Goal: Task Accomplishment & Management: Manage account settings

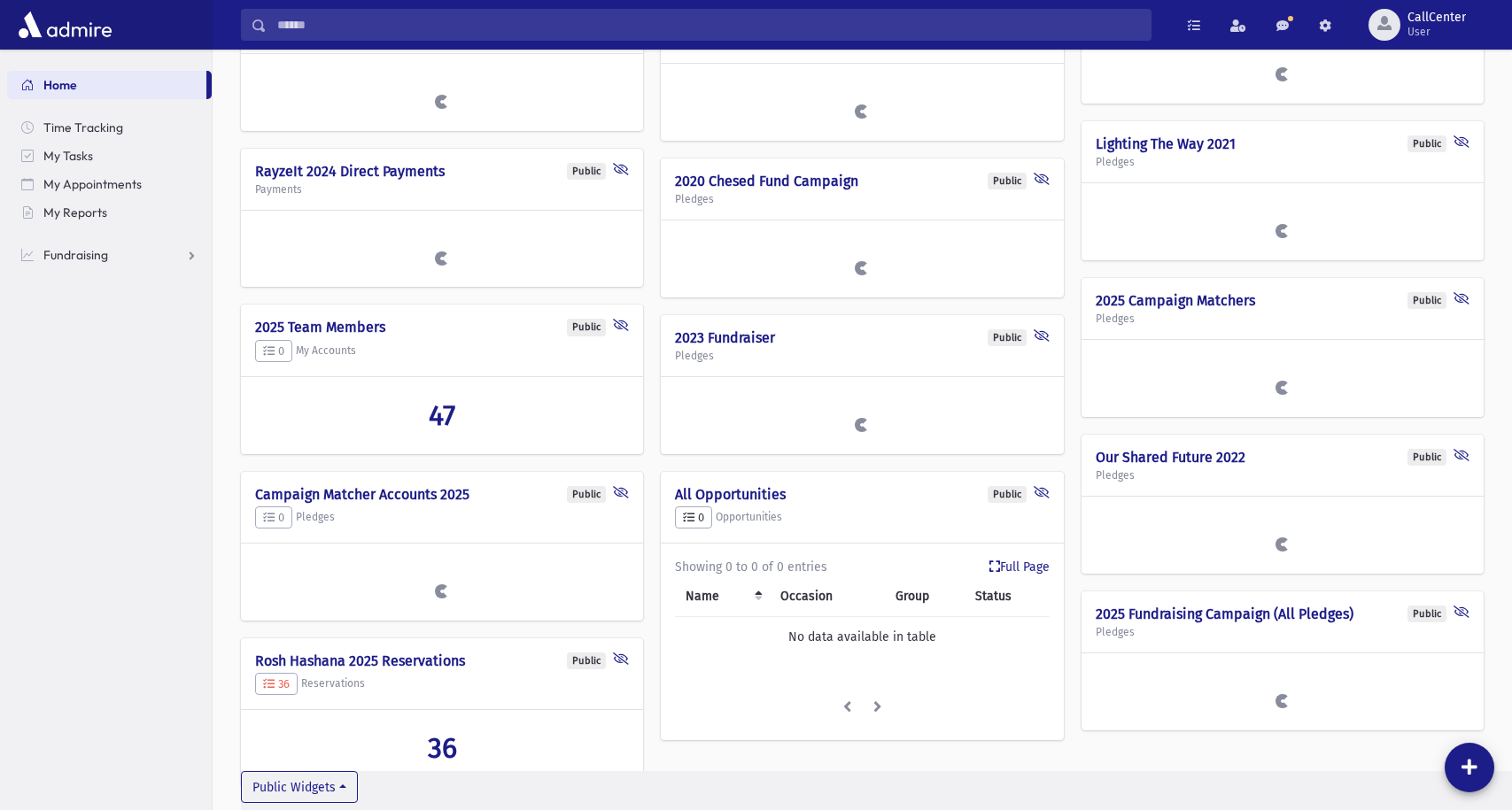
scroll to position [563, 0]
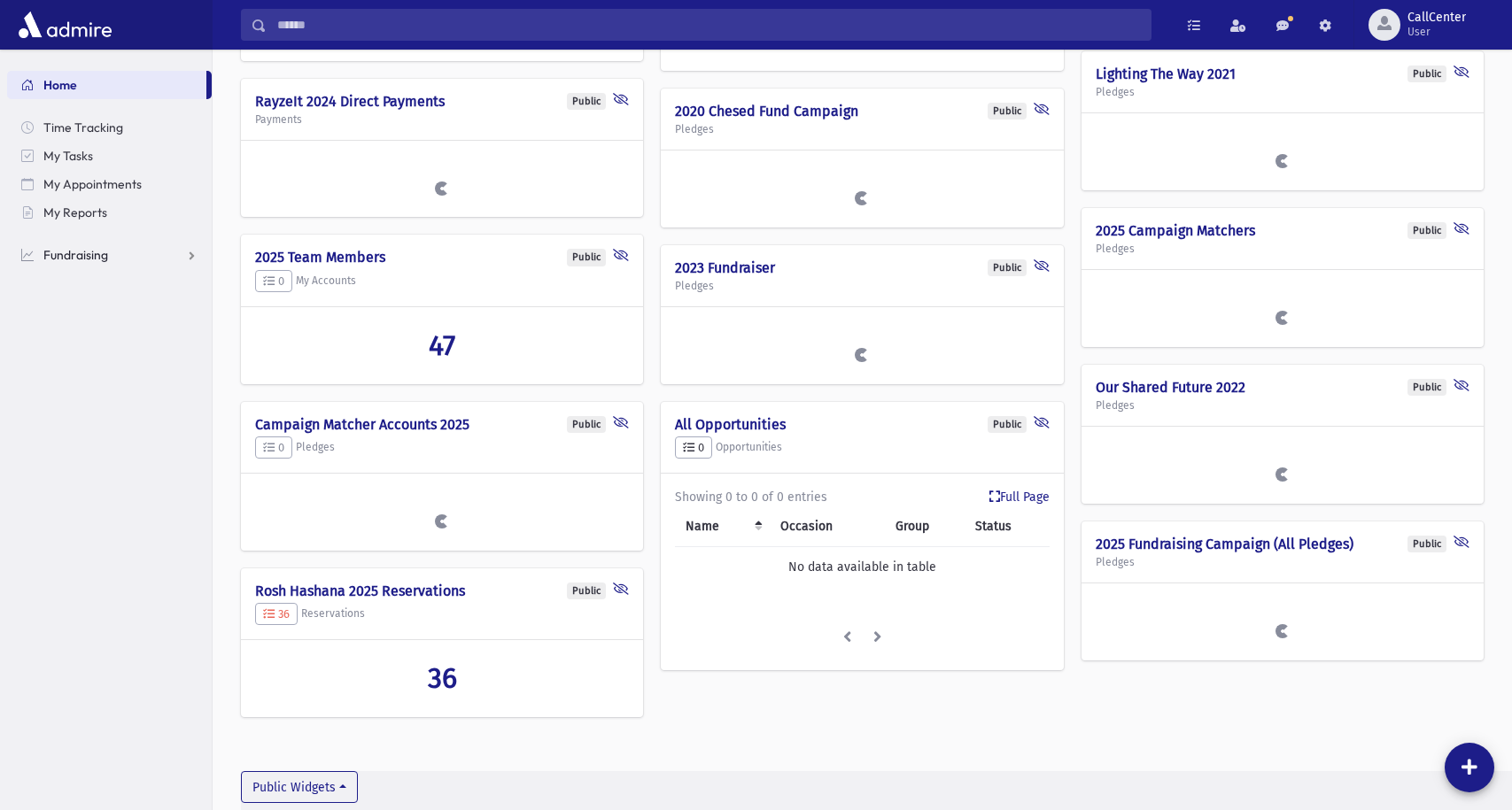
click at [98, 252] on span "Fundraising" at bounding box center [76, 255] width 65 height 16
click at [107, 313] on span "Opportunities" at bounding box center [91, 312] width 76 height 16
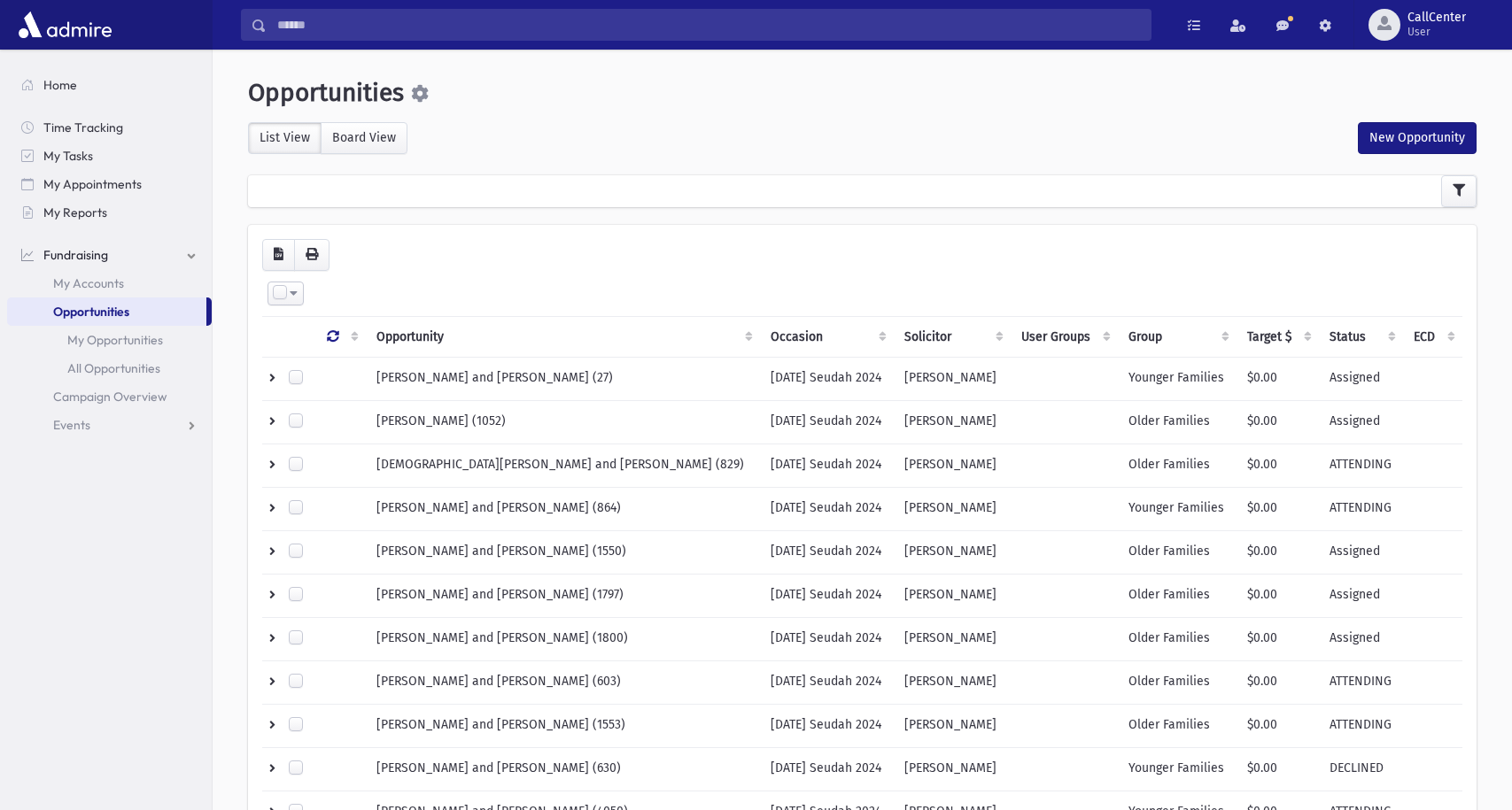
click at [428, 92] on icon at bounding box center [420, 94] width 18 height 18
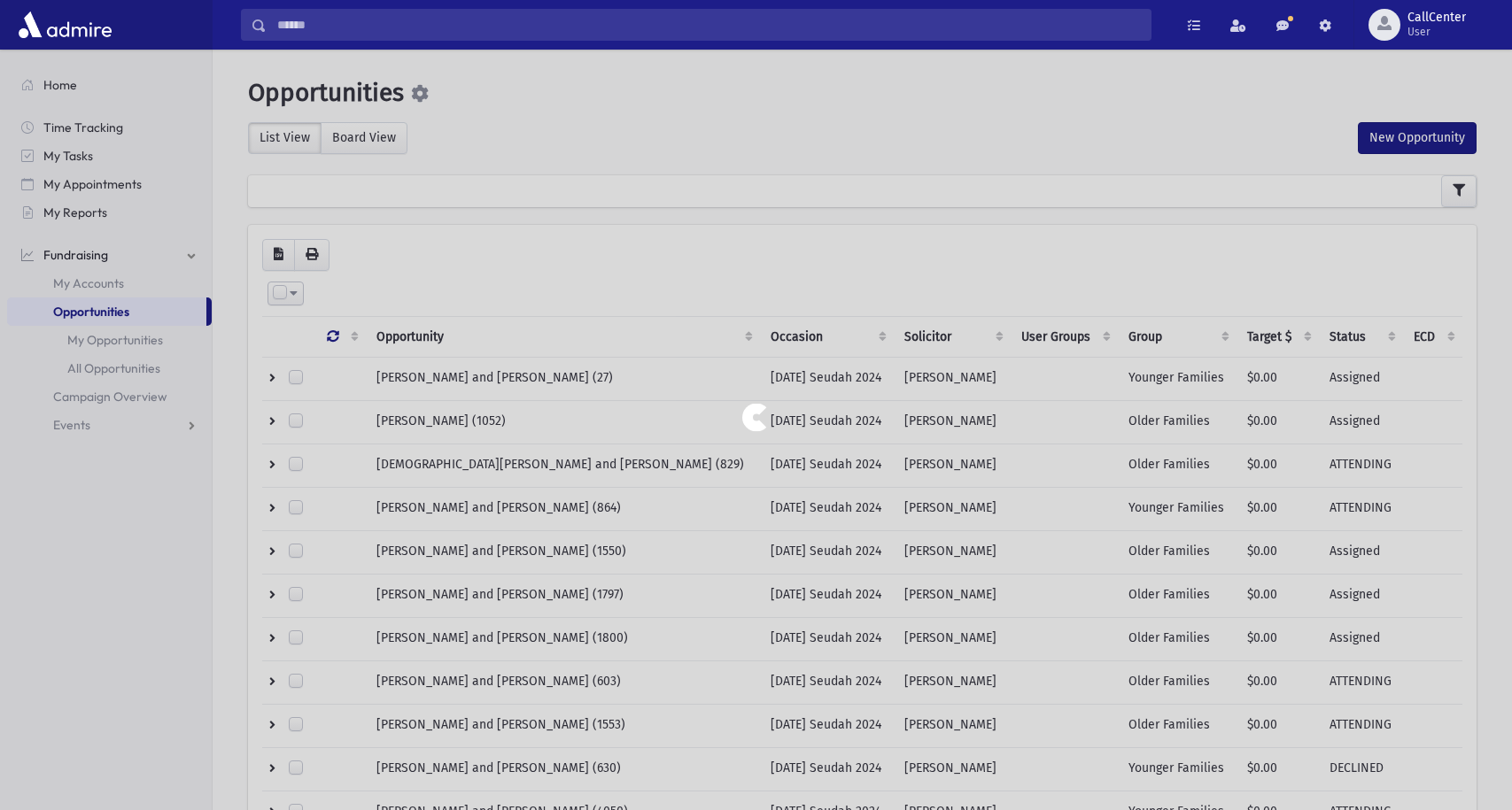
select select
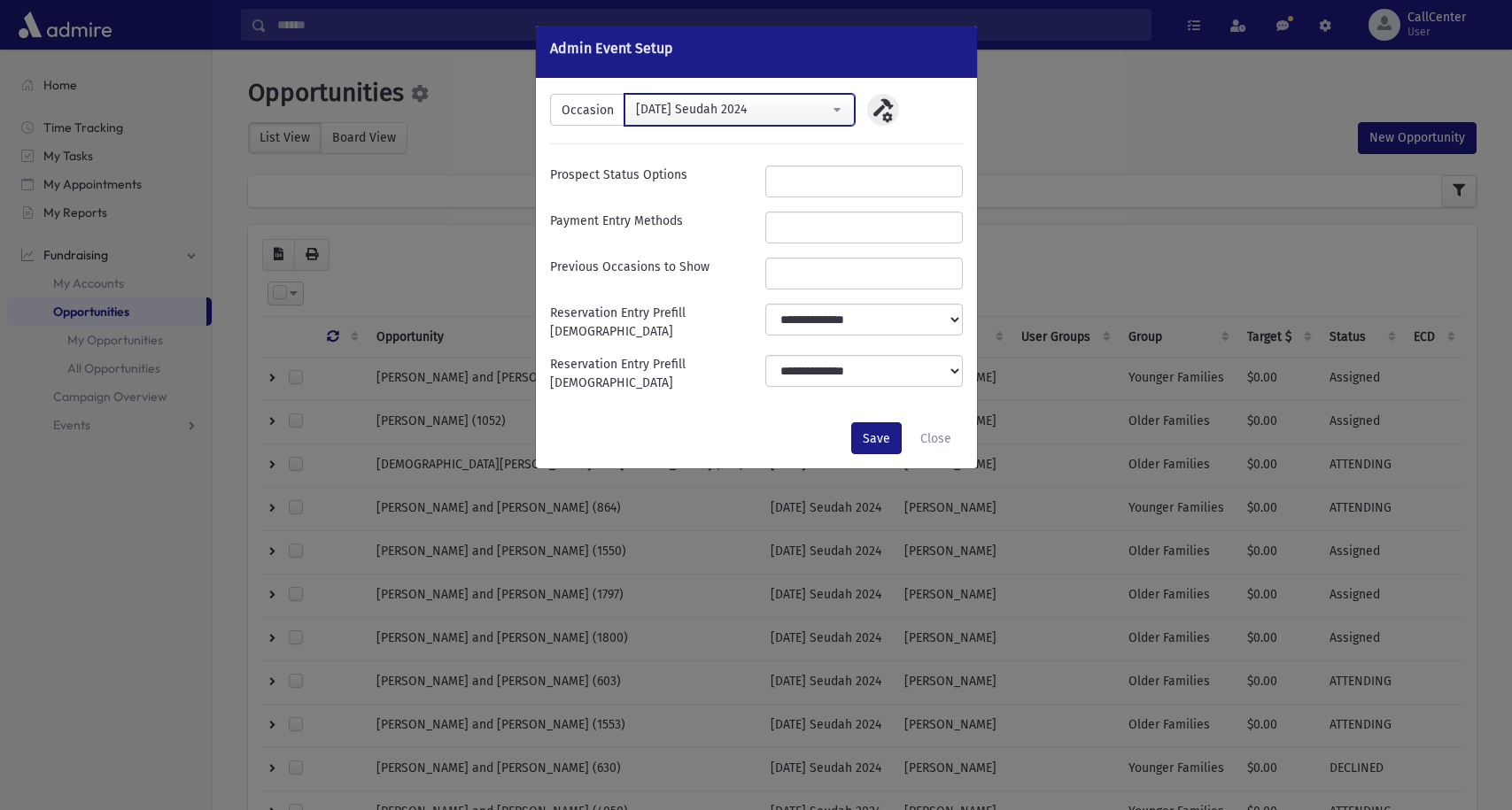
click at [761, 107] on div "[DATE] Seudah 2024" at bounding box center [733, 109] width 194 height 19
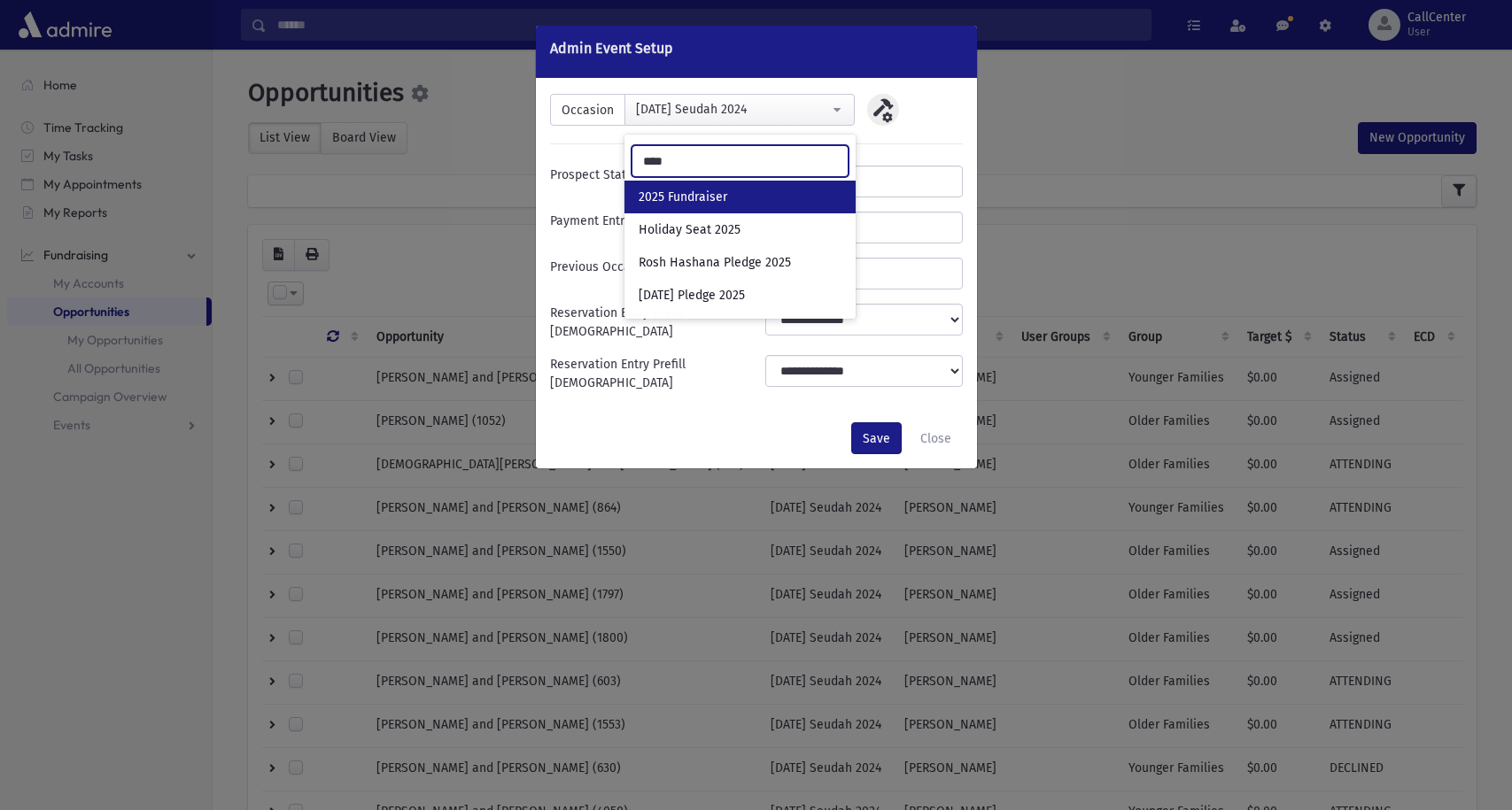
type input "****"
click at [718, 198] on span "2025 Fundraiser" at bounding box center [683, 197] width 89 height 18
select select "***"
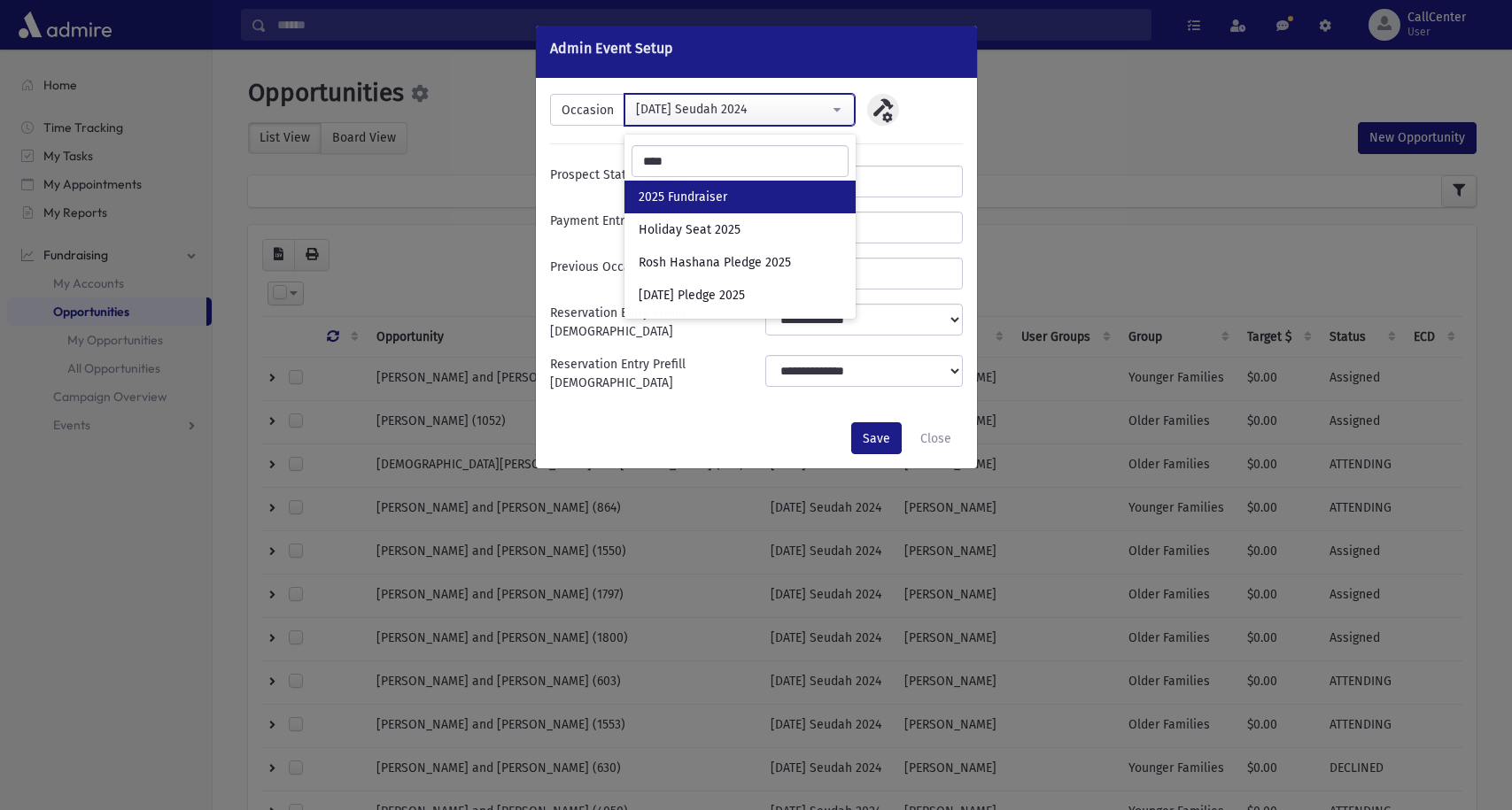
select select
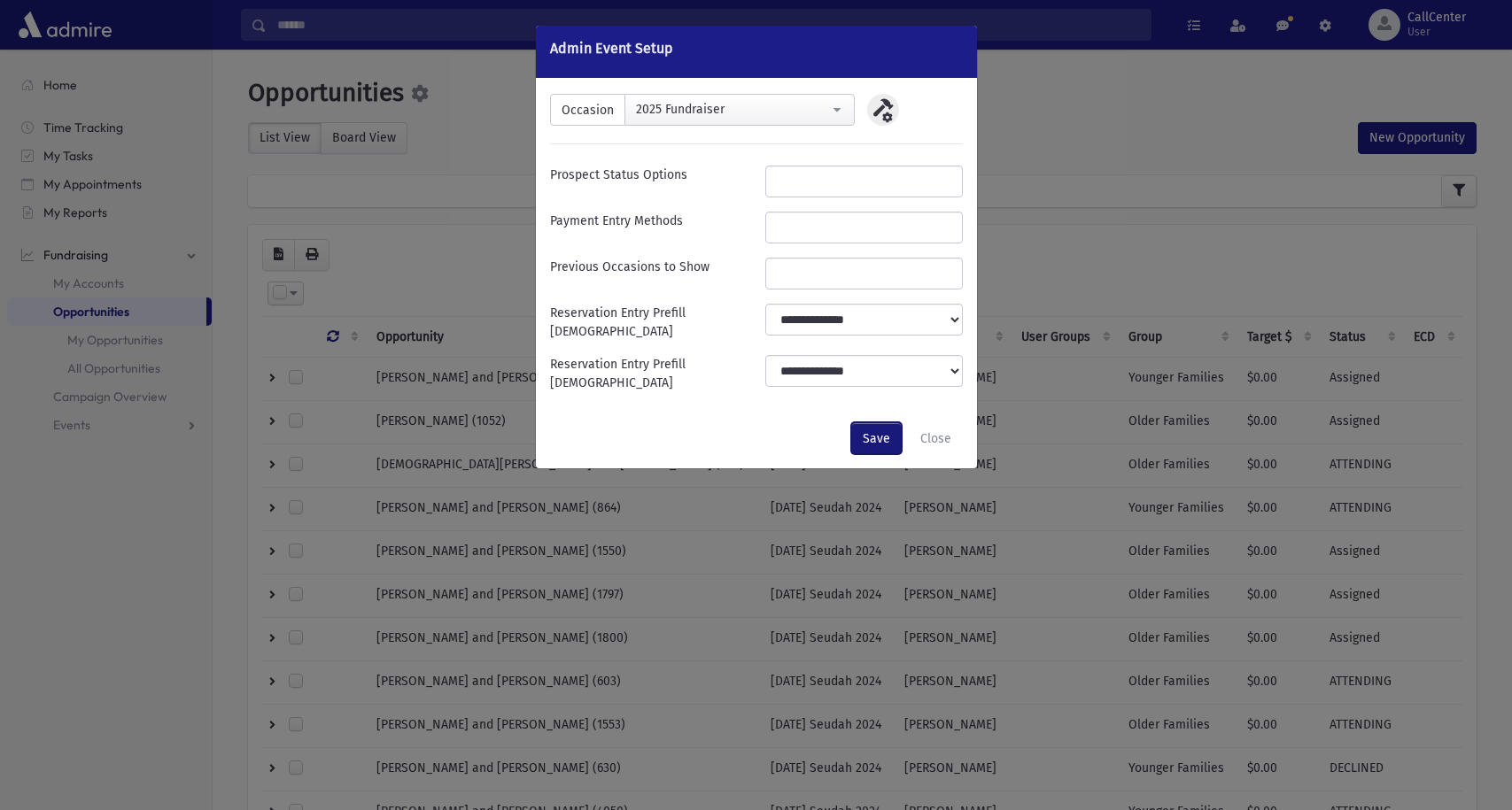
click at [871, 427] on button "Save" at bounding box center [876, 438] width 51 height 32
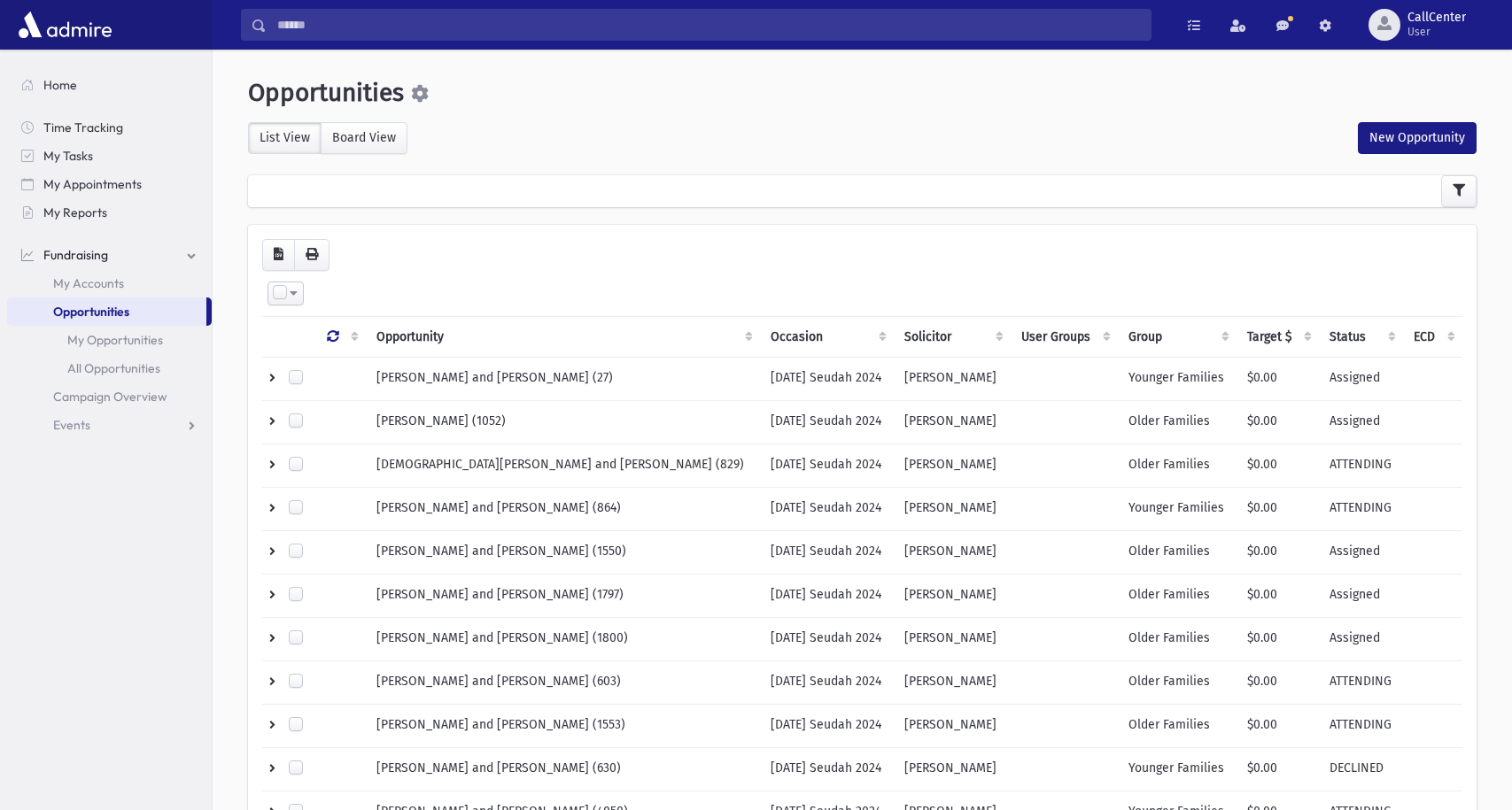
click at [133, 318] on link "Opportunities" at bounding box center [107, 312] width 199 height 28
click at [1453, 187] on icon "button" at bounding box center [1458, 190] width 12 height 12
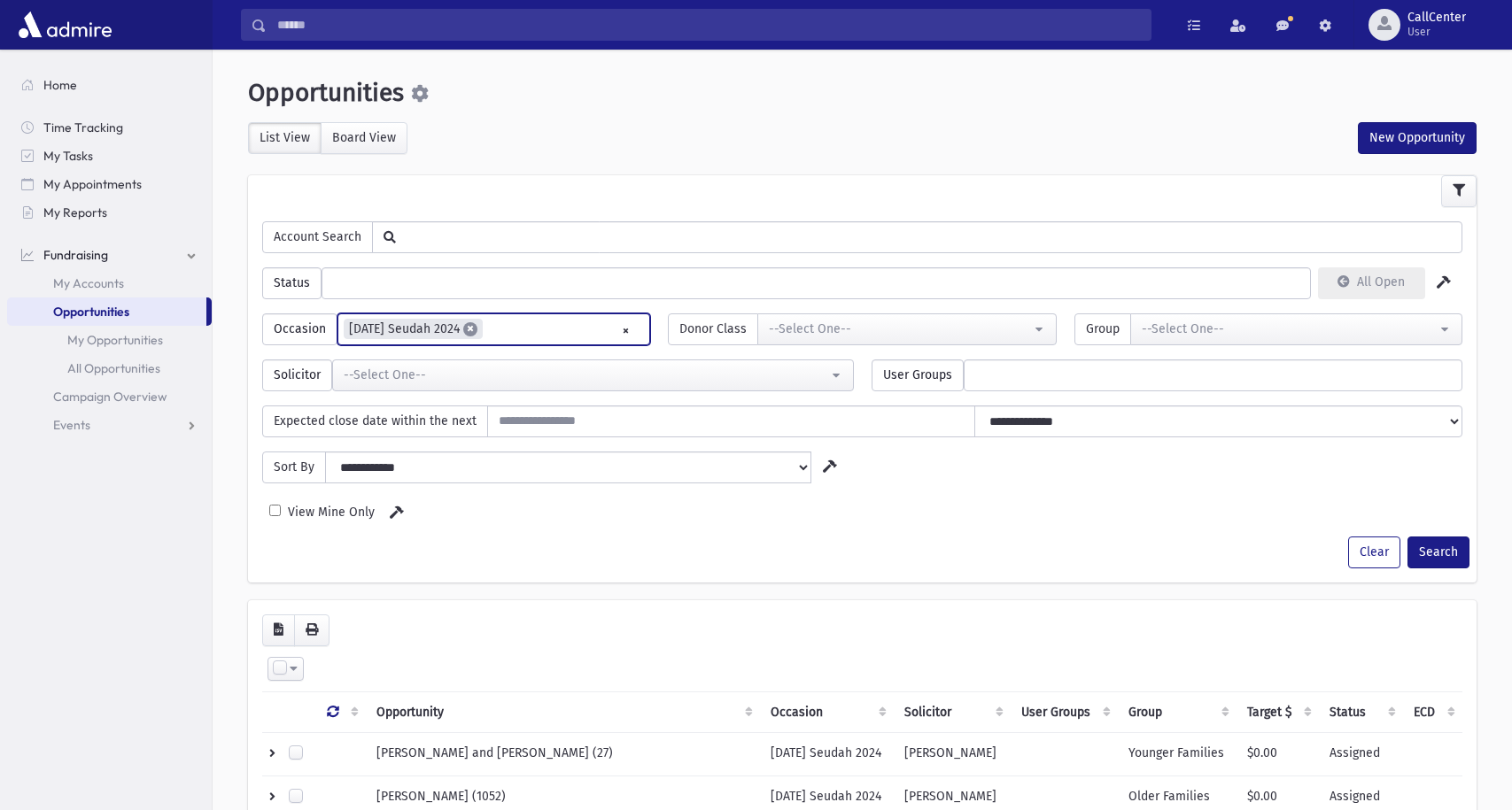
click at [473, 328] on span "×" at bounding box center [470, 329] width 14 height 14
select select
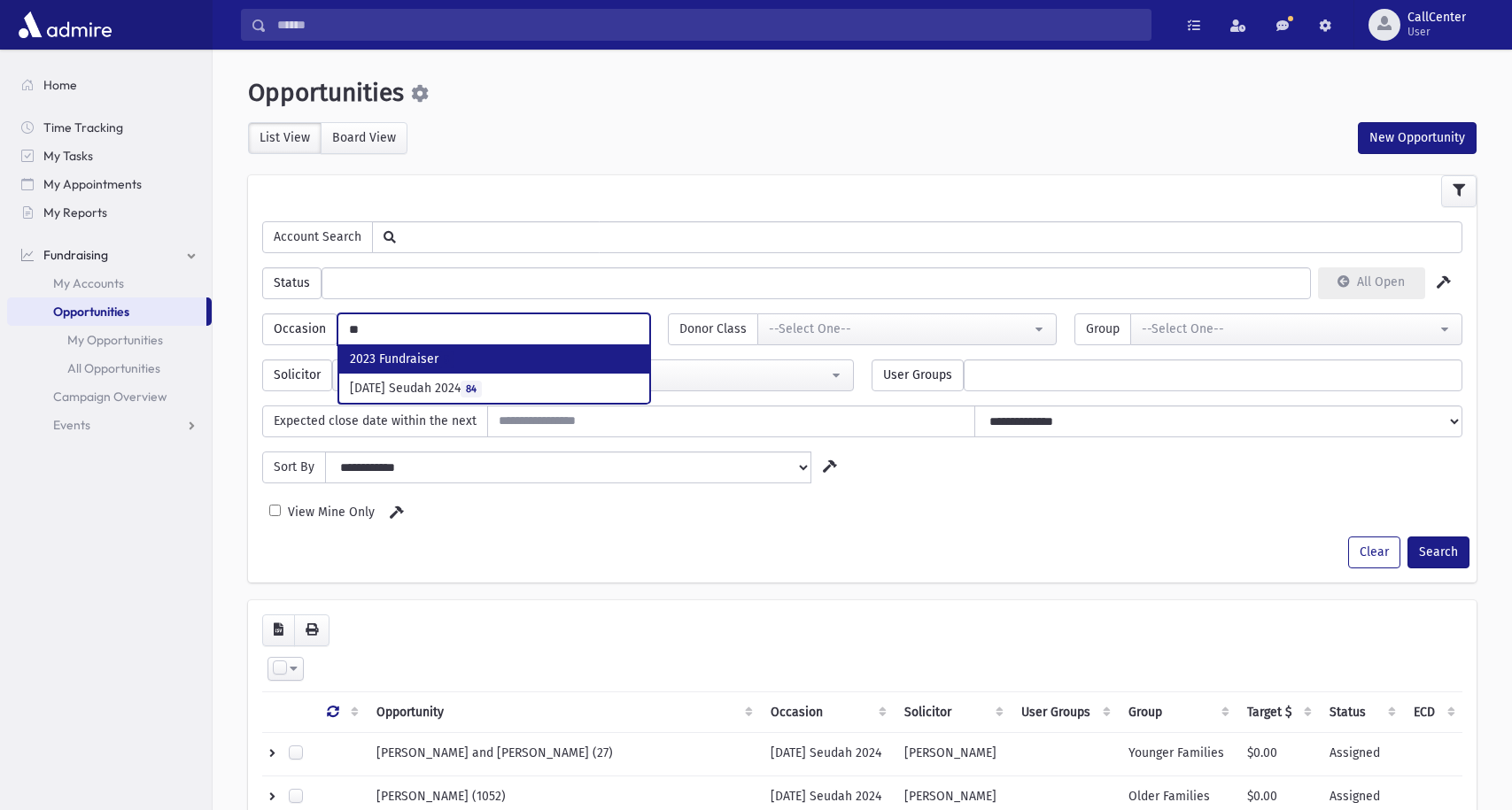
type input "*"
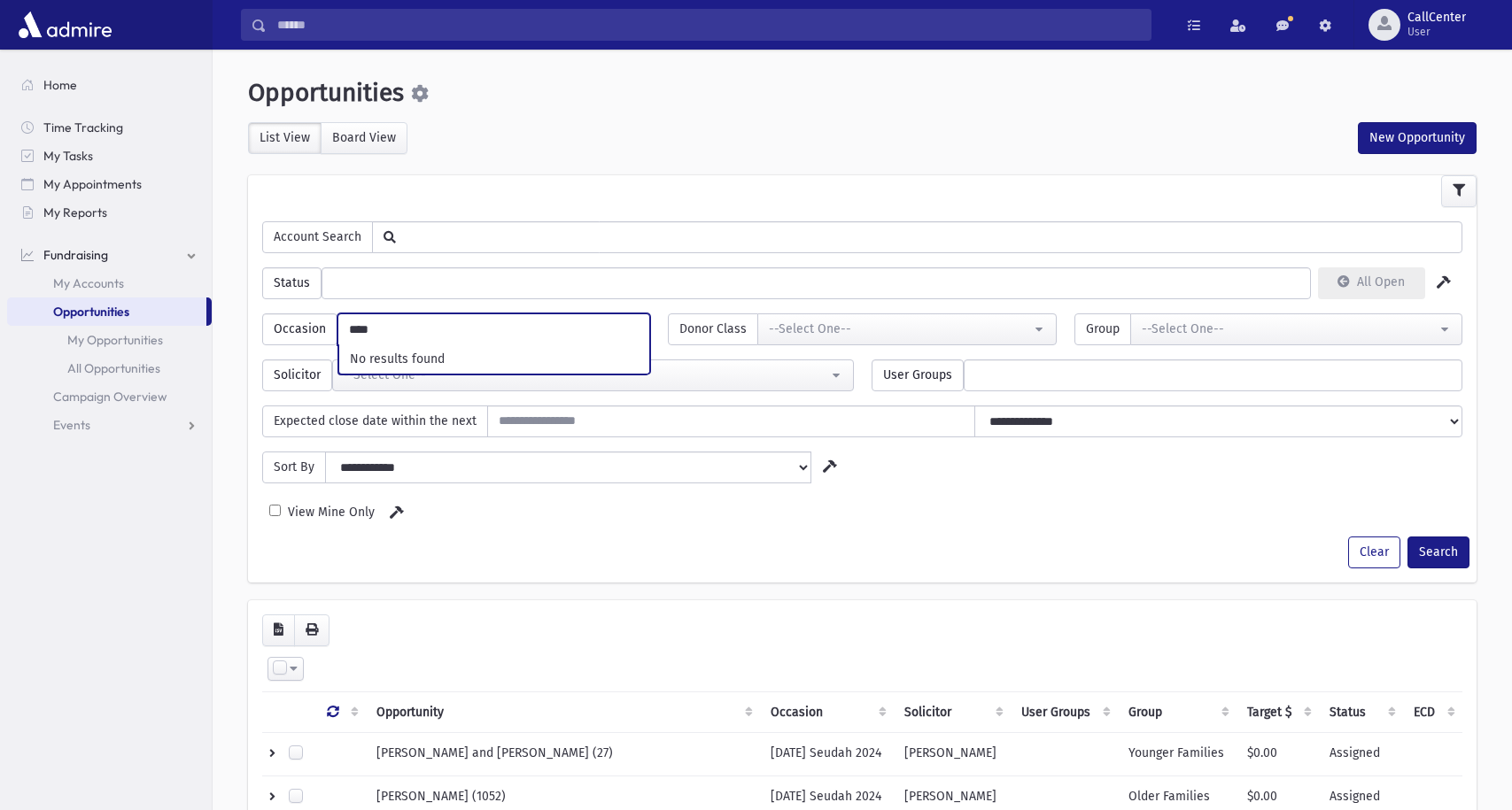
type input "****"
click at [564, 187] on div at bounding box center [862, 191] width 1229 height 32
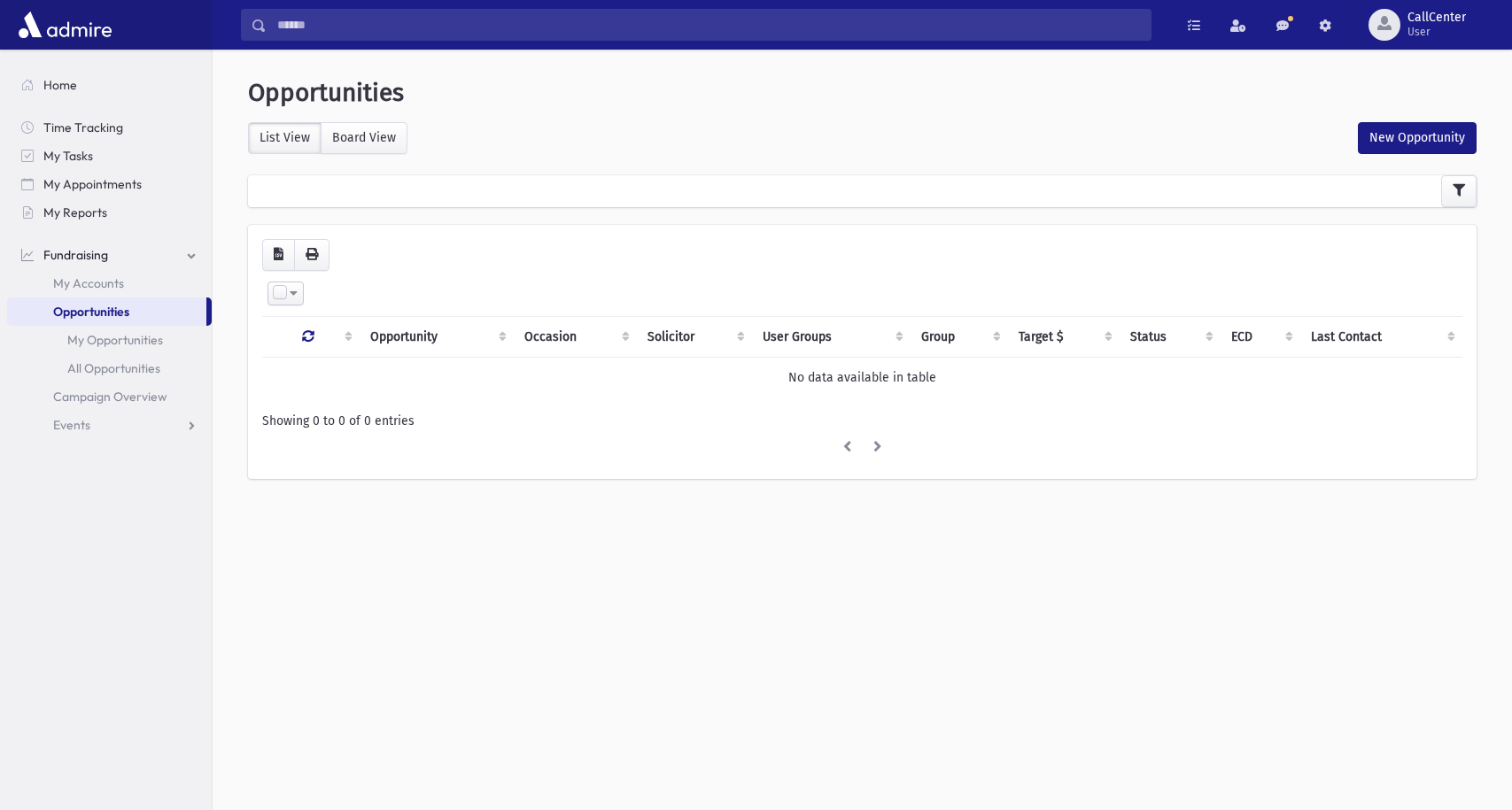
click at [112, 306] on span "Opportunities" at bounding box center [91, 312] width 76 height 16
click at [108, 286] on span "My Accounts" at bounding box center [88, 283] width 71 height 16
click at [114, 349] on link "My Opportunities" at bounding box center [109, 340] width 204 height 28
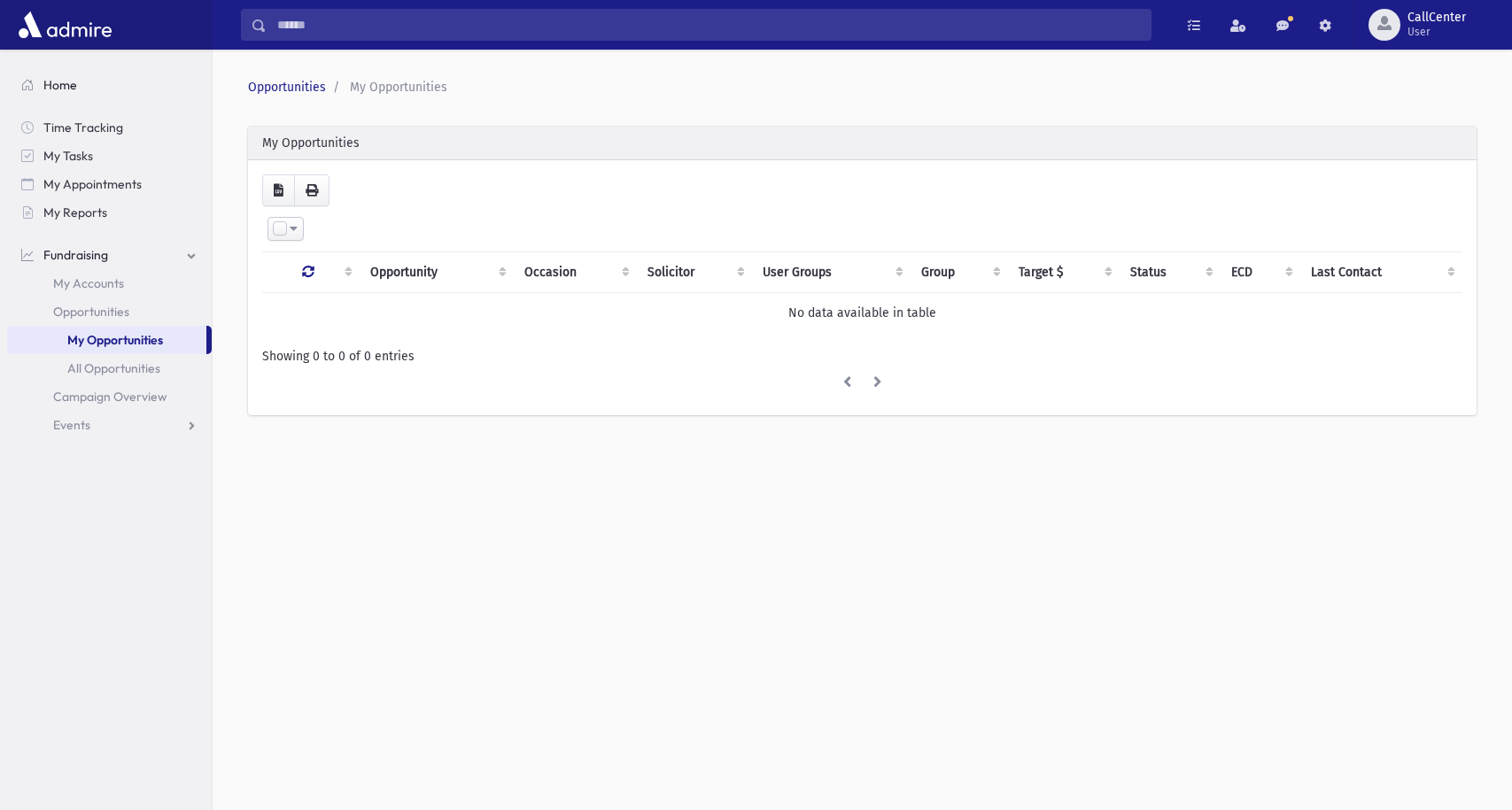
click at [64, 88] on span "Home" at bounding box center [61, 85] width 34 height 16
click at [306, 83] on link "Opportunities" at bounding box center [287, 87] width 78 height 15
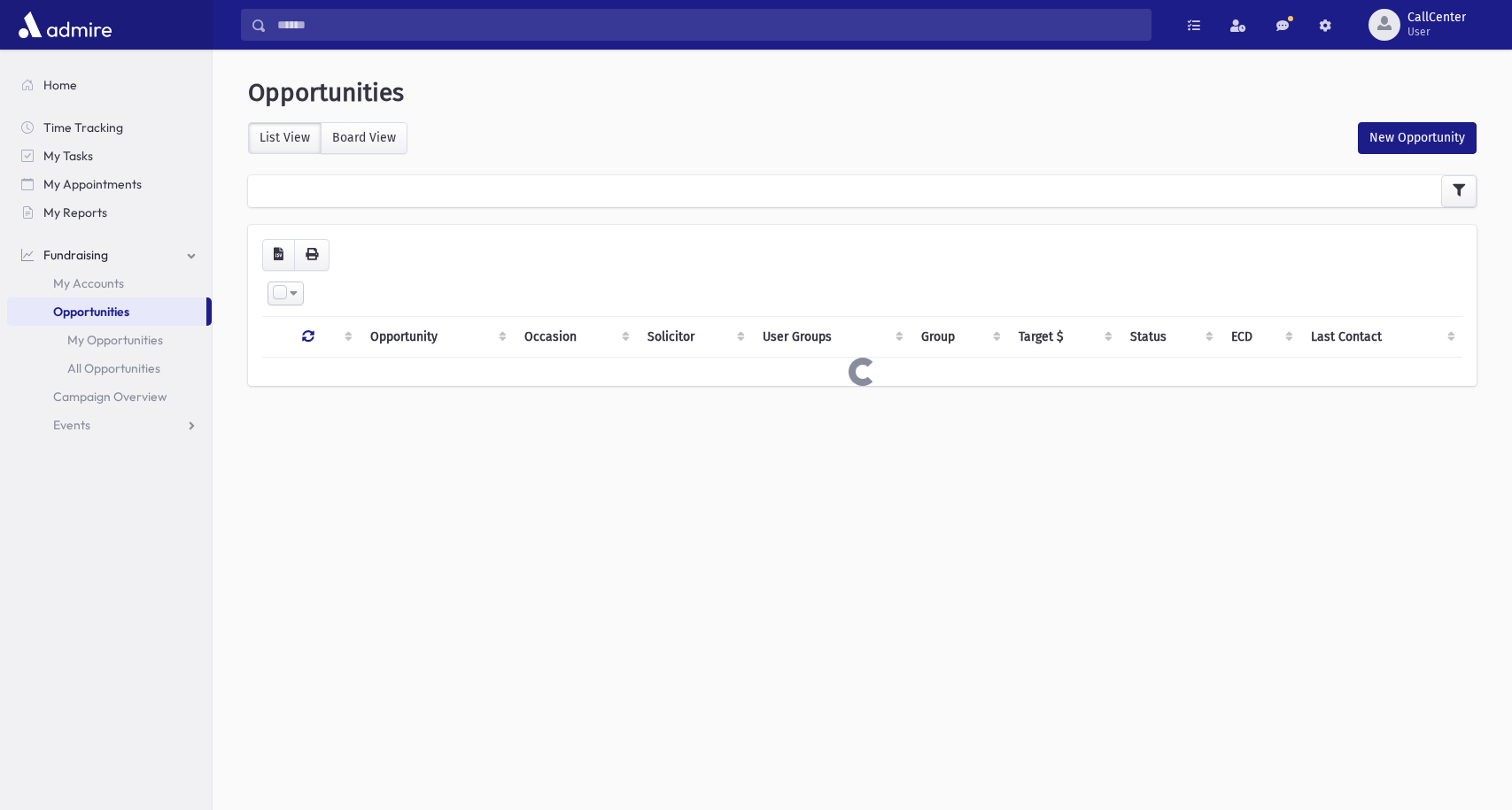
select select
click at [1460, 190] on icon "button" at bounding box center [1458, 190] width 12 height 12
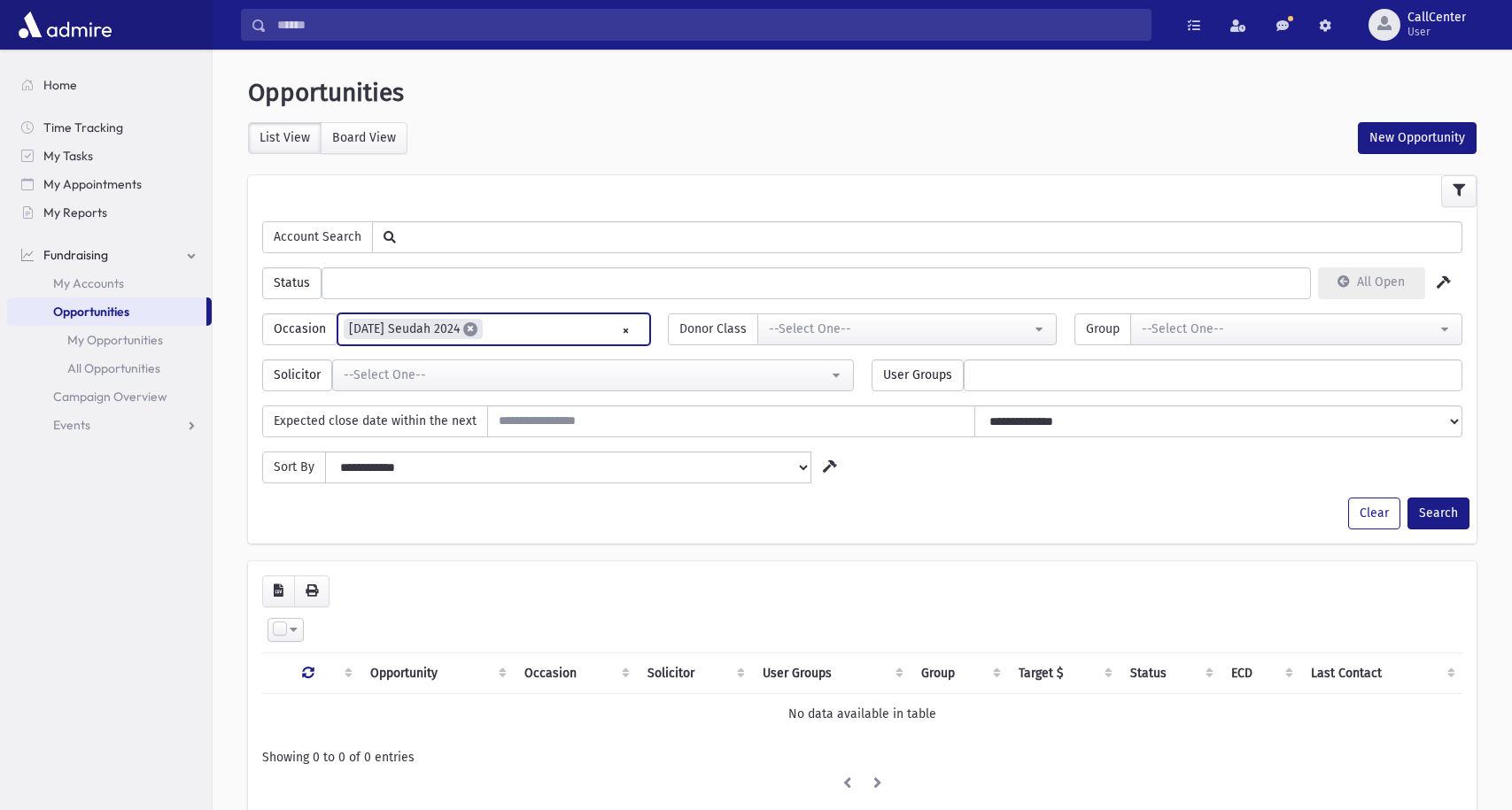
click at [471, 327] on span "×" at bounding box center [470, 329] width 14 height 14
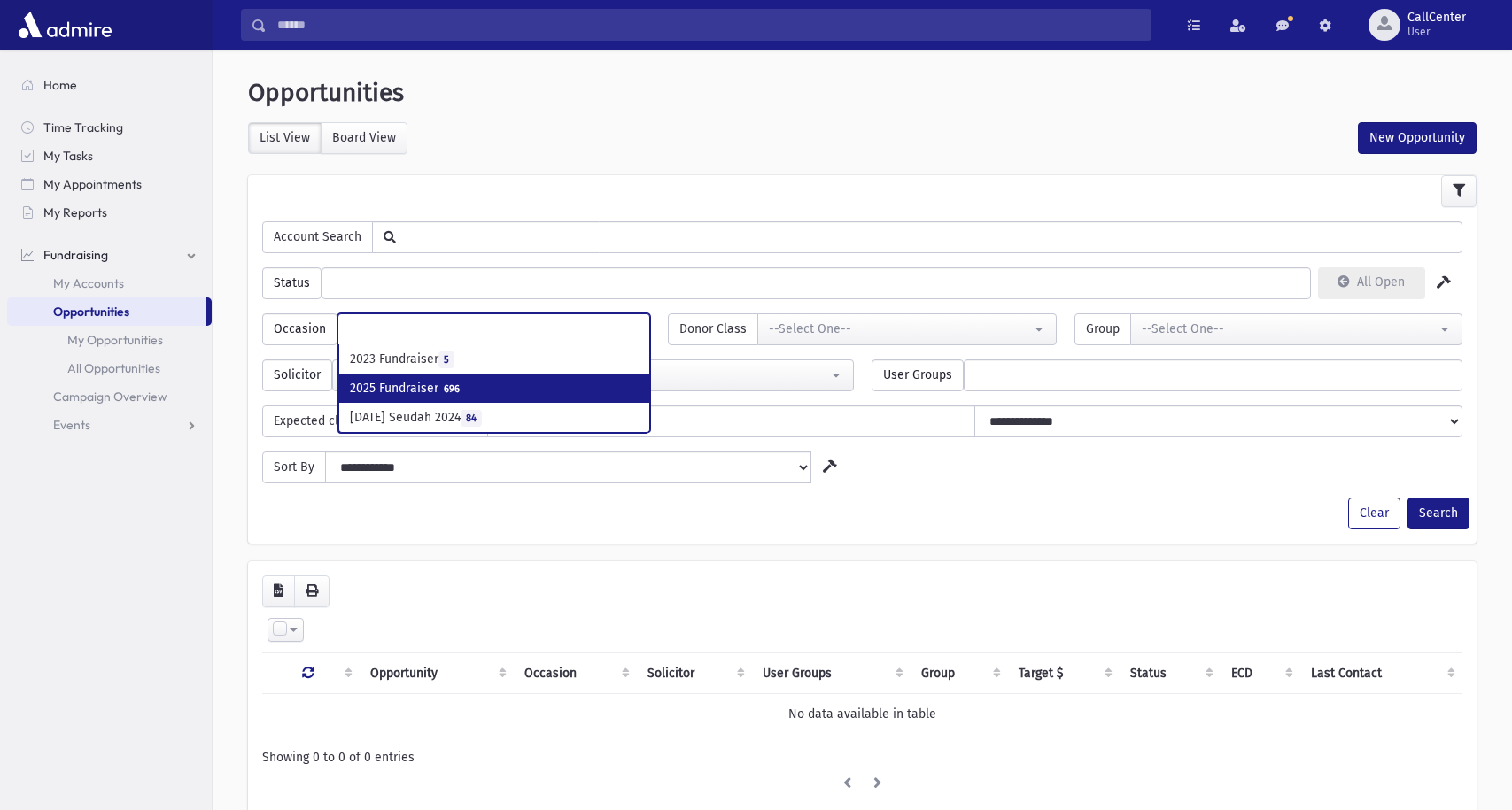
select select "***"
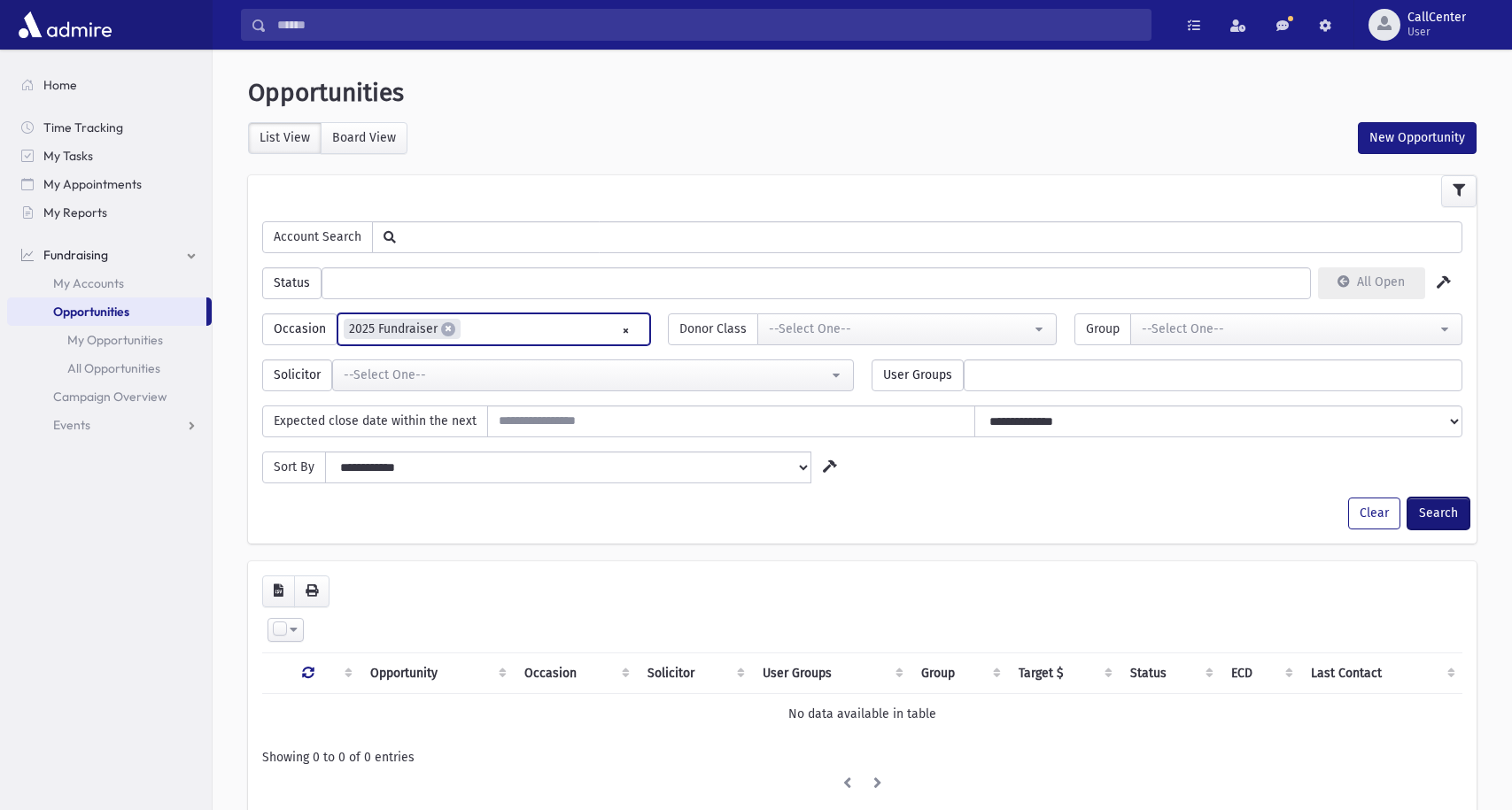
click at [1436, 516] on button "Search" at bounding box center [1438, 513] width 62 height 32
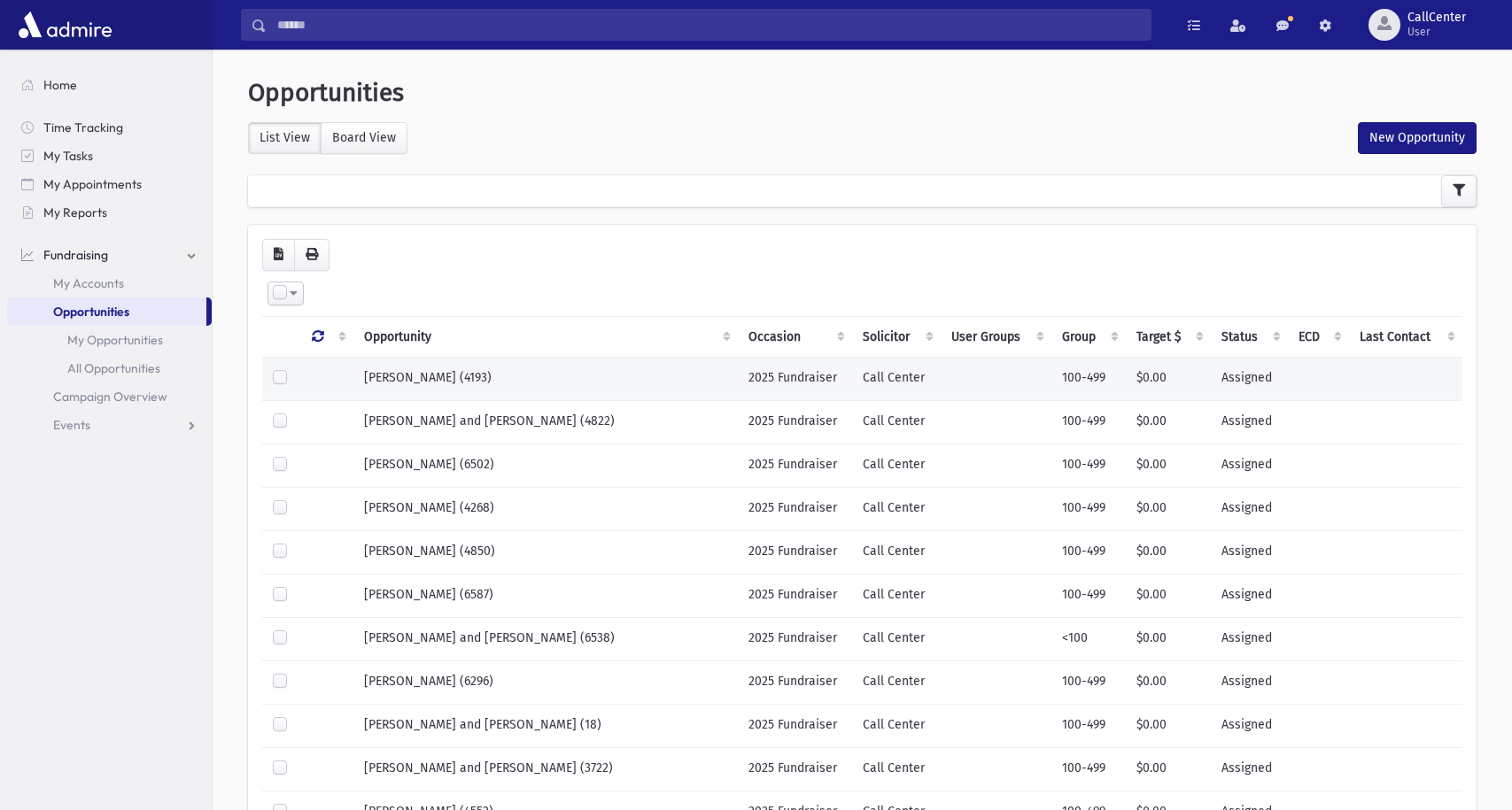
click at [1349, 378] on td at bounding box center [1405, 379] width 114 height 44
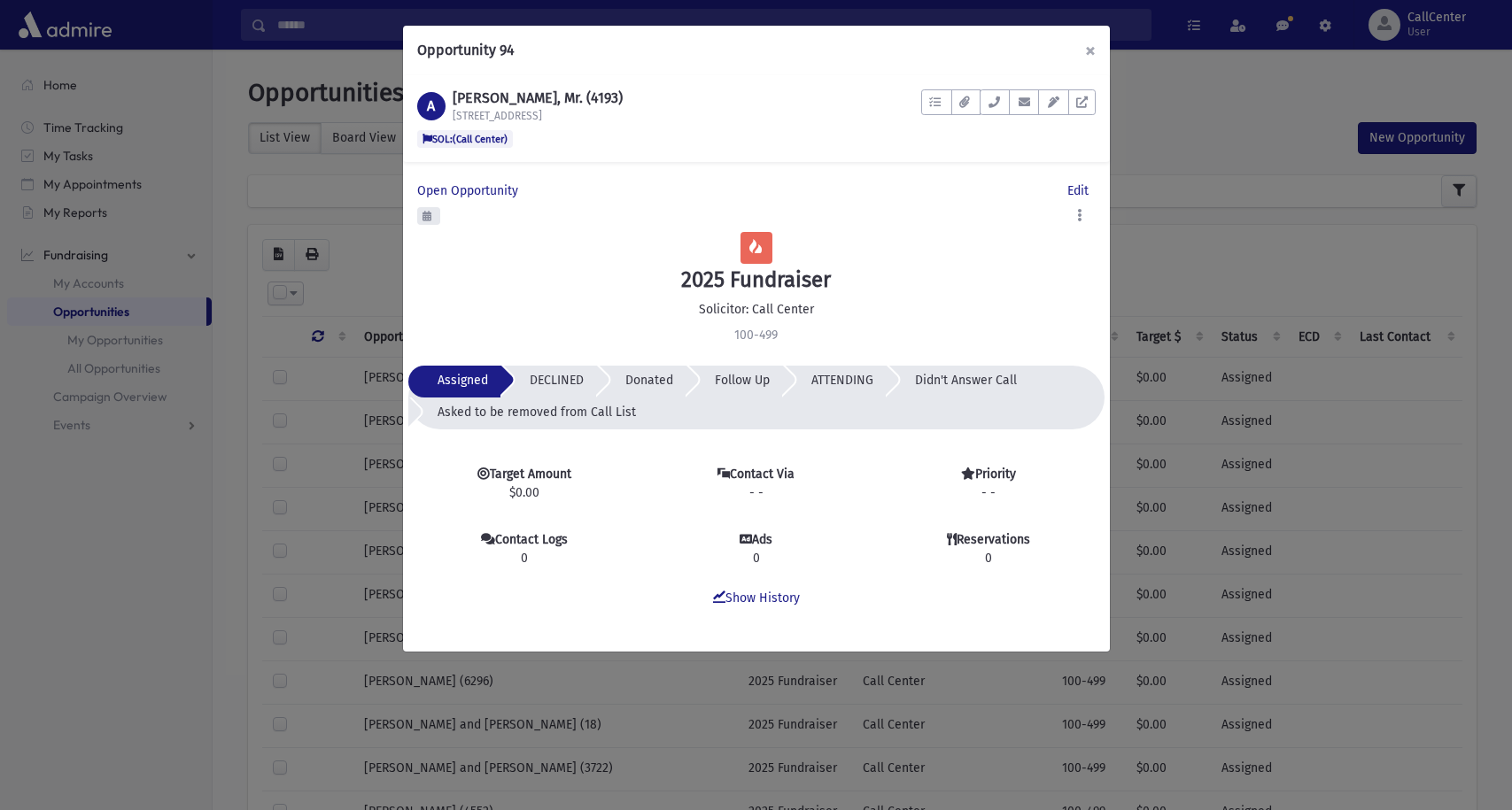
click at [1088, 53] on button "×" at bounding box center [1089, 51] width 39 height 50
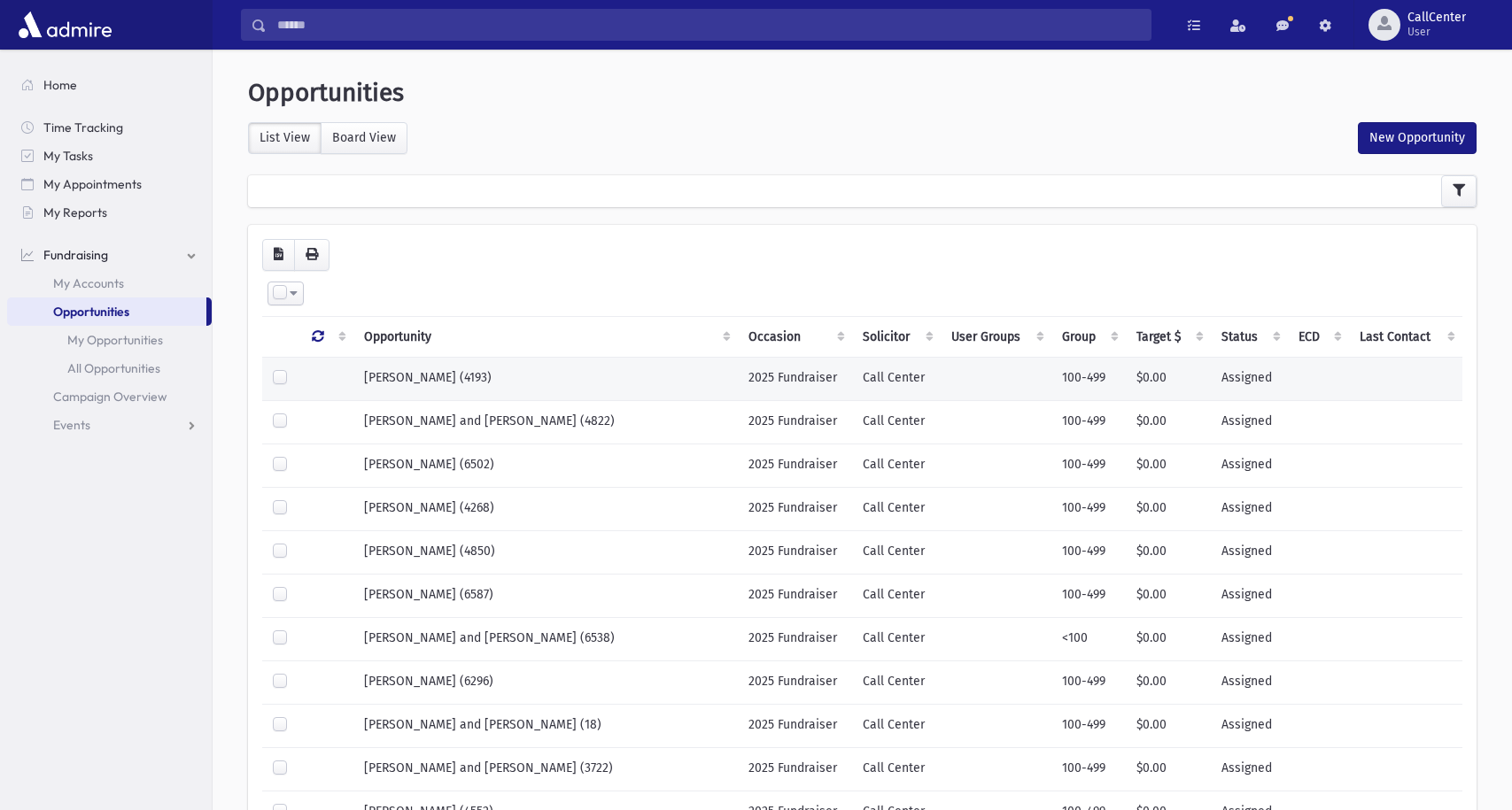
click at [852, 375] on td "Call Center" at bounding box center [896, 379] width 88 height 44
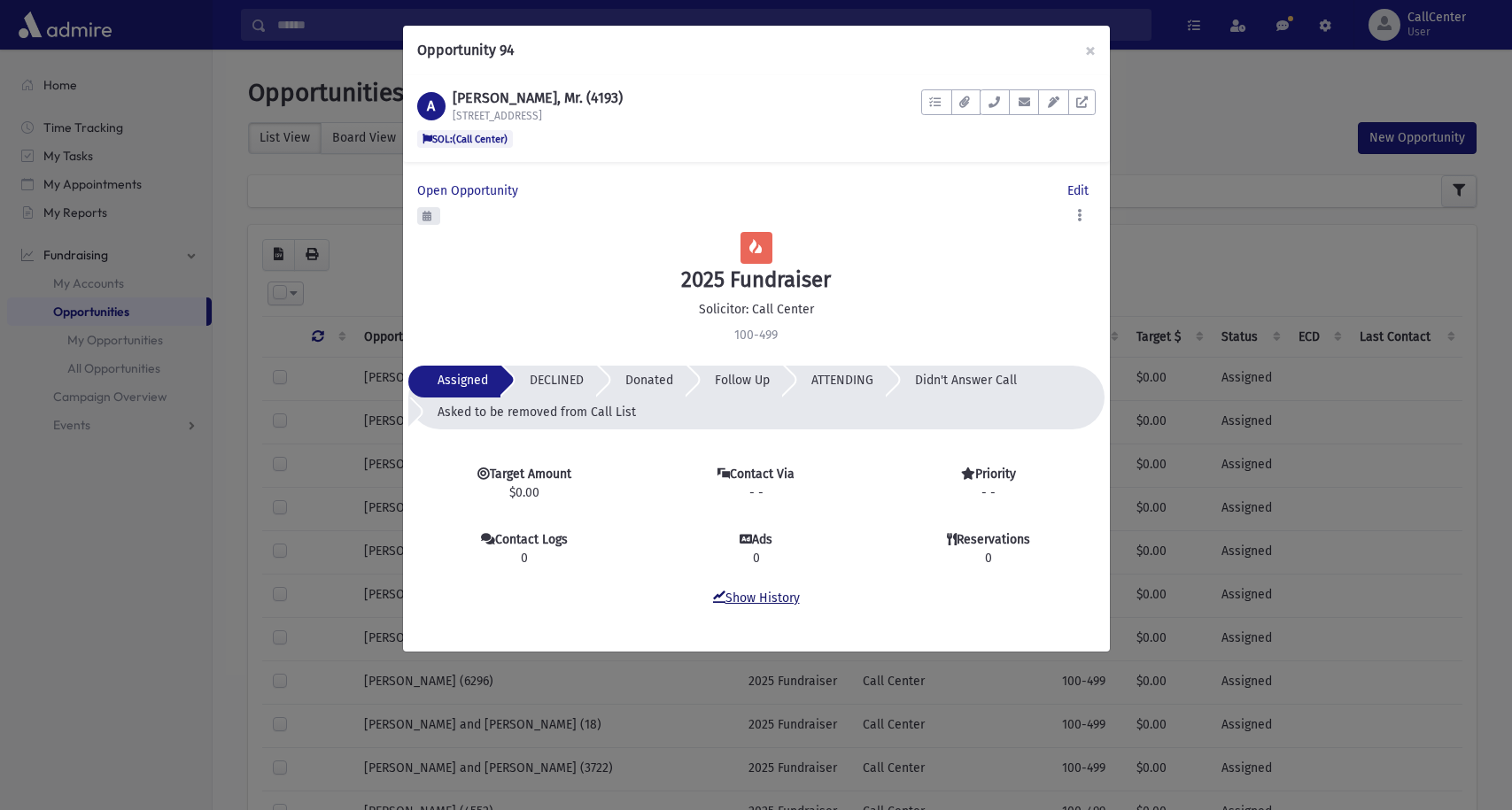
click at [757, 603] on link "Show History" at bounding box center [756, 598] width 87 height 15
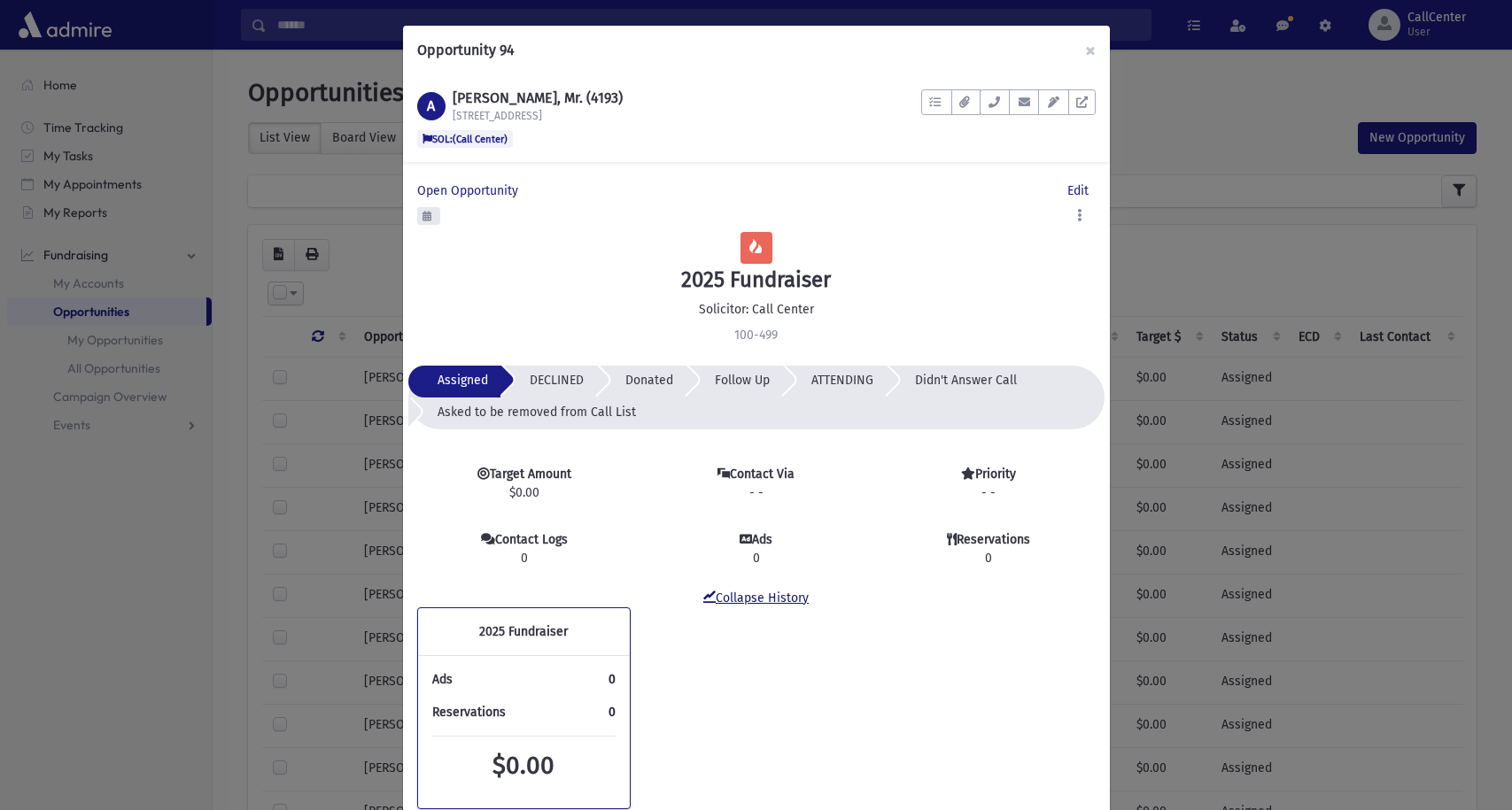
scroll to position [86, 0]
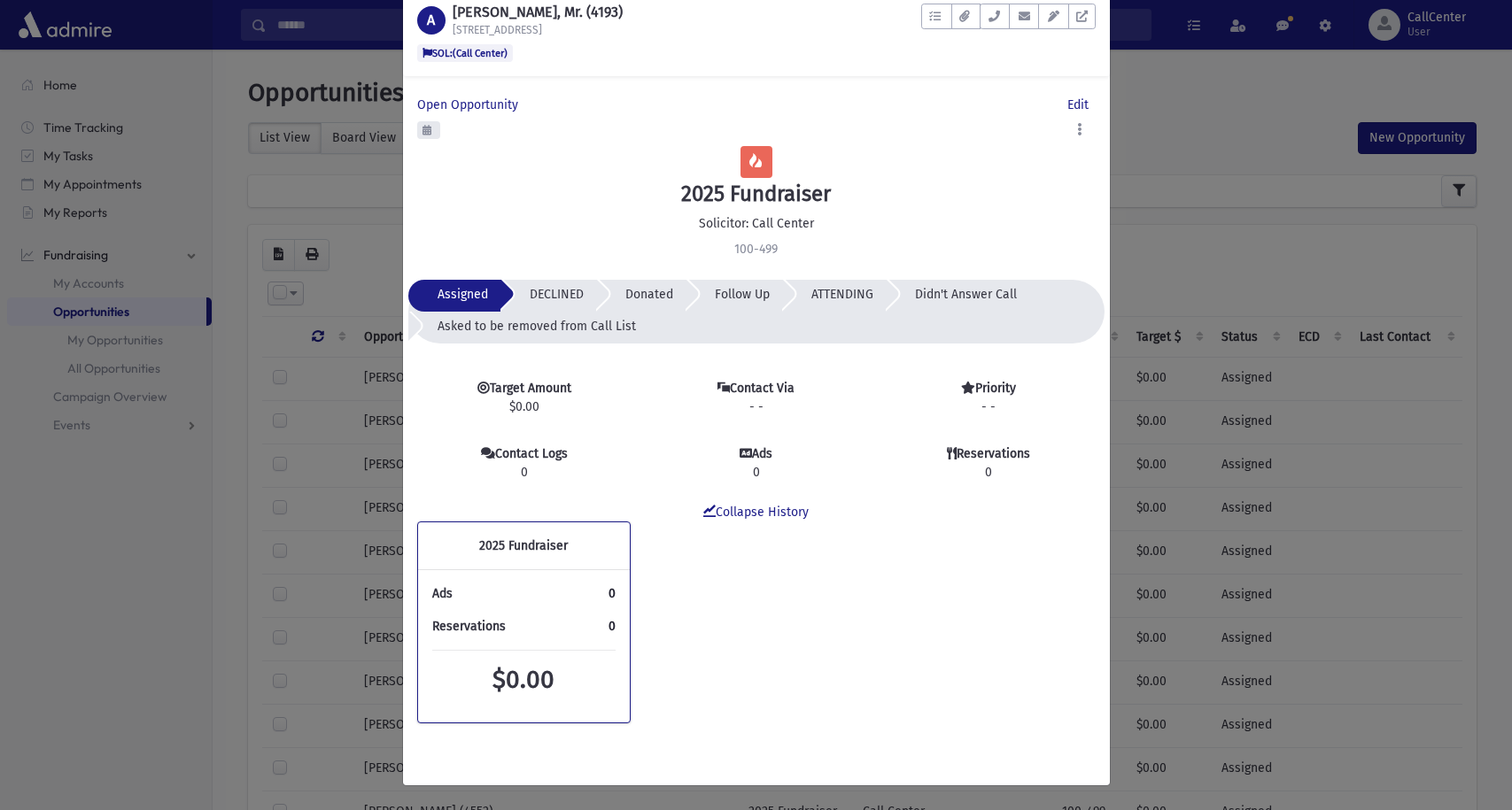
click at [755, 382] on strong "Contact Via" at bounding box center [761, 388] width 65 height 15
click at [755, 448] on strong "Ads" at bounding box center [761, 453] width 20 height 15
click at [973, 394] on div "Priority - -" at bounding box center [988, 397] width 232 height 37
click at [983, 457] on strong "Reservations" at bounding box center [994, 453] width 74 height 15
click at [1318, 188] on div "Opportunity 94 × A ABADIE, Abraham, Mr. (4193) 360 East 72nd Street Apartment A…" at bounding box center [756, 405] width 1512 height 810
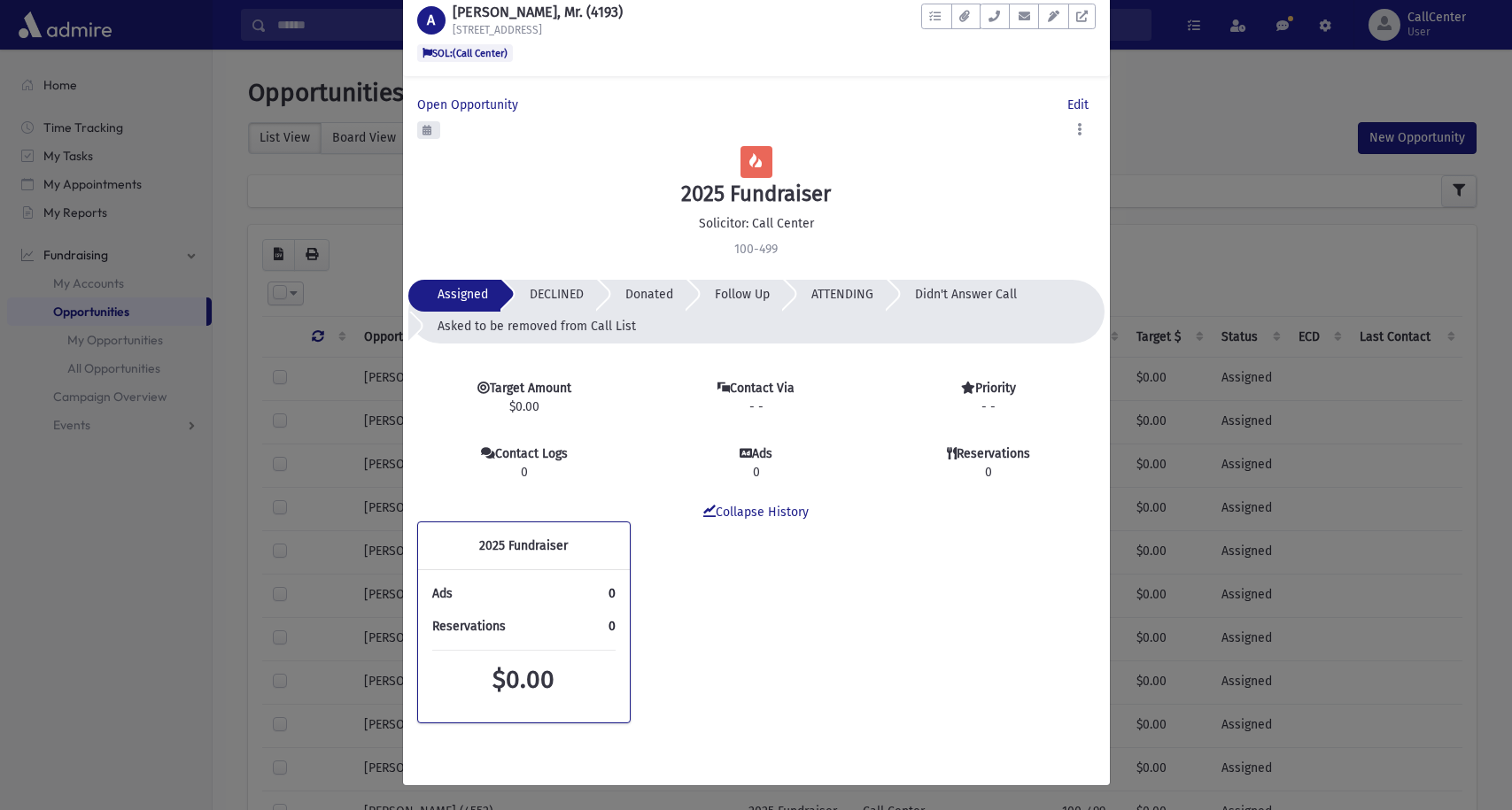
click at [1197, 116] on div "Opportunity 94 × A ABADIE, Abraham, Mr. (4193) 360 East 72nd Street Apartment A…" at bounding box center [756, 405] width 1512 height 810
click at [252, 513] on div "Opportunity 94 × A ABADIE, Abraham, Mr. (4193) 360 East 72nd Street Apartment A…" at bounding box center [756, 405] width 1512 height 810
click at [1193, 245] on div "Opportunity 94 × A ABADIE, Abraham, Mr. (4193) 360 East 72nd Street Apartment A…" at bounding box center [756, 405] width 1512 height 810
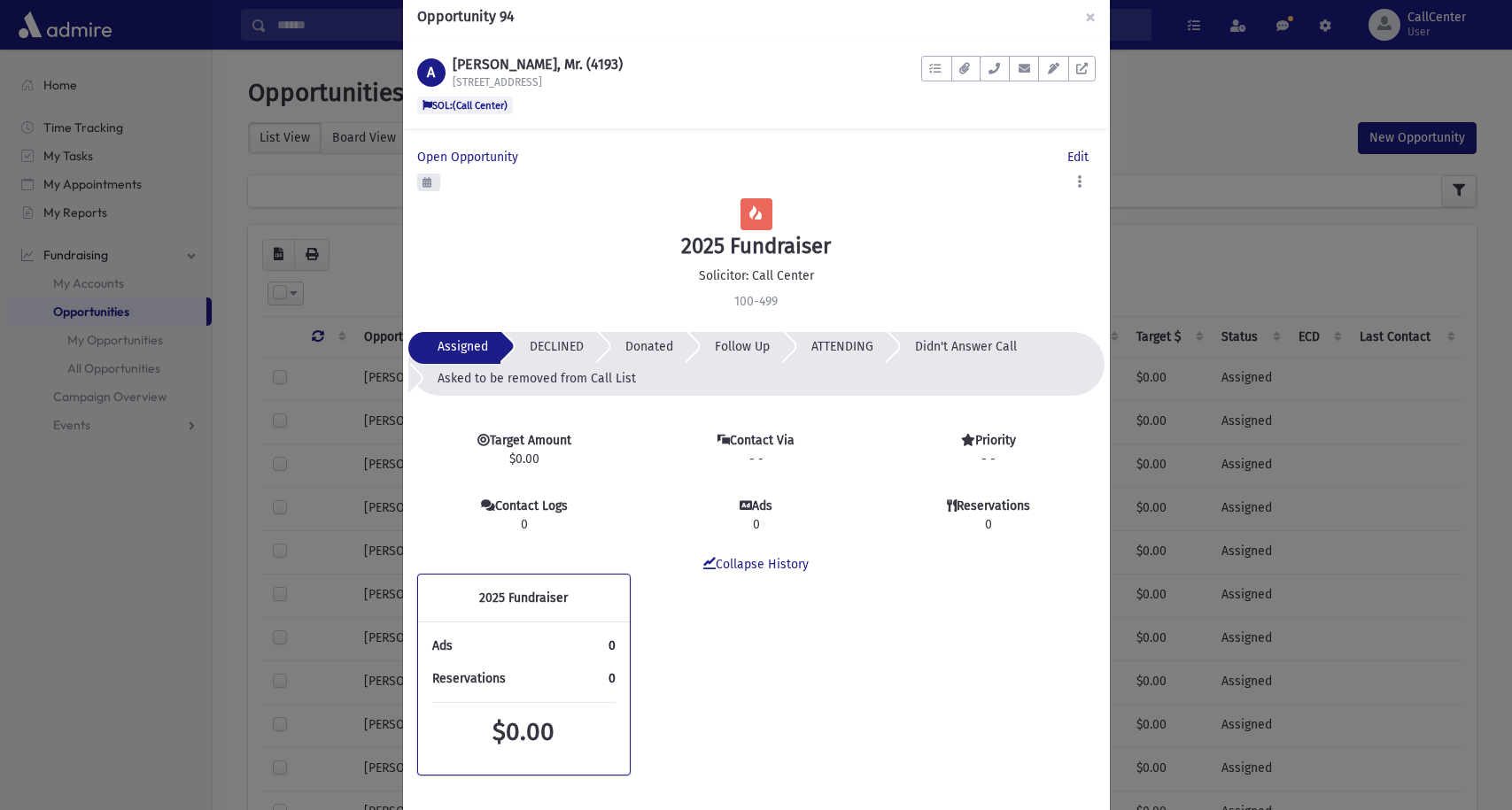
scroll to position [0, 0]
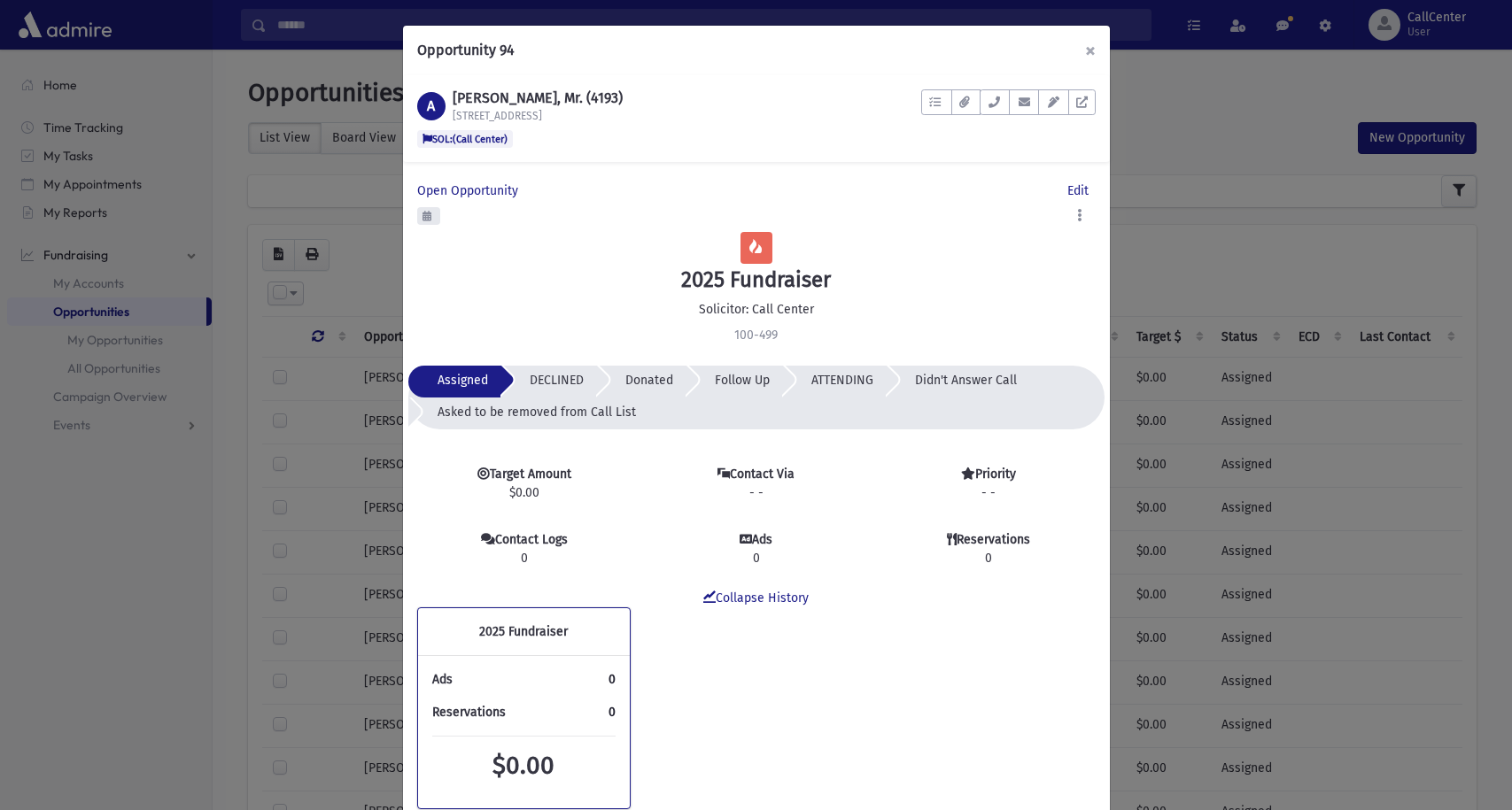
click at [1085, 49] on button "×" at bounding box center [1089, 51] width 39 height 50
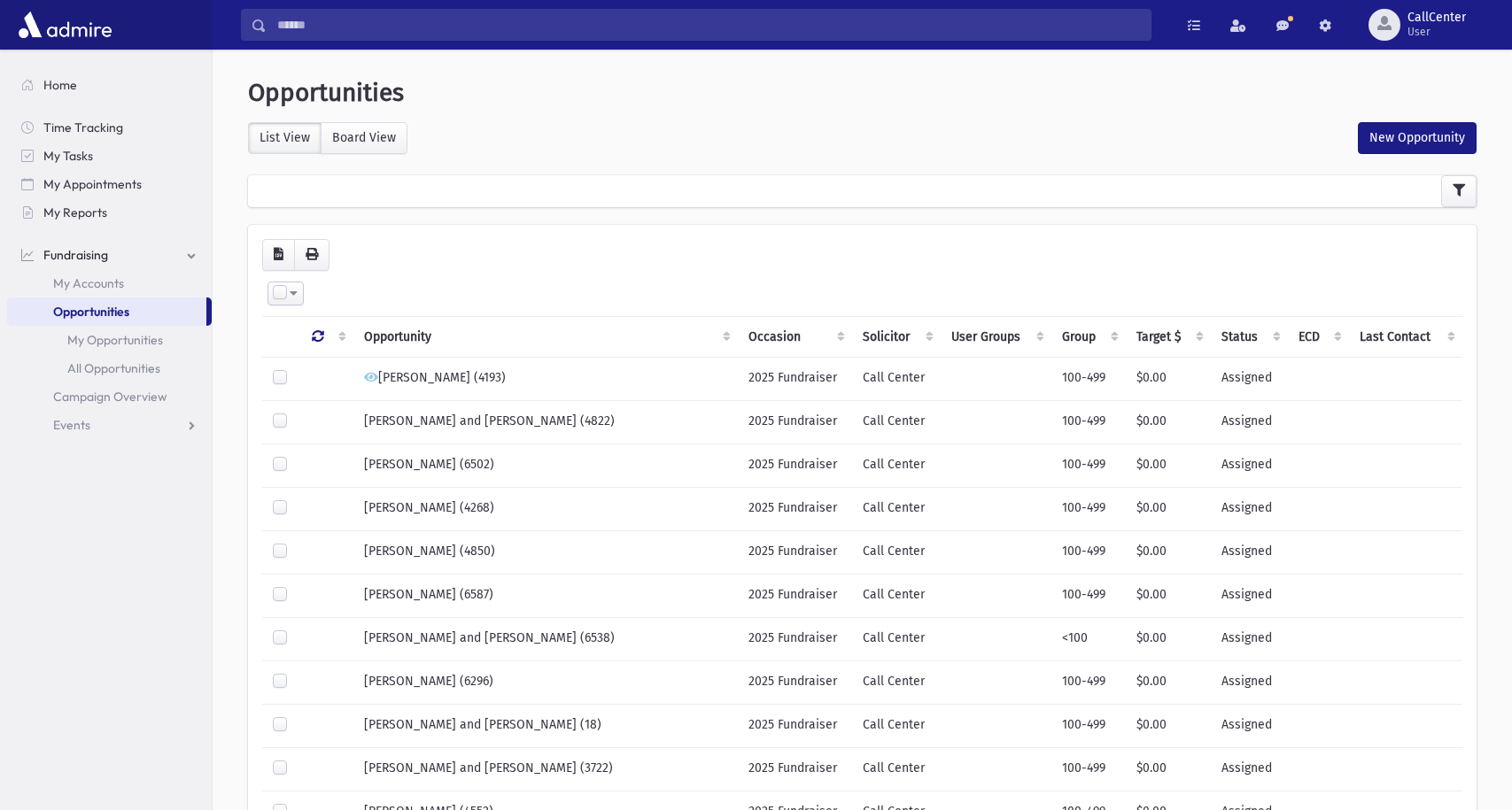
click at [565, 196] on div at bounding box center [862, 191] width 1229 height 32
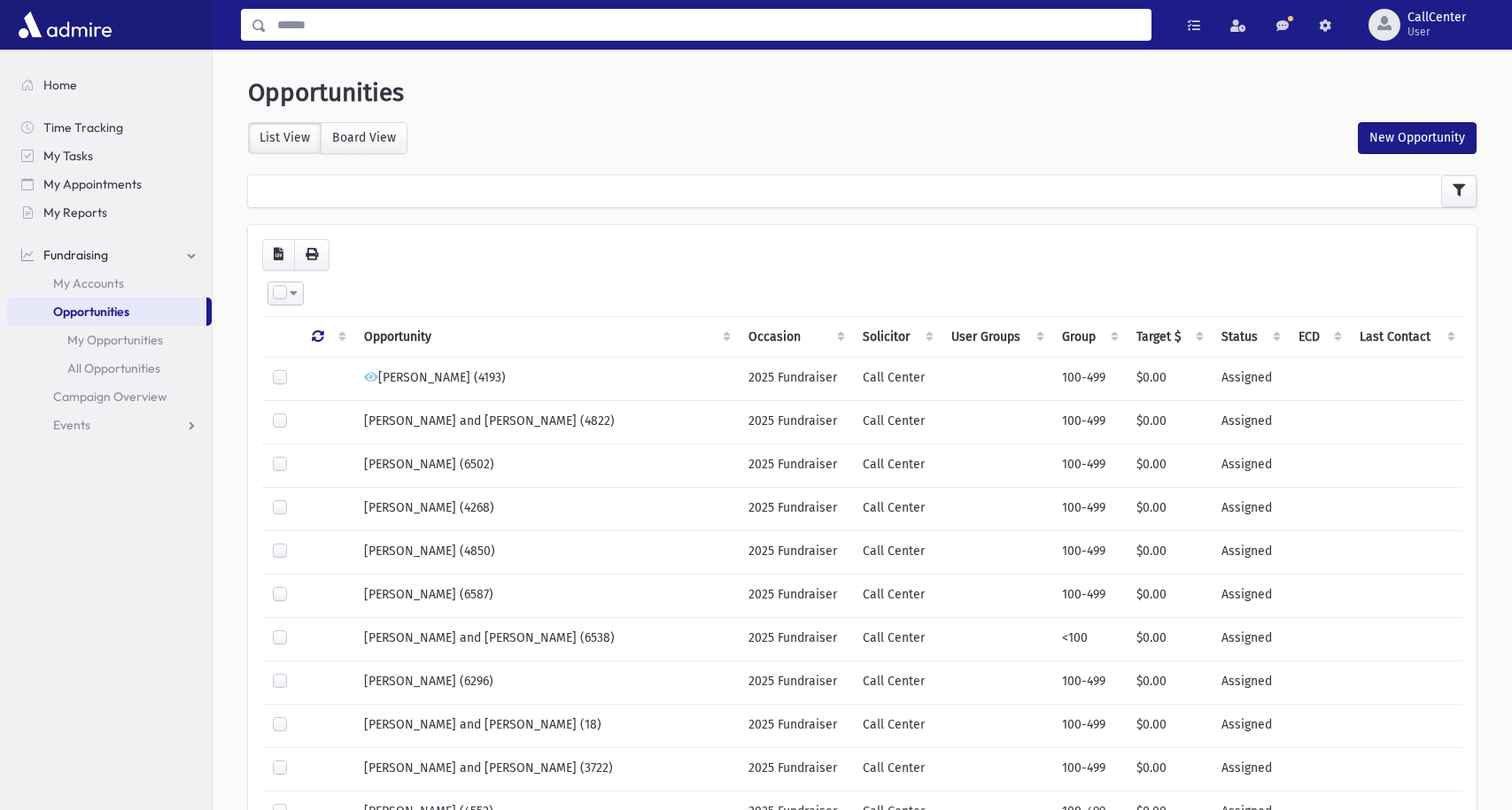
click at [514, 28] on input "Search" at bounding box center [708, 25] width 884 height 32
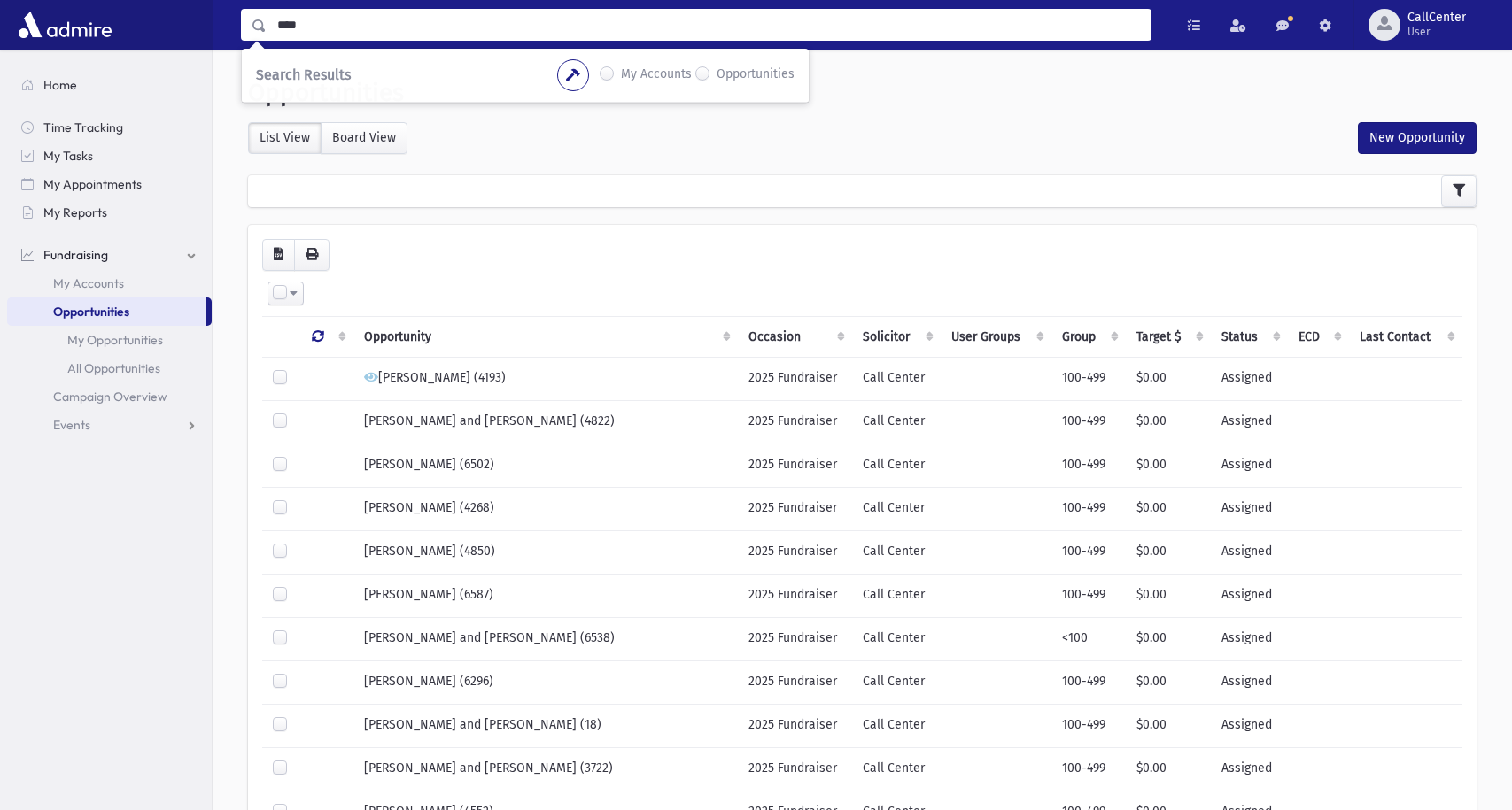
type input "****"
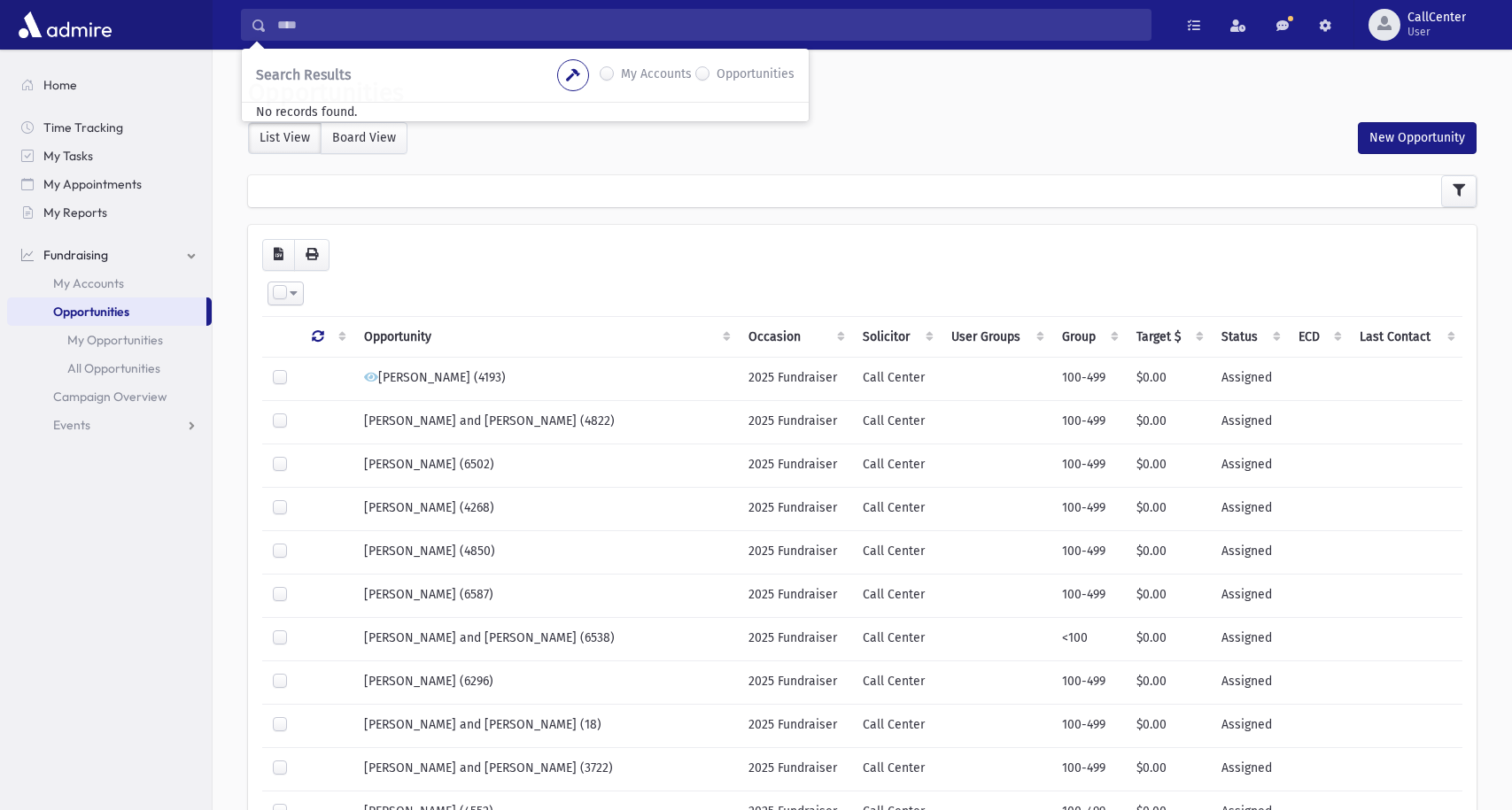
click at [564, 200] on div at bounding box center [862, 191] width 1229 height 32
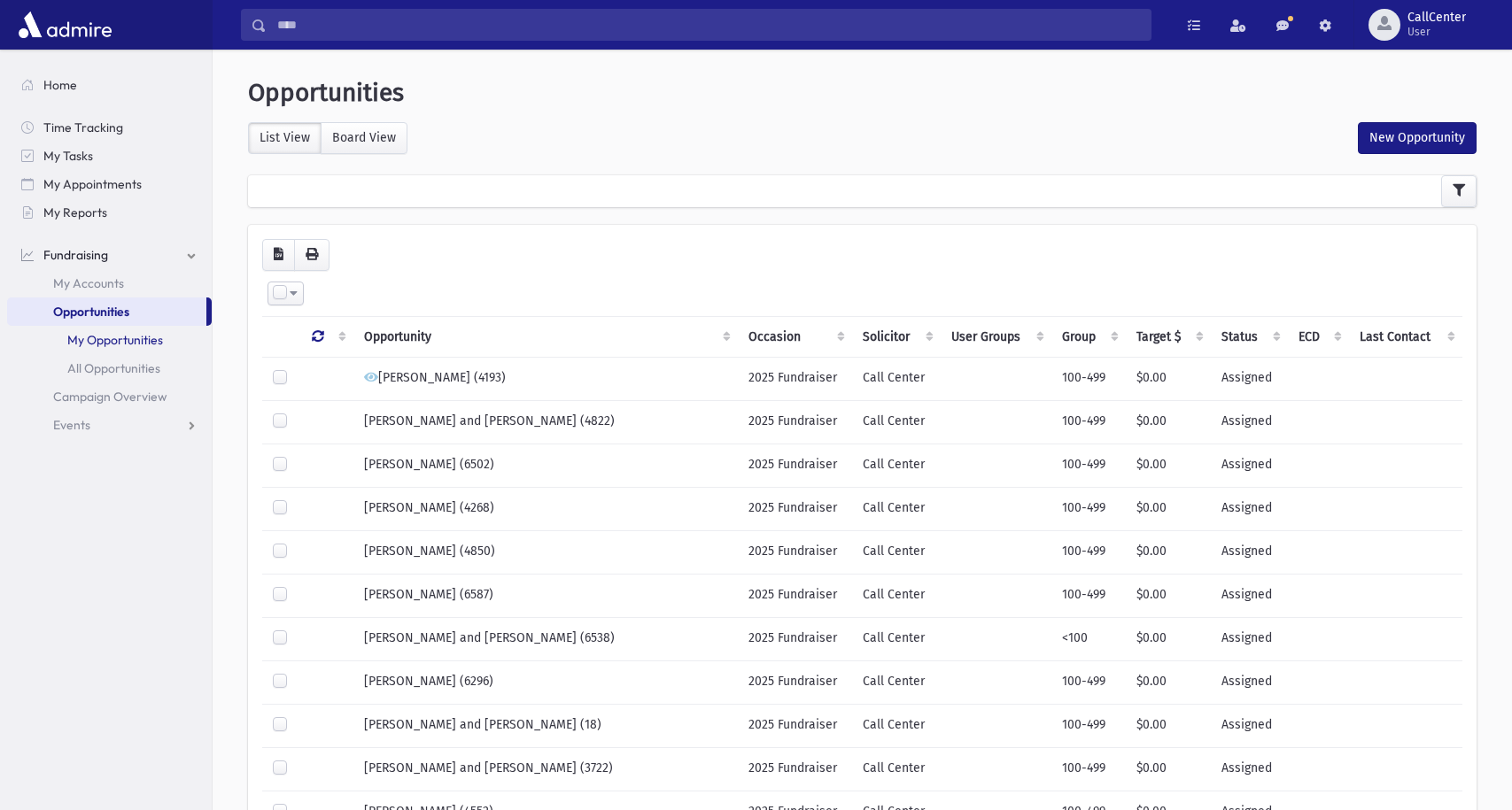
click at [149, 344] on link "My Opportunities" at bounding box center [109, 340] width 204 height 28
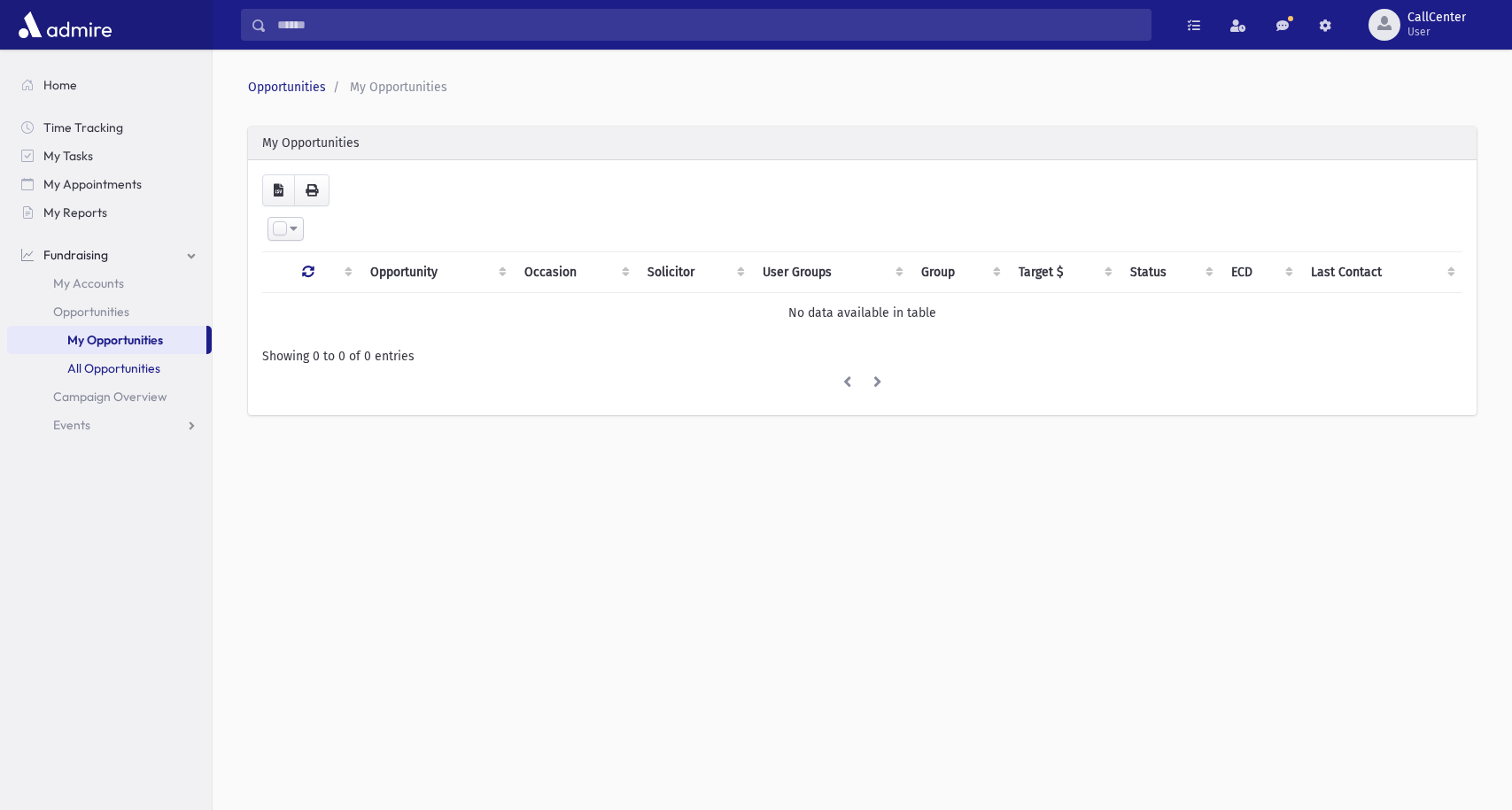
click at [127, 370] on link "All Opportunities" at bounding box center [109, 368] width 204 height 28
click at [118, 309] on span "Opportunities" at bounding box center [91, 312] width 76 height 16
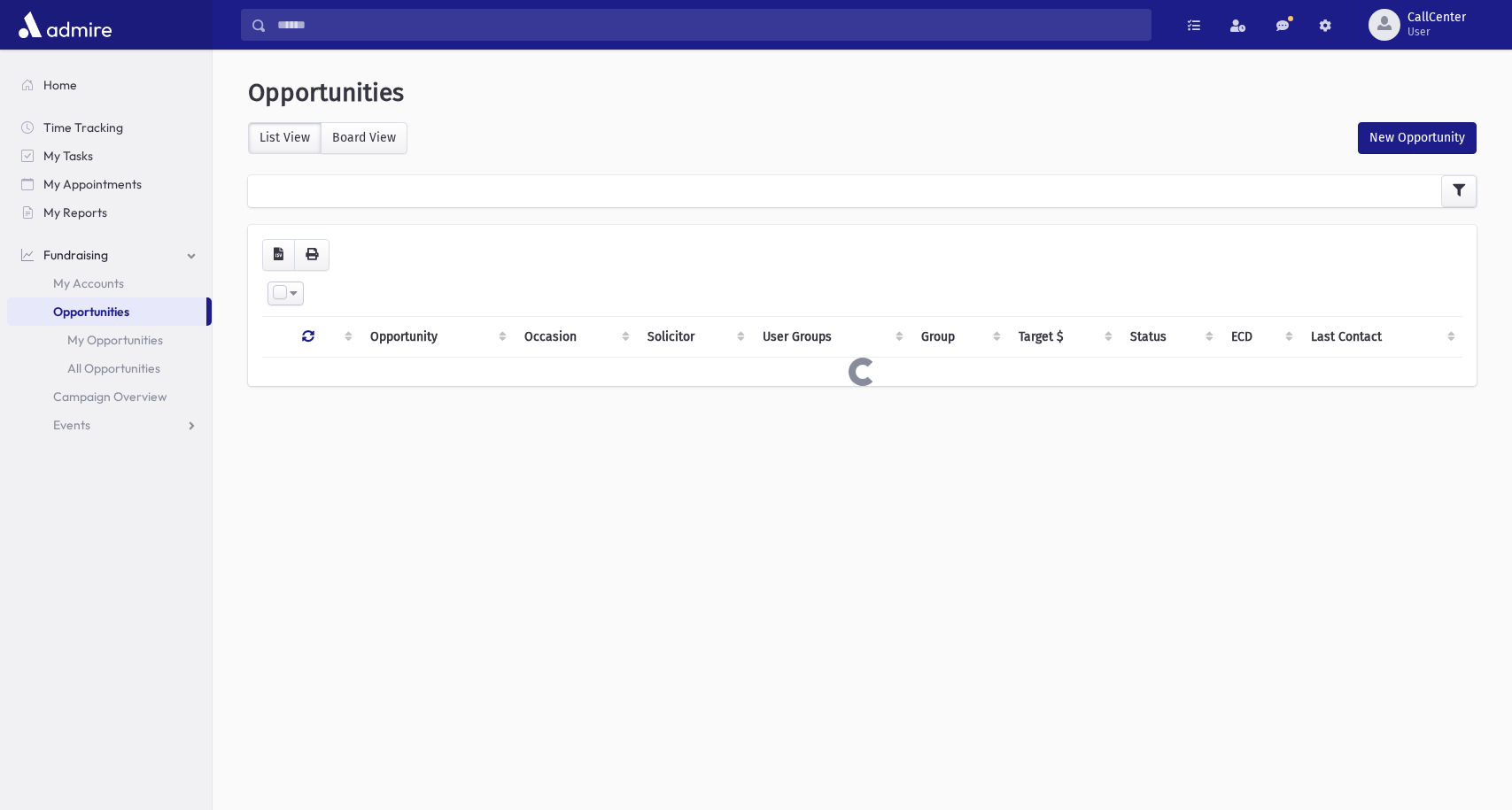
select select
click at [1462, 190] on icon "button" at bounding box center [1458, 190] width 12 height 12
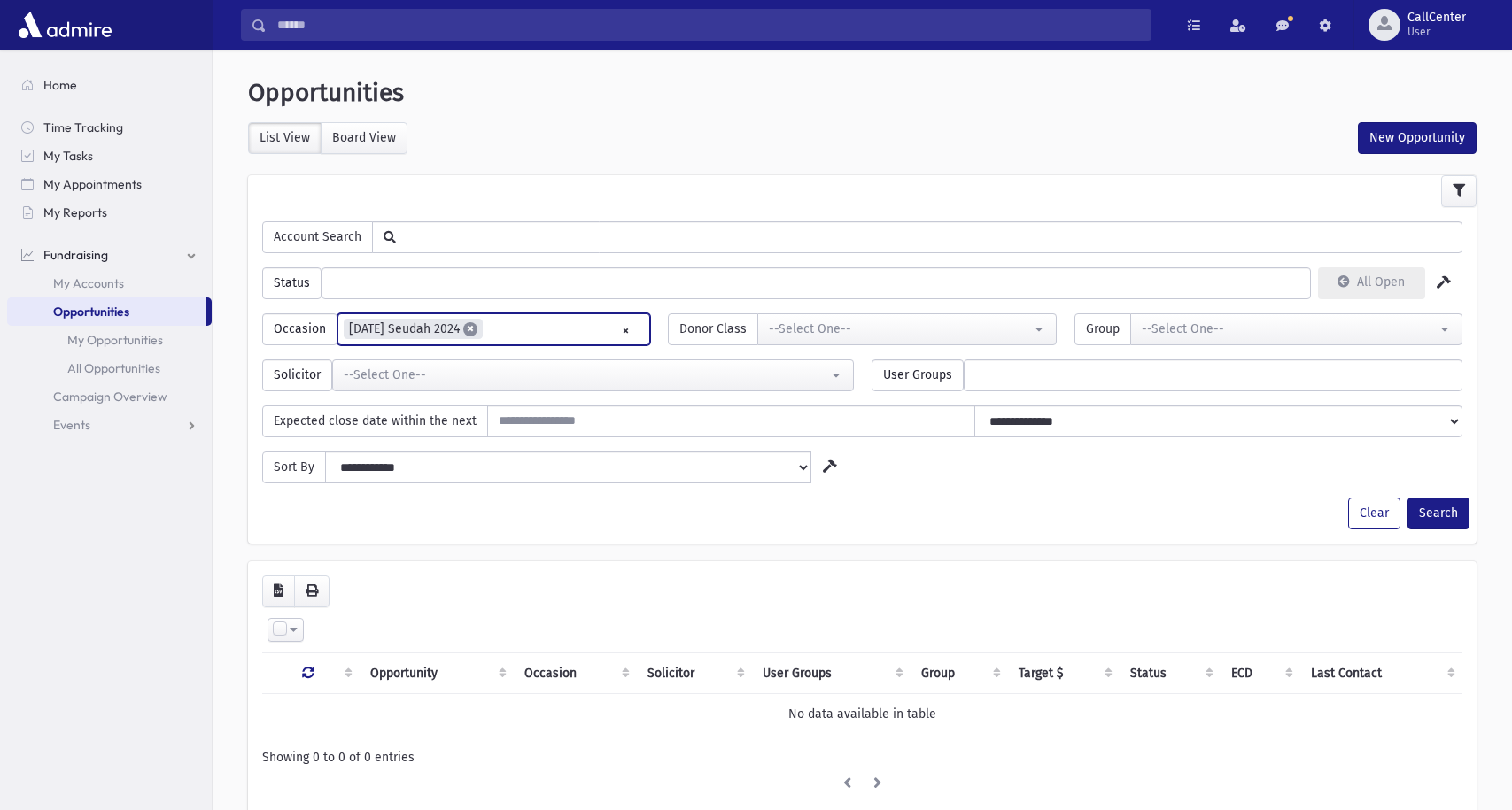
click at [474, 330] on span "×" at bounding box center [470, 329] width 14 height 14
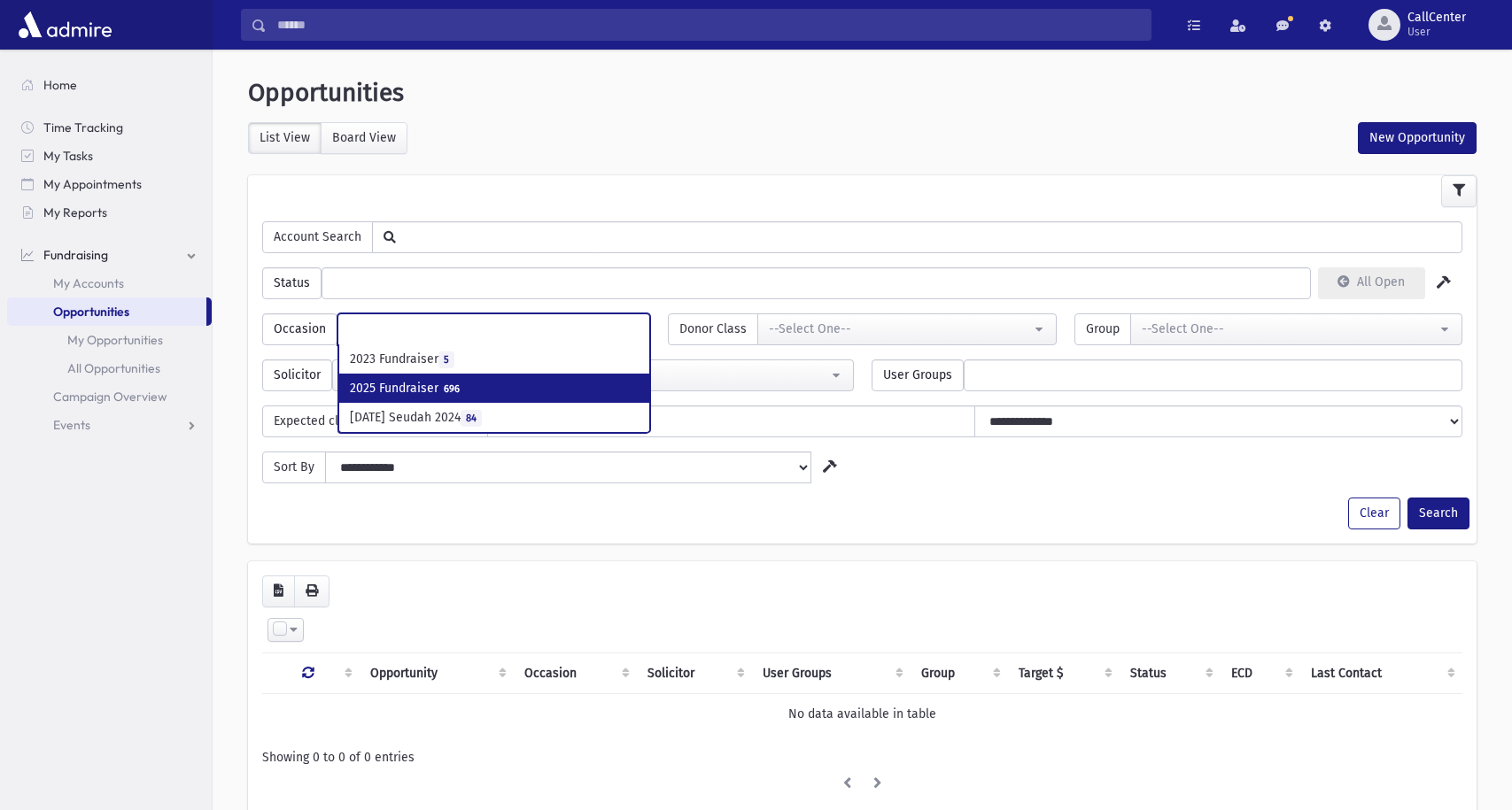
select select "***"
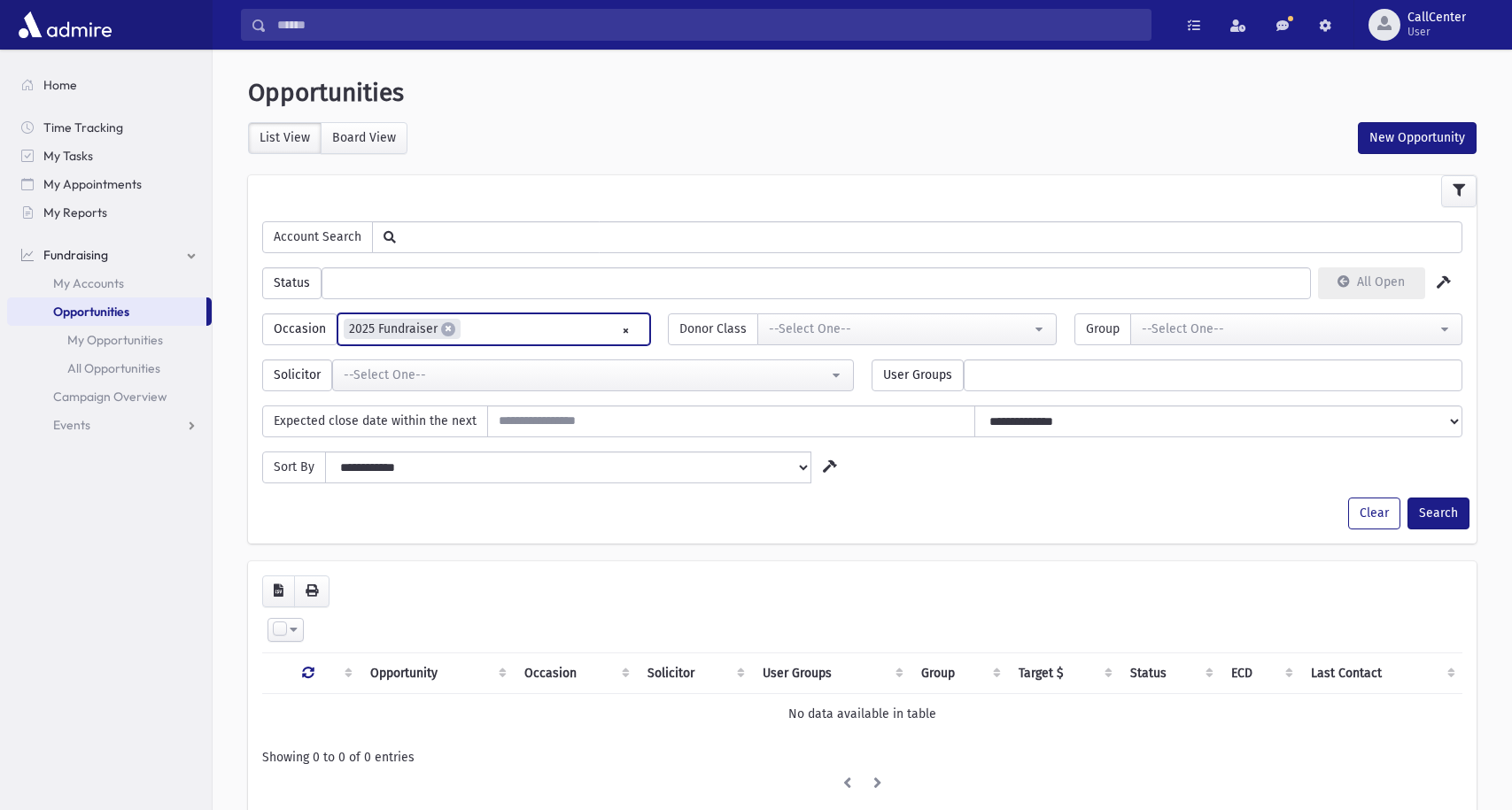
click at [1455, 300] on div "**********" at bounding box center [862, 322] width 1218 height 46
click at [1428, 511] on button "Search" at bounding box center [1438, 513] width 62 height 32
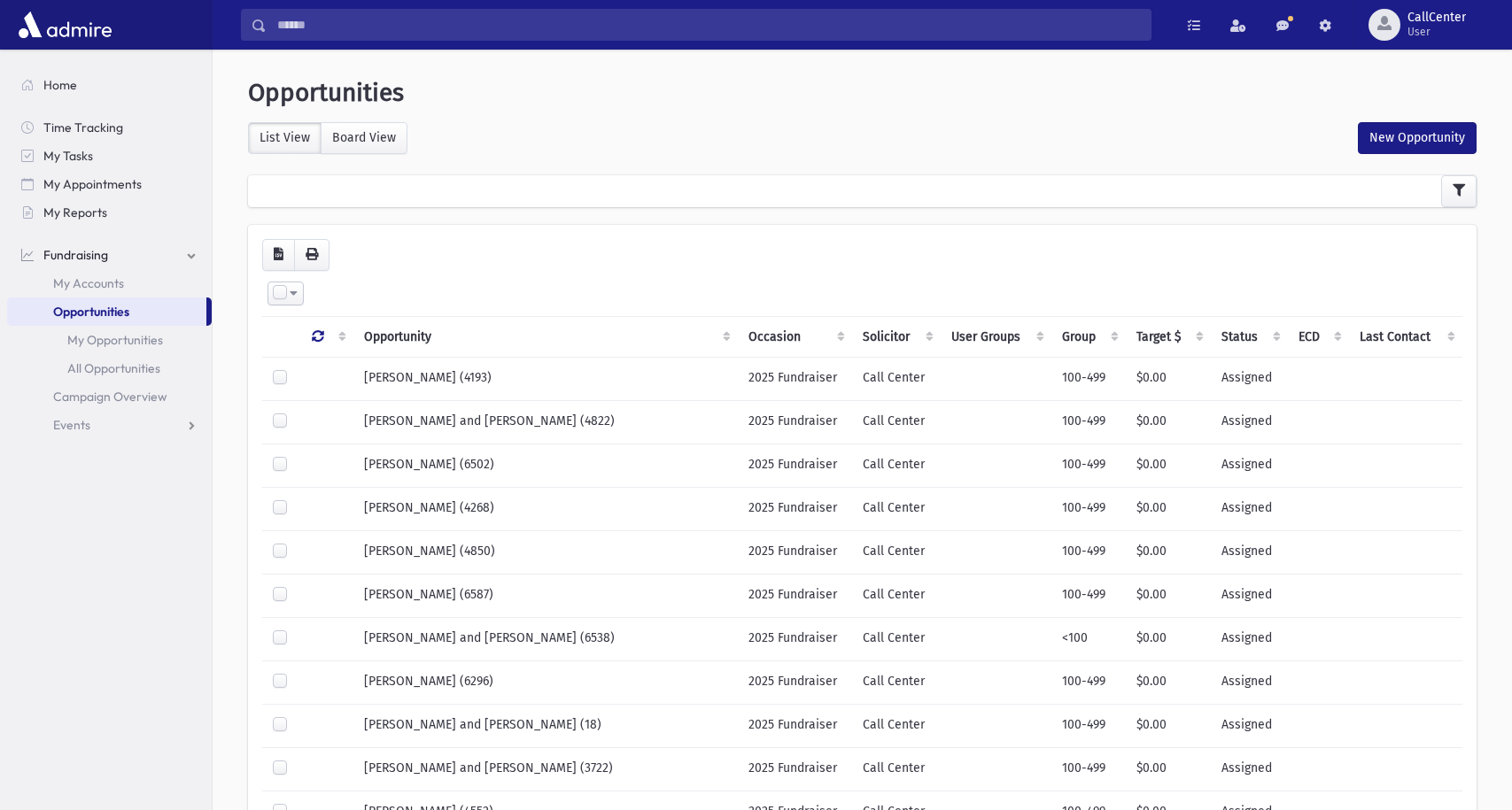
click at [1230, 185] on div at bounding box center [862, 191] width 1229 height 32
click at [144, 400] on span "Campaign Overview" at bounding box center [110, 397] width 115 height 16
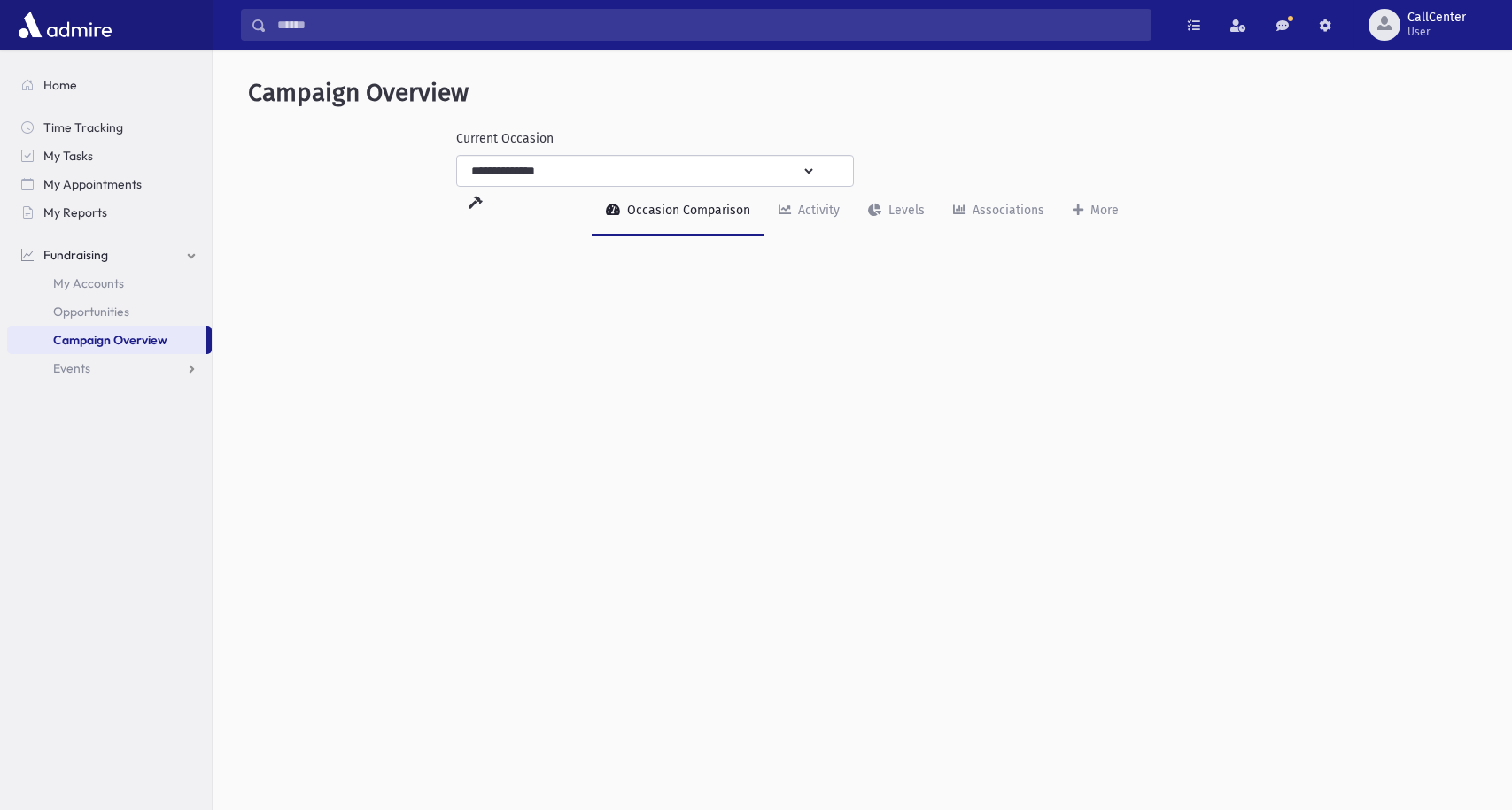
click at [633, 166] on select "**********" at bounding box center [637, 171] width 359 height 32
select select "***"
click at [457, 155] on select "**********" at bounding box center [637, 171] width 359 height 32
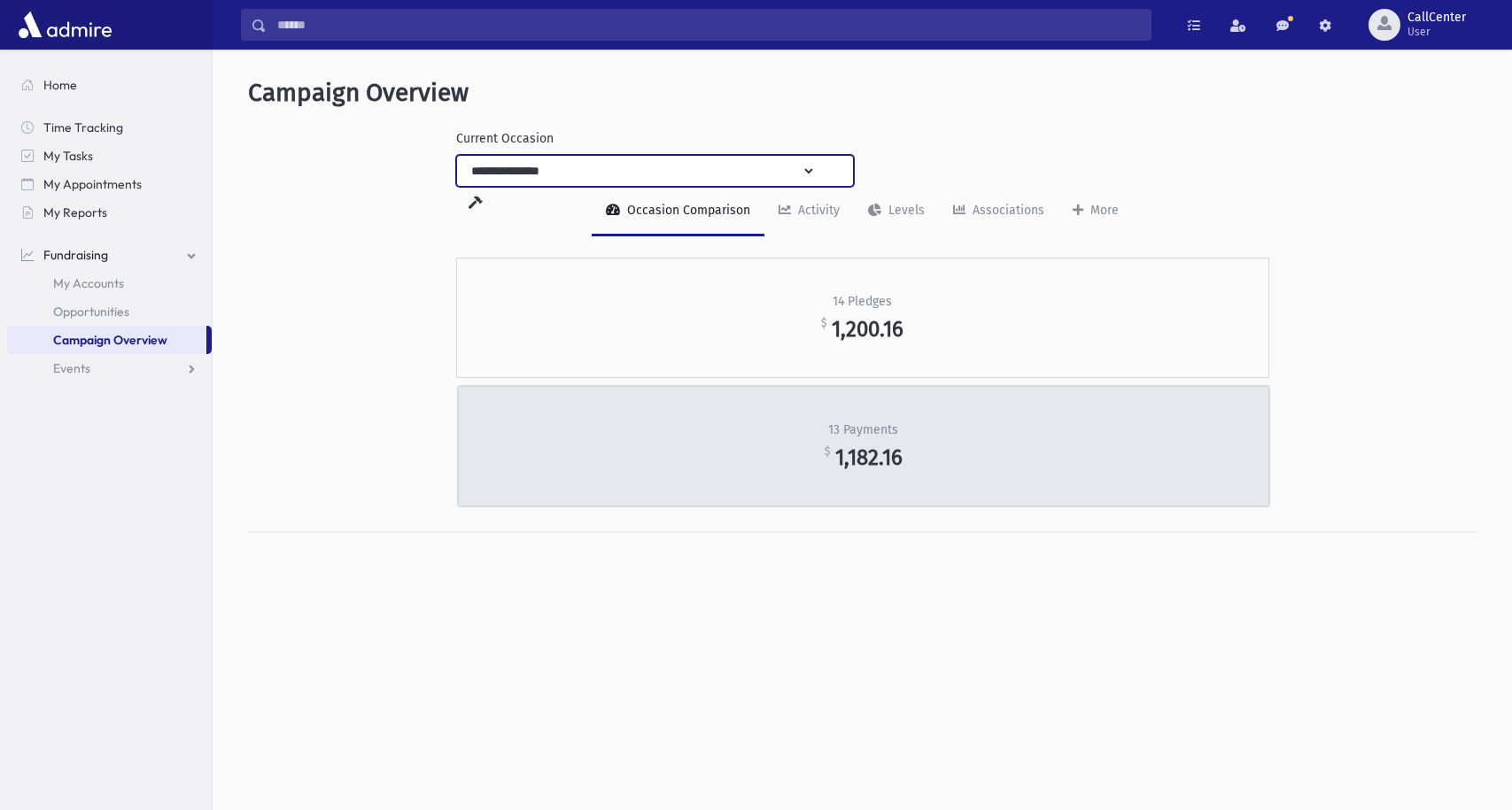
click at [852, 465] on span "1,182.16" at bounding box center [869, 457] width 68 height 25
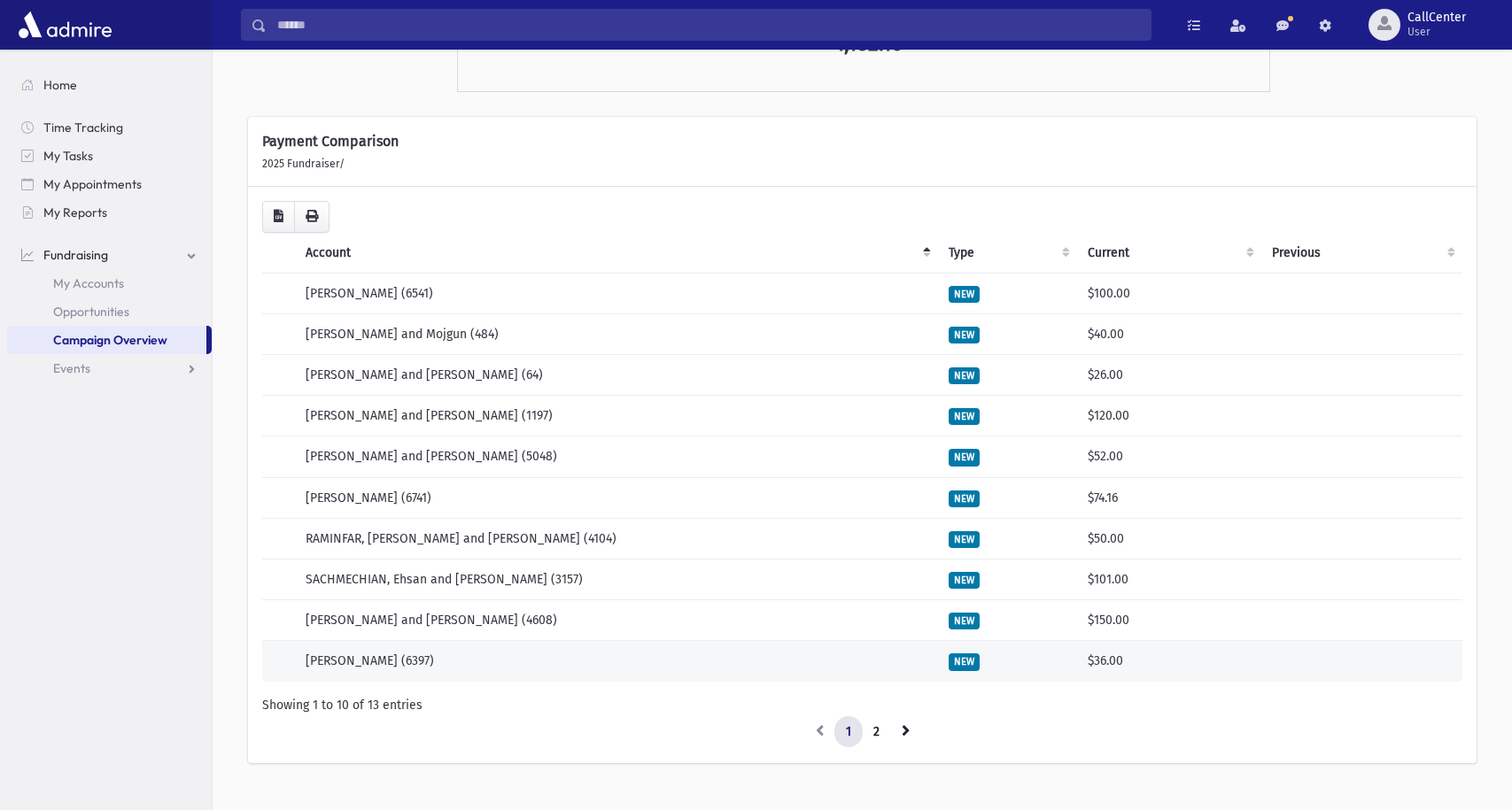
scroll to position [412, 0]
click at [386, 661] on td "[PERSON_NAME] (6397)" at bounding box center [616, 662] width 643 height 41
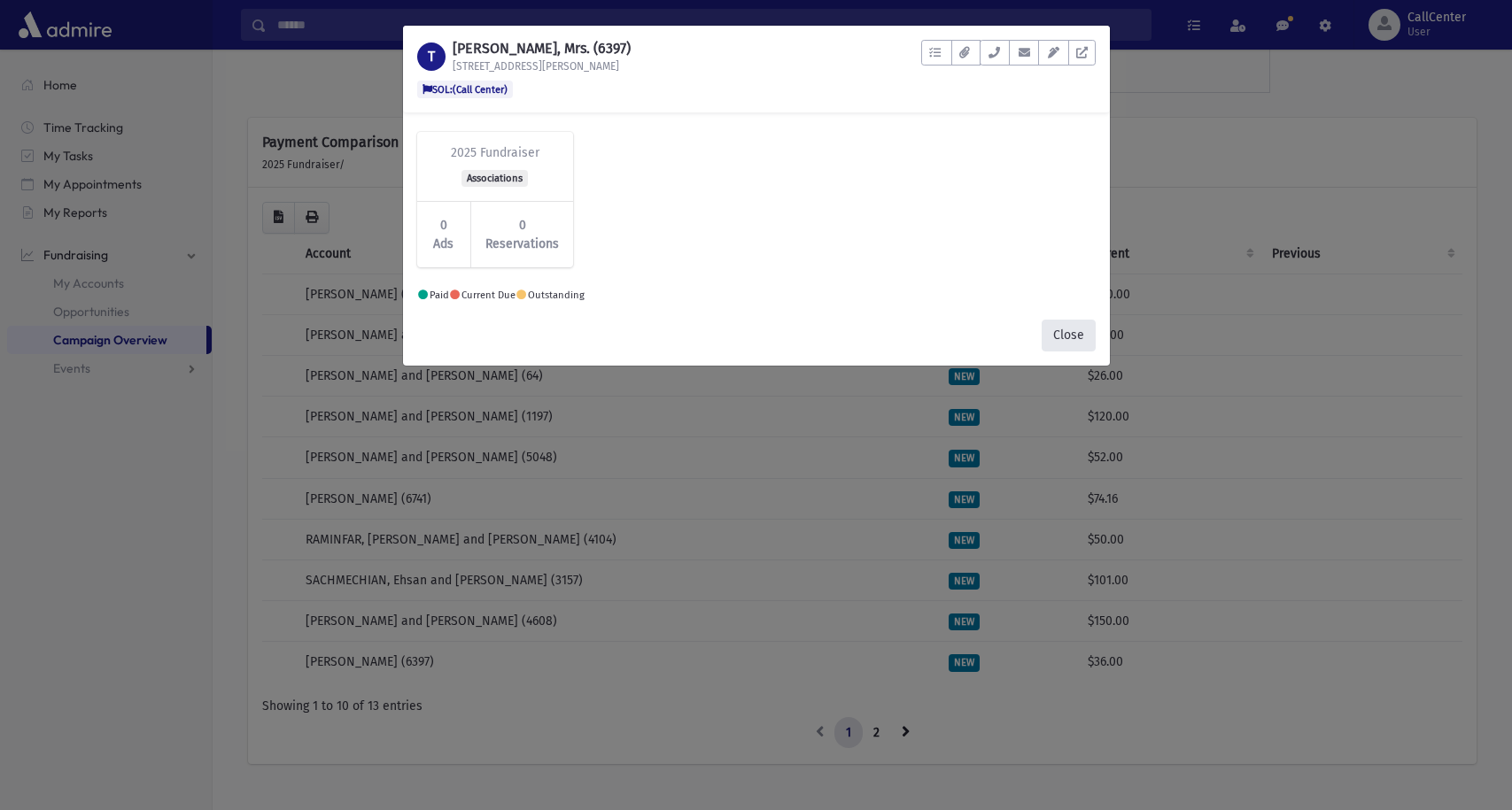
click at [1060, 330] on button "Close" at bounding box center [1068, 336] width 54 height 32
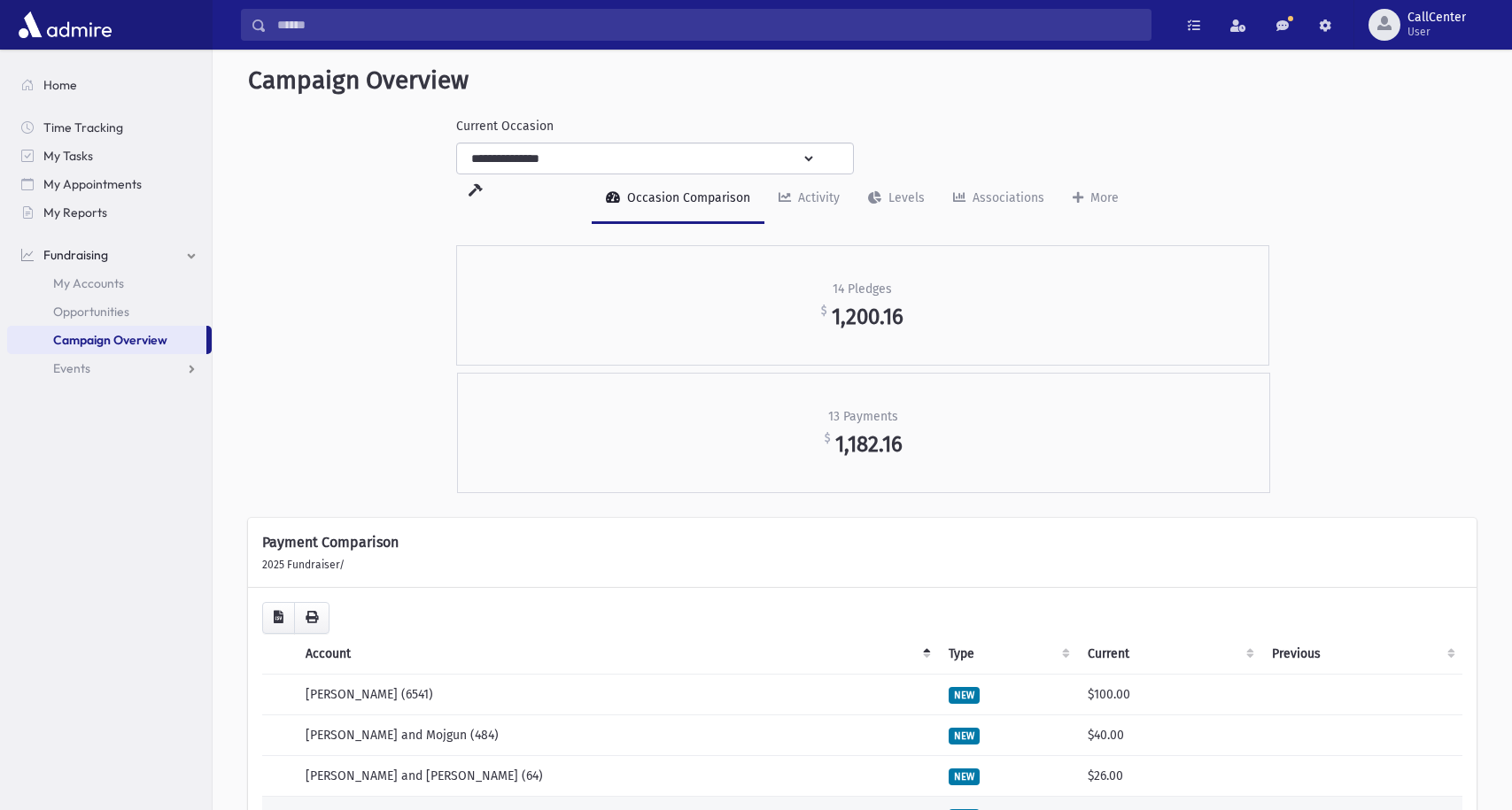
scroll to position [0, 0]
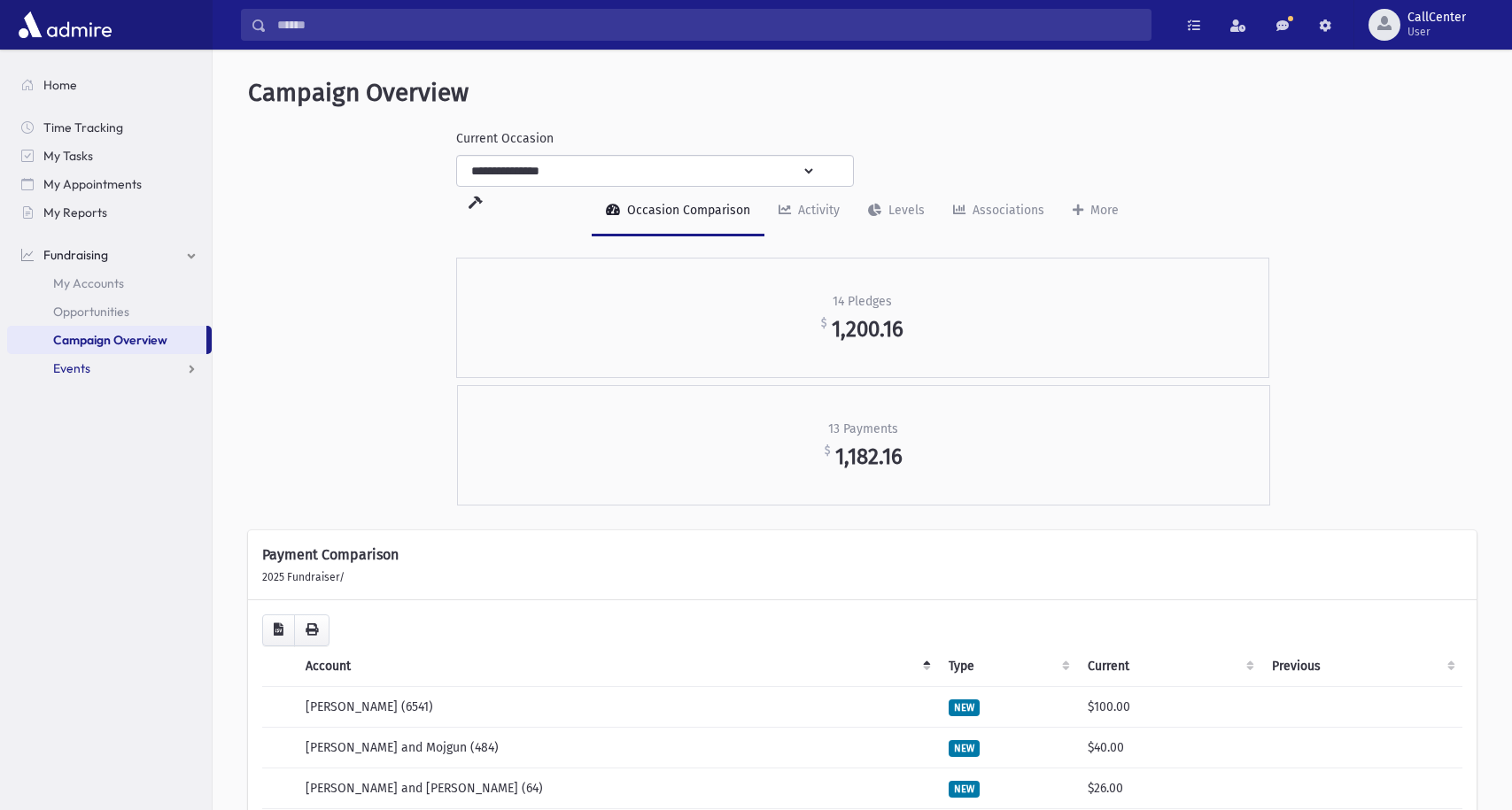
click at [92, 370] on link "Events" at bounding box center [109, 368] width 204 height 28
click at [96, 315] on span "Opportunities" at bounding box center [91, 312] width 76 height 16
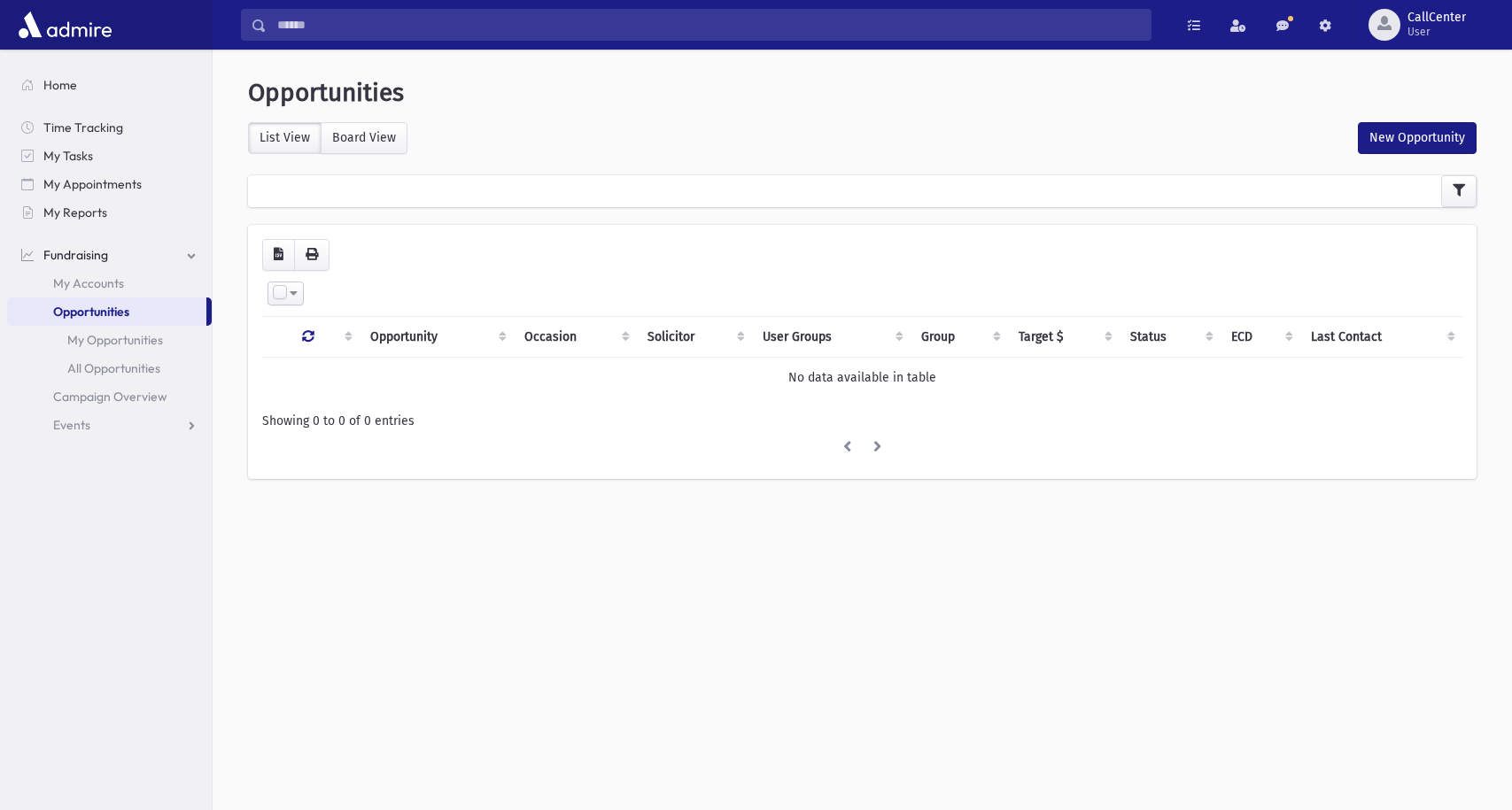
click at [623, 191] on div at bounding box center [862, 191] width 1229 height 32
click at [1451, 187] on button "button" at bounding box center [1459, 191] width 36 height 32
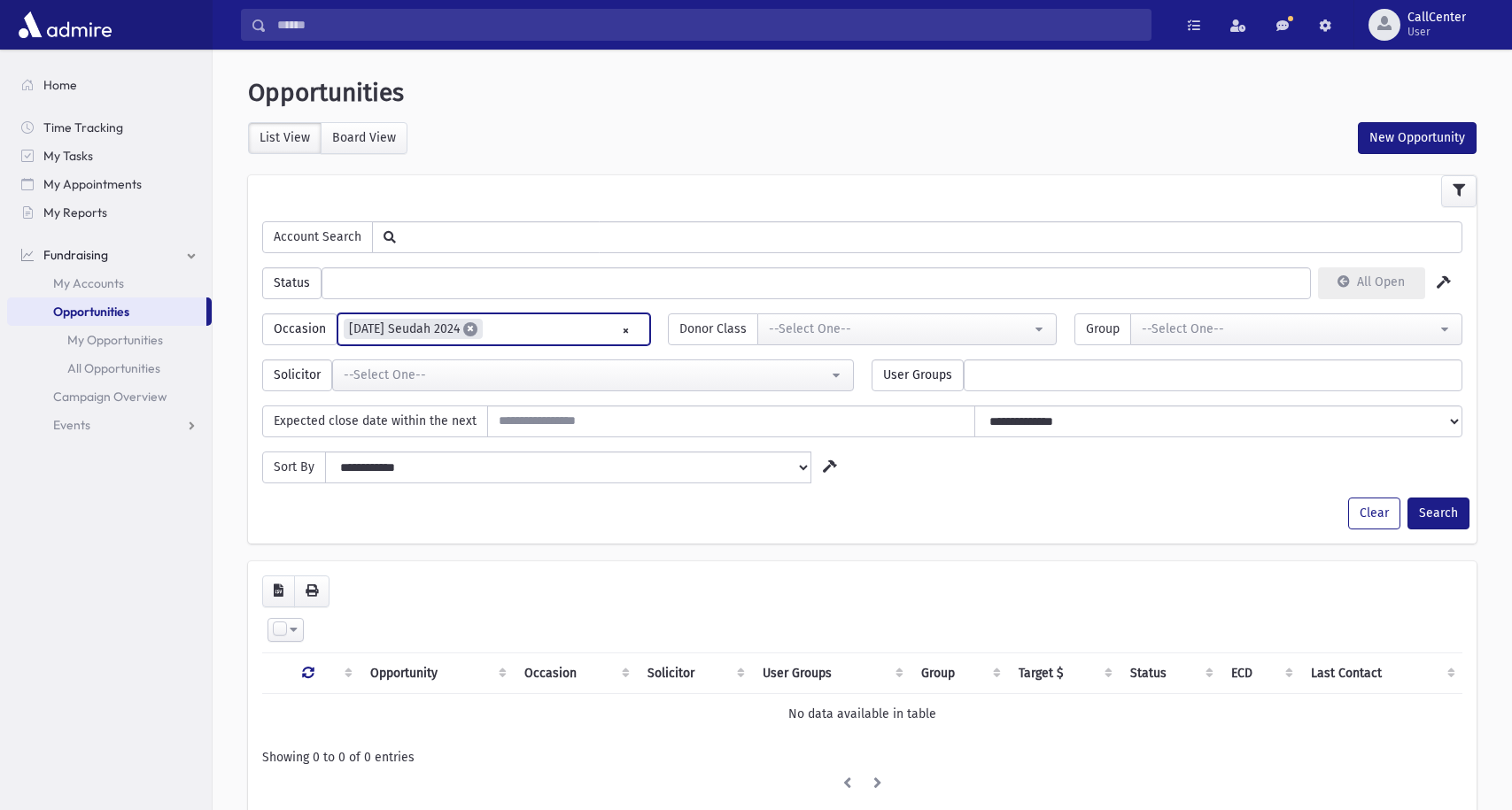
click at [474, 330] on span "×" at bounding box center [470, 329] width 14 height 14
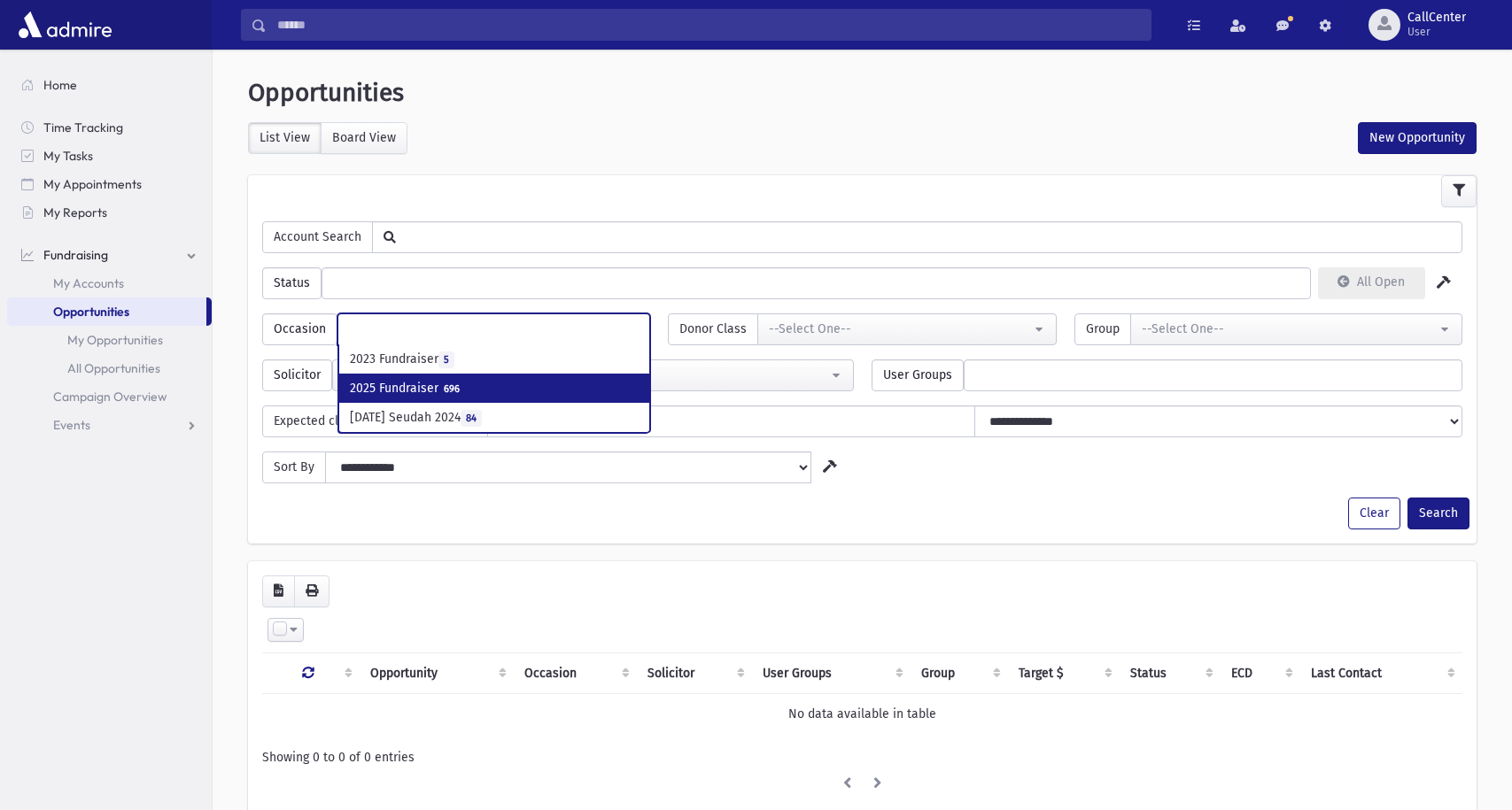
select select "***"
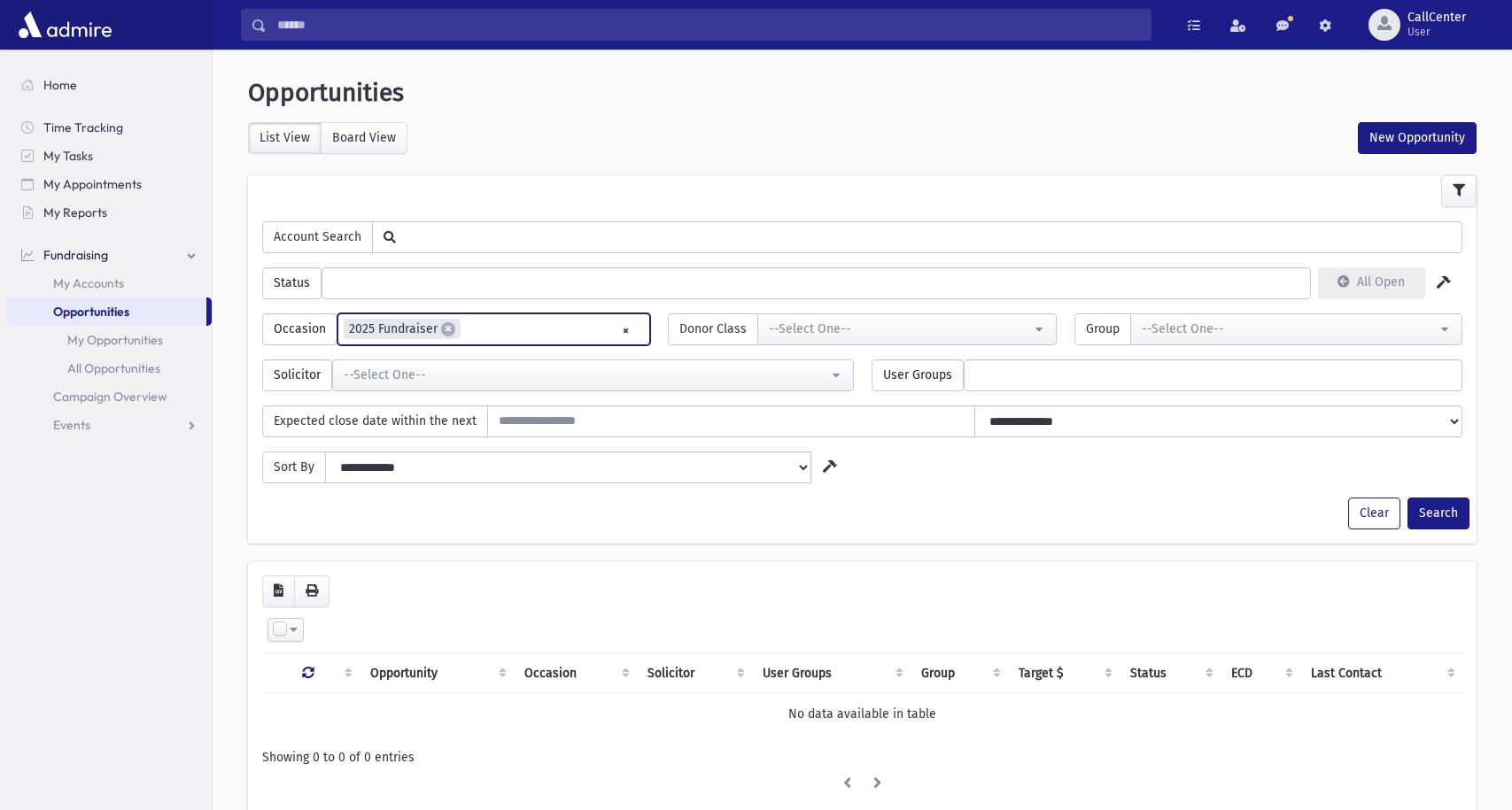
click at [1433, 284] on link at bounding box center [1444, 283] width 38 height 32
click at [1444, 282] on icon at bounding box center [1443, 282] width 14 height 12
click at [830, 465] on icon at bounding box center [830, 466] width 14 height 12
click at [587, 233] on input "text" at bounding box center [928, 236] width 1065 height 30
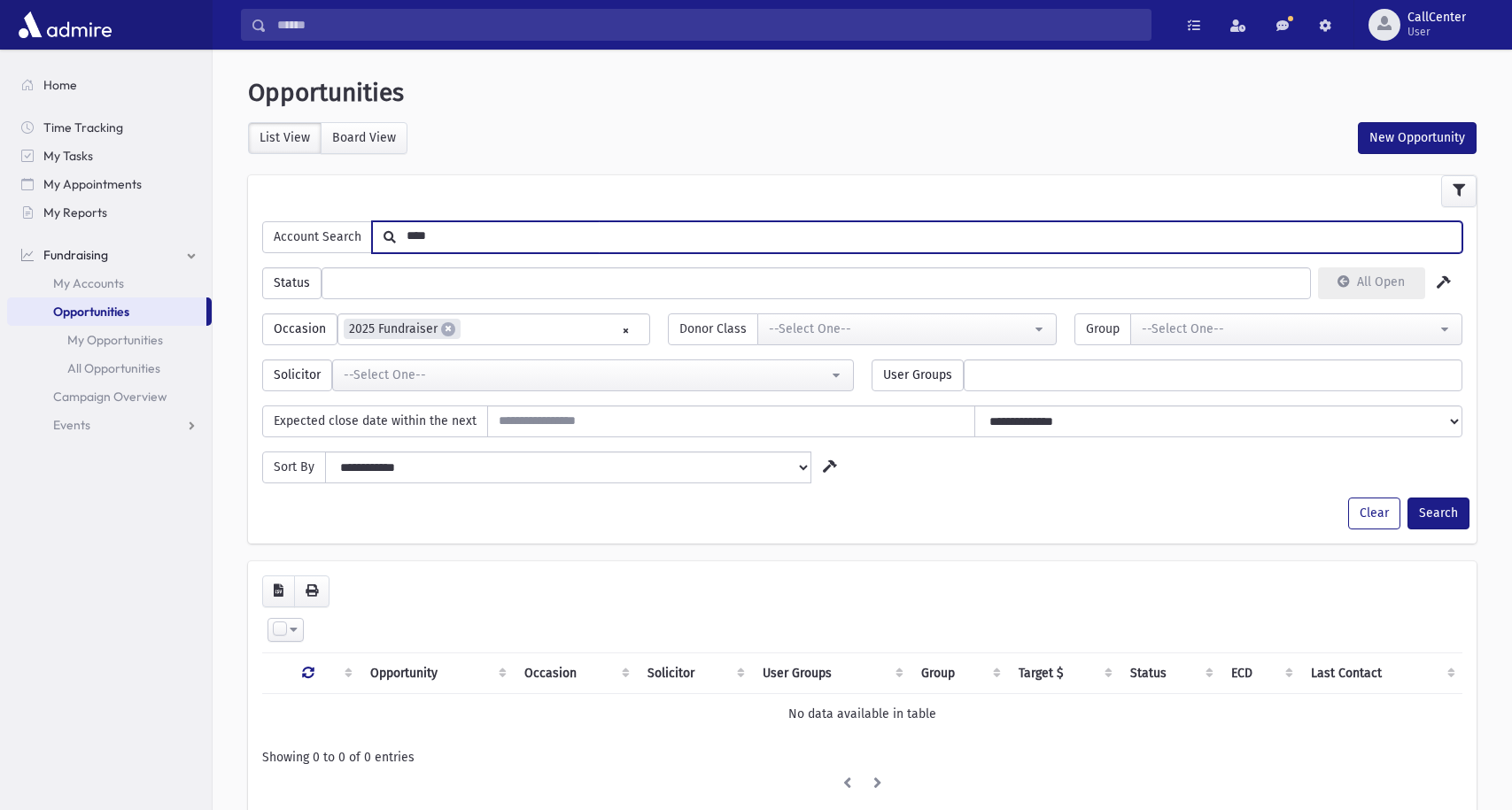
type input "****"
click at [1407, 497] on button "Search" at bounding box center [1438, 513] width 62 height 32
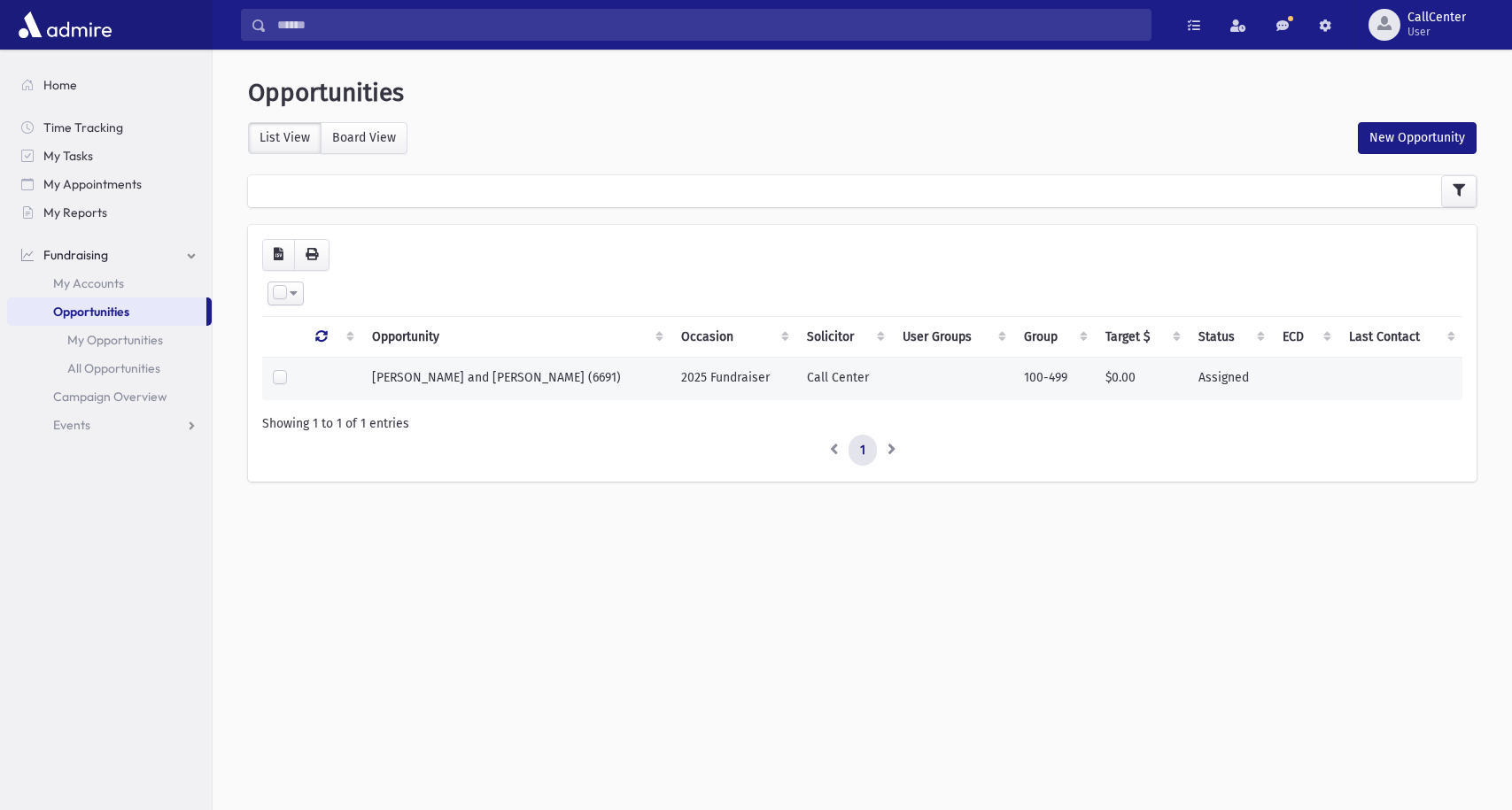
click at [464, 370] on span "[PERSON_NAME] and [PERSON_NAME] (6691)" at bounding box center [496, 377] width 249 height 15
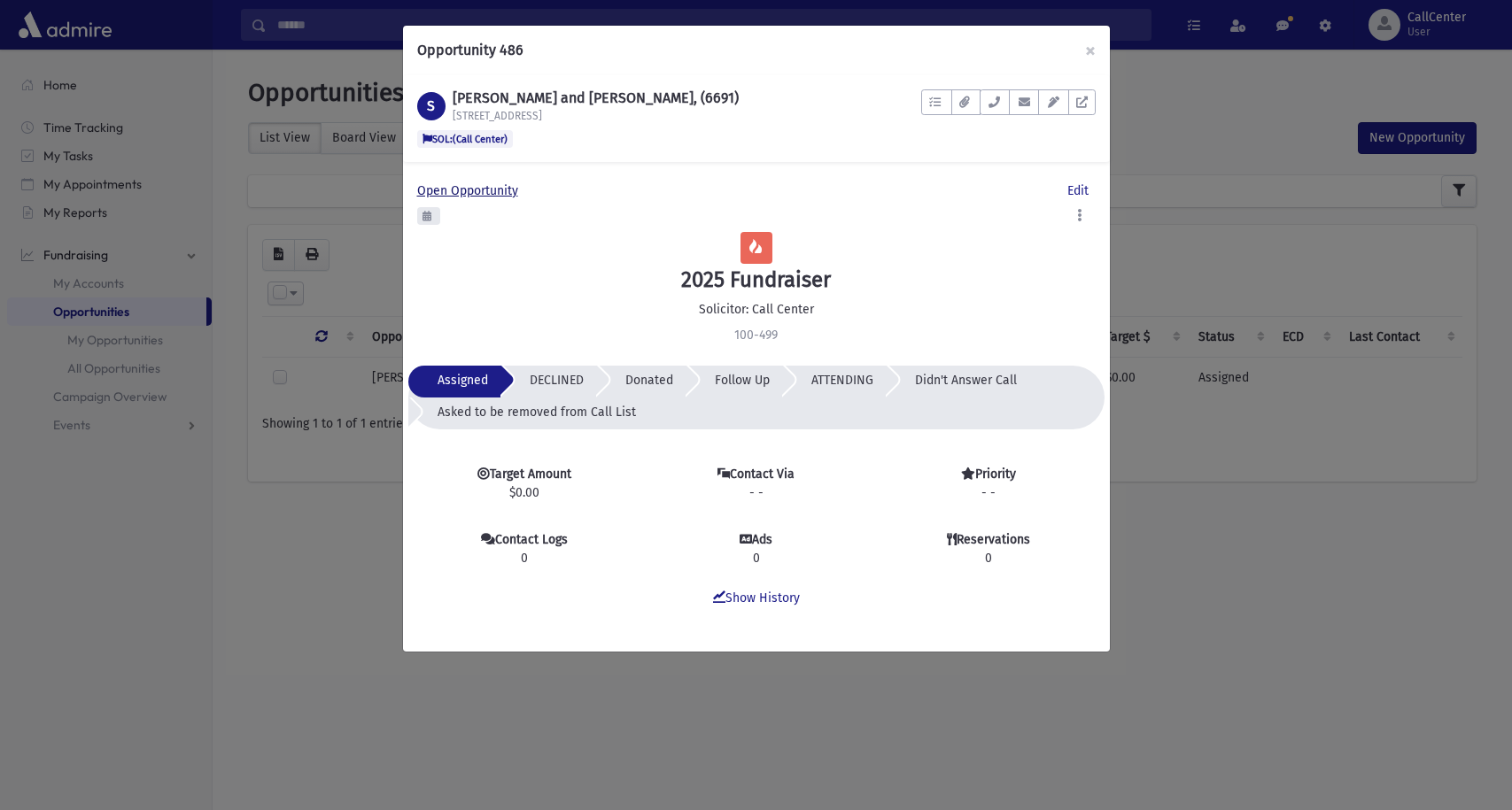
click at [481, 193] on span "Open Opportunity" at bounding box center [471, 190] width 108 height 15
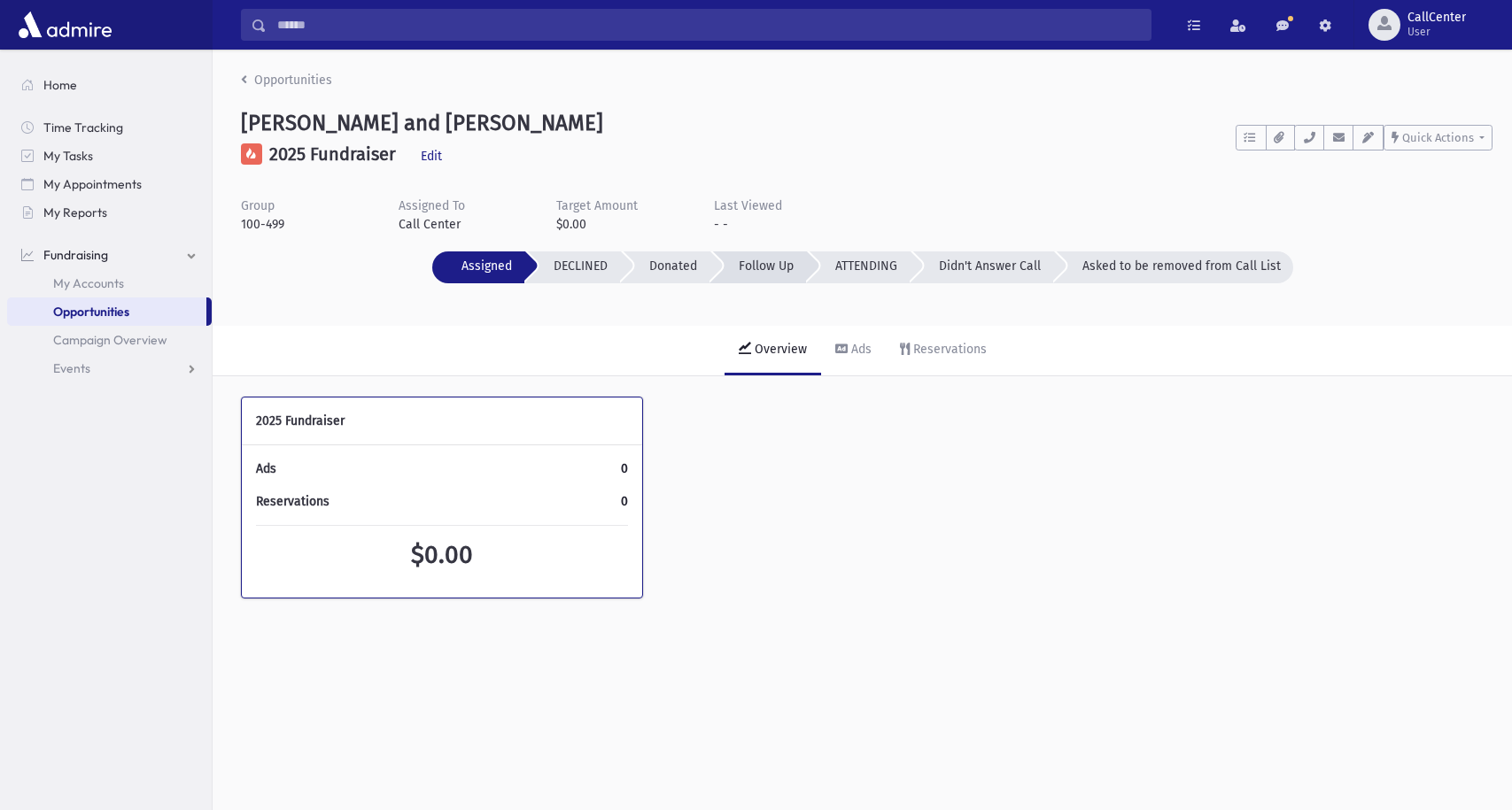
click at [766, 273] on span "Follow Up" at bounding box center [765, 265] width 55 height 15
click at [851, 269] on span "ATTENDING" at bounding box center [866, 265] width 62 height 15
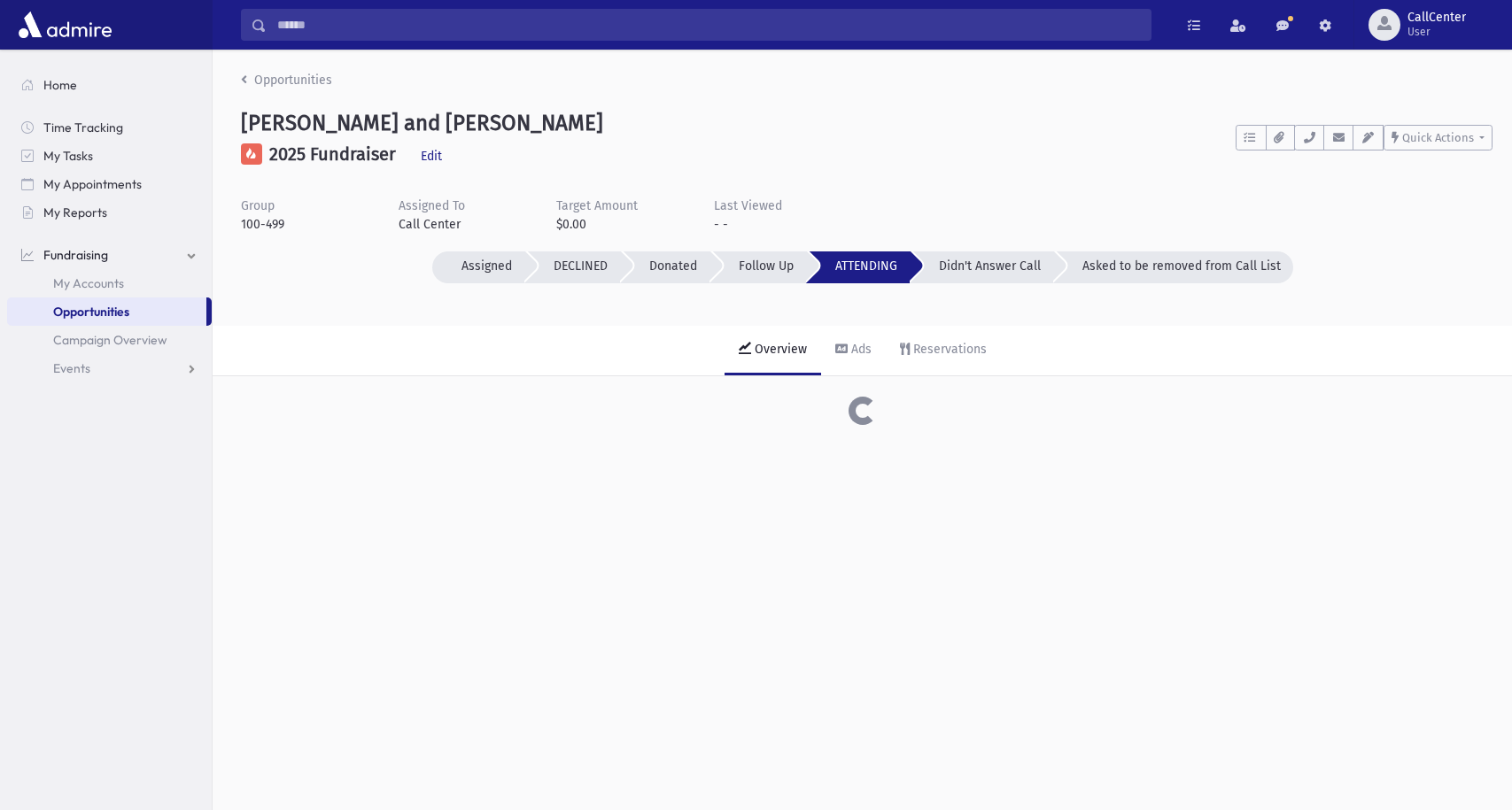
click at [764, 269] on span "Follow Up" at bounding box center [765, 265] width 55 height 15
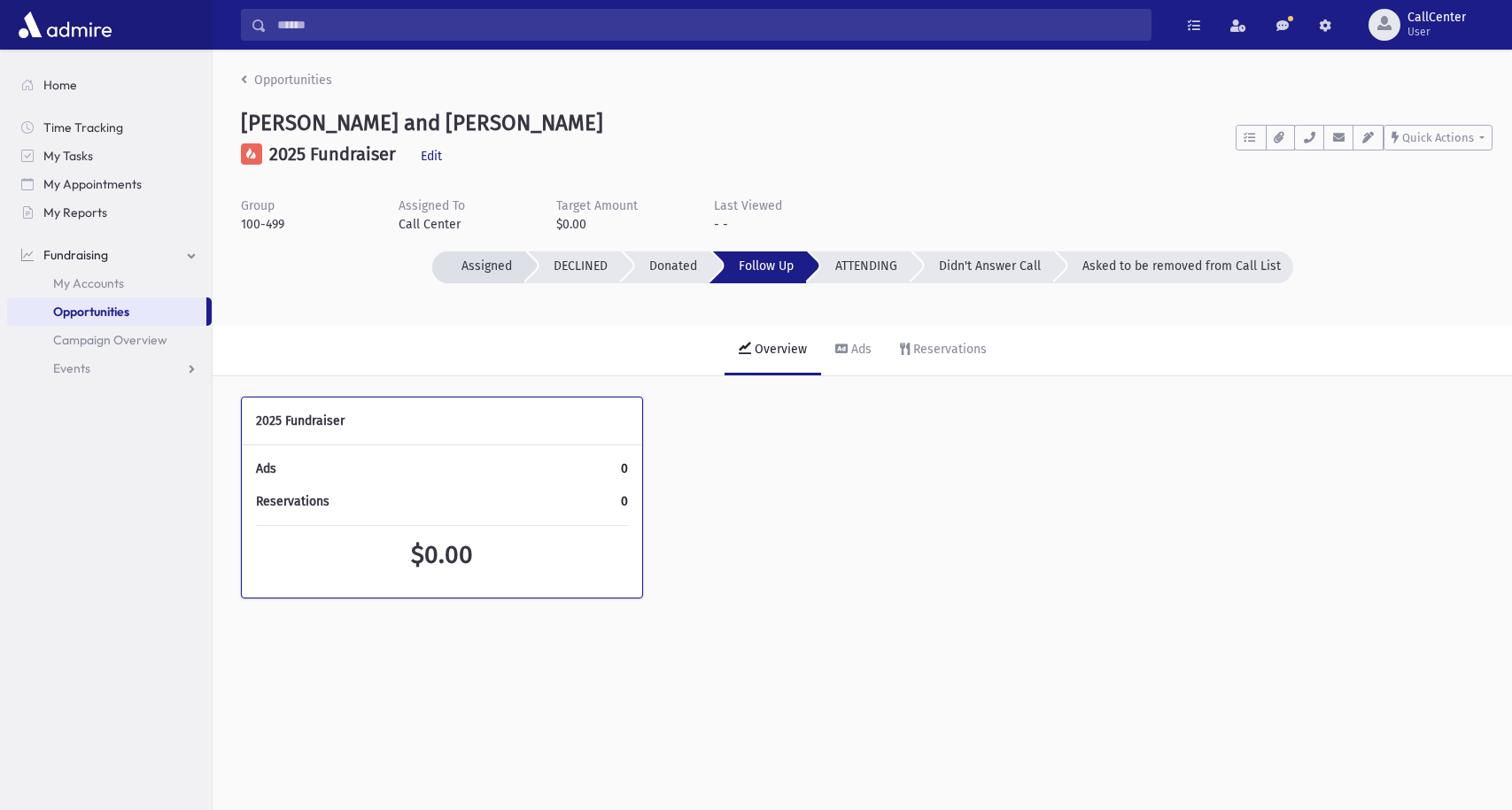
click at [483, 270] on span "Assigned" at bounding box center [486, 265] width 51 height 15
click at [318, 80] on link "Opportunities" at bounding box center [287, 80] width 92 height 15
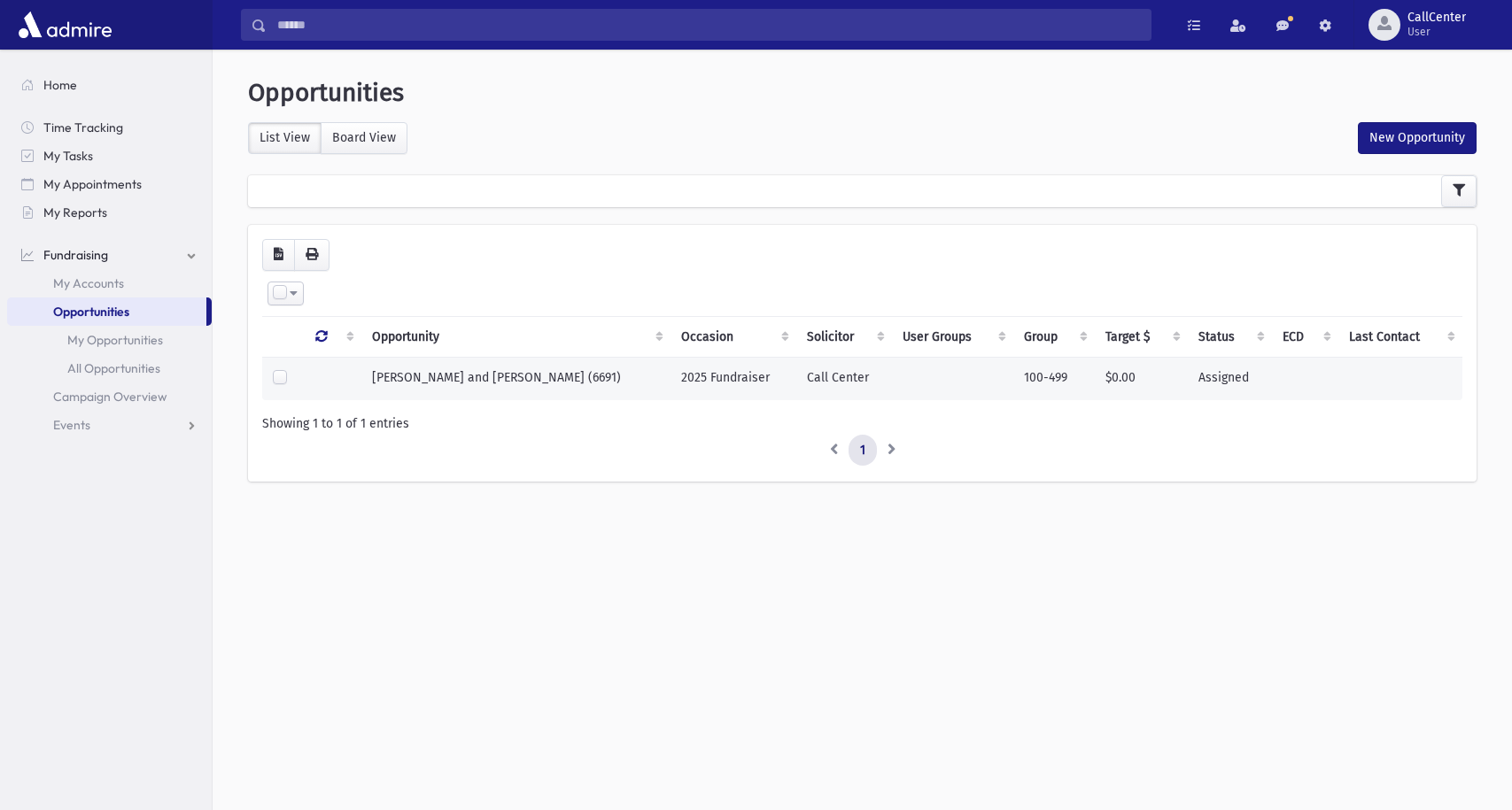
click at [463, 370] on span "[PERSON_NAME] and [PERSON_NAME] (6691)" at bounding box center [496, 377] width 249 height 15
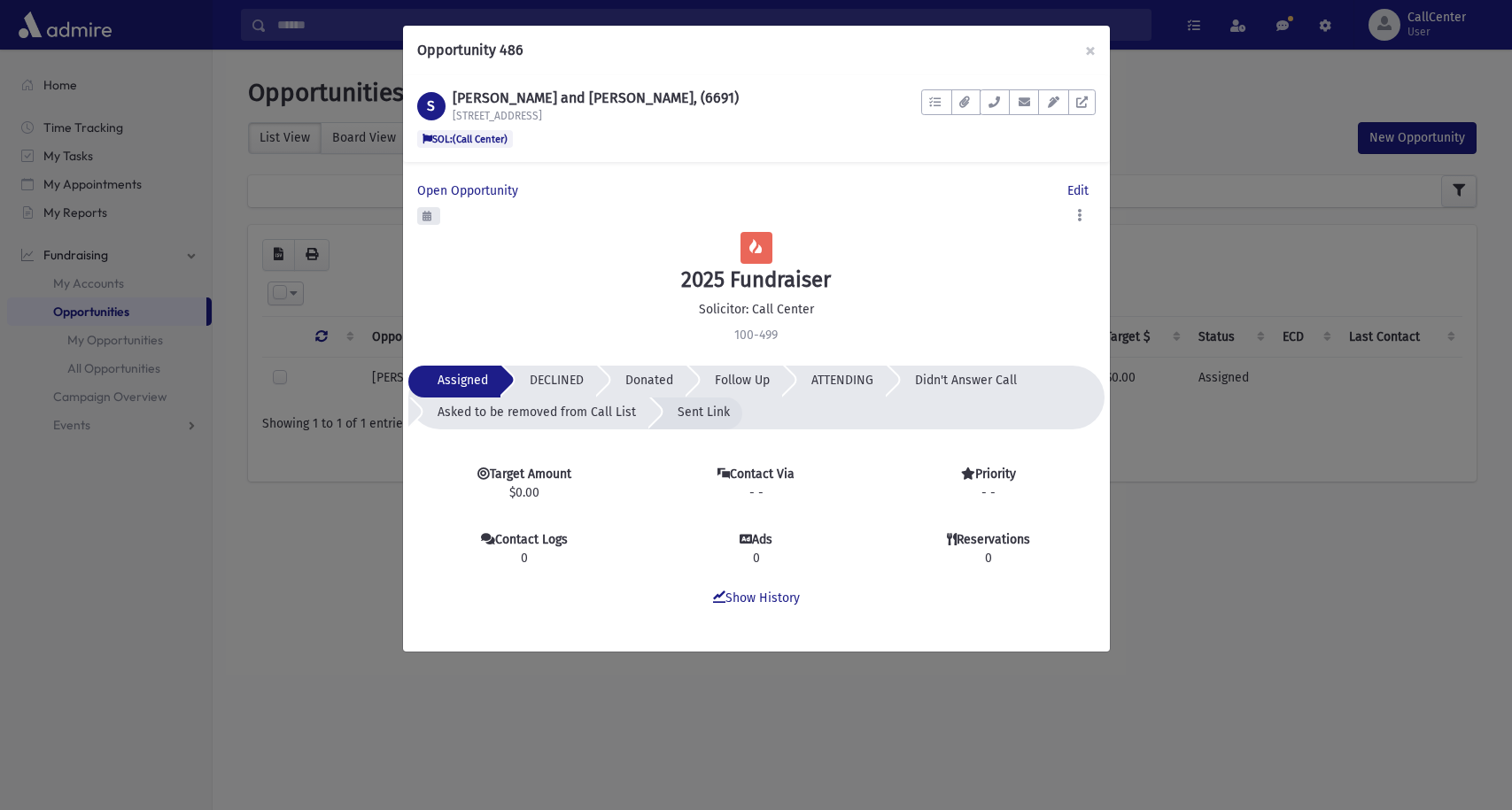
click at [720, 409] on span "Sent Link" at bounding box center [704, 411] width 52 height 15
click at [1085, 49] on button "×" at bounding box center [1089, 51] width 39 height 50
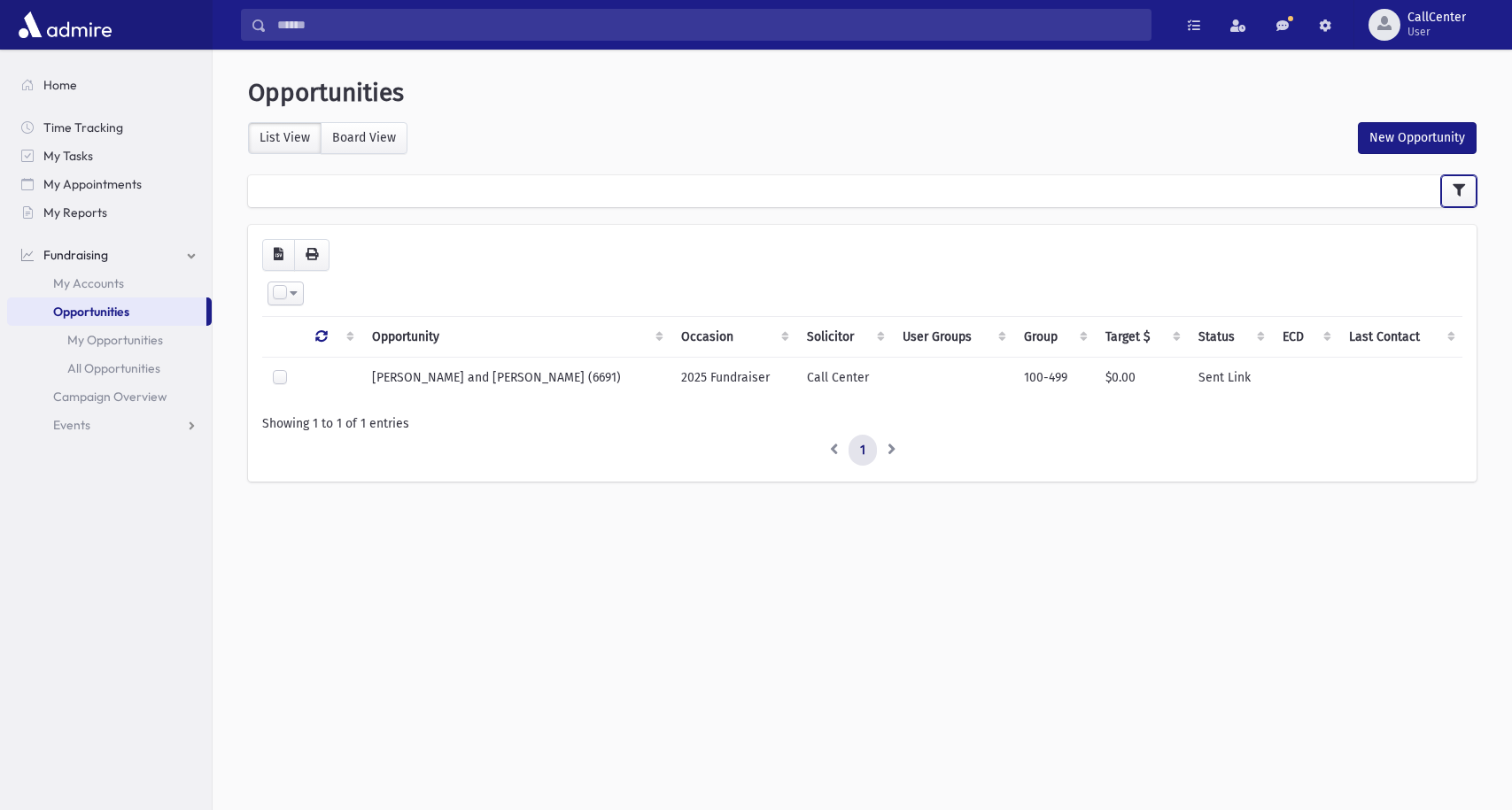
click at [1450, 190] on button "button" at bounding box center [1459, 191] width 36 height 32
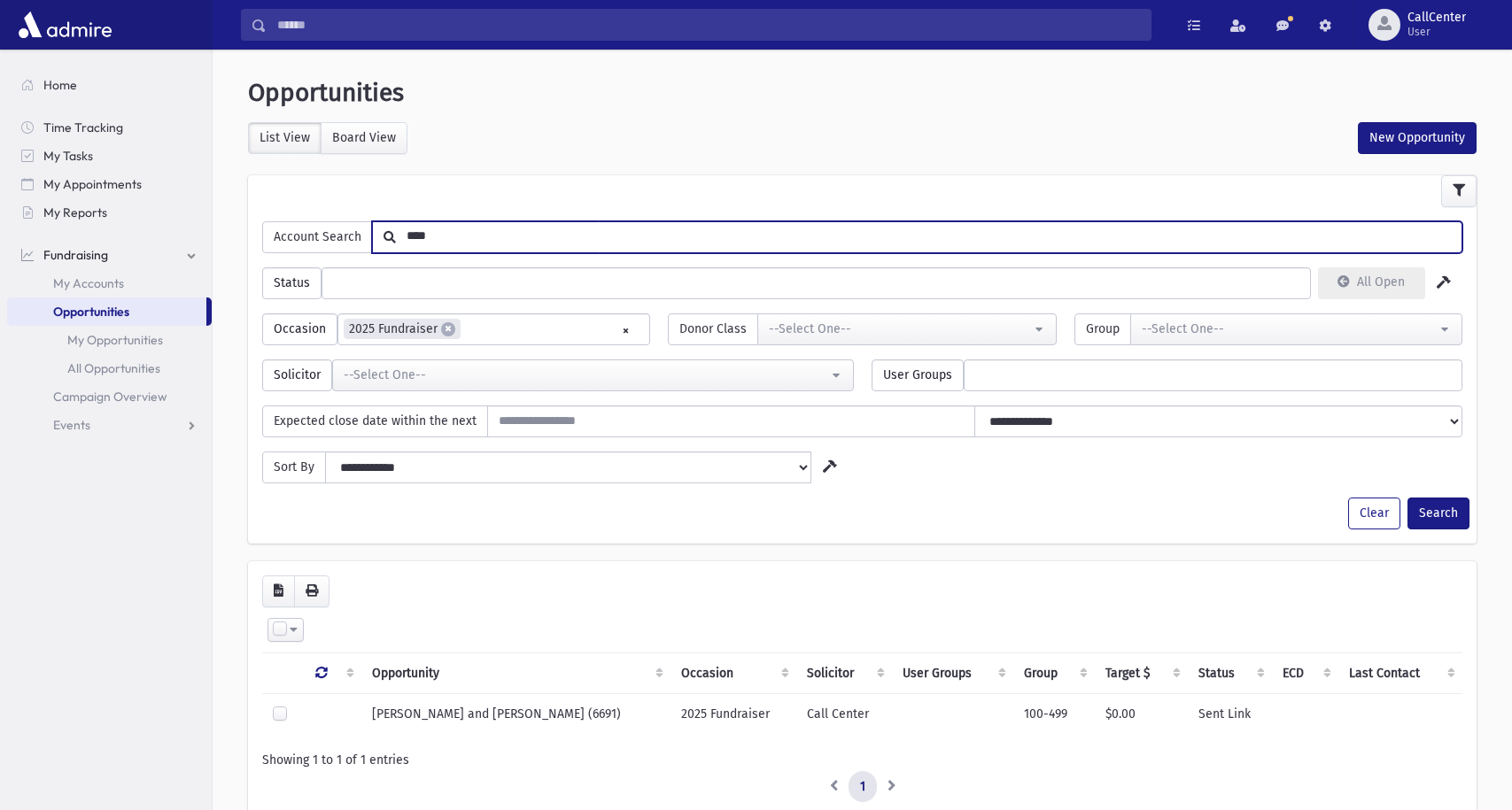
drag, startPoint x: 452, startPoint y: 237, endPoint x: 353, endPoint y: 223, distance: 100.0
click at [353, 223] on div "Account Search ****" at bounding box center [862, 237] width 1200 height 32
type input "****"
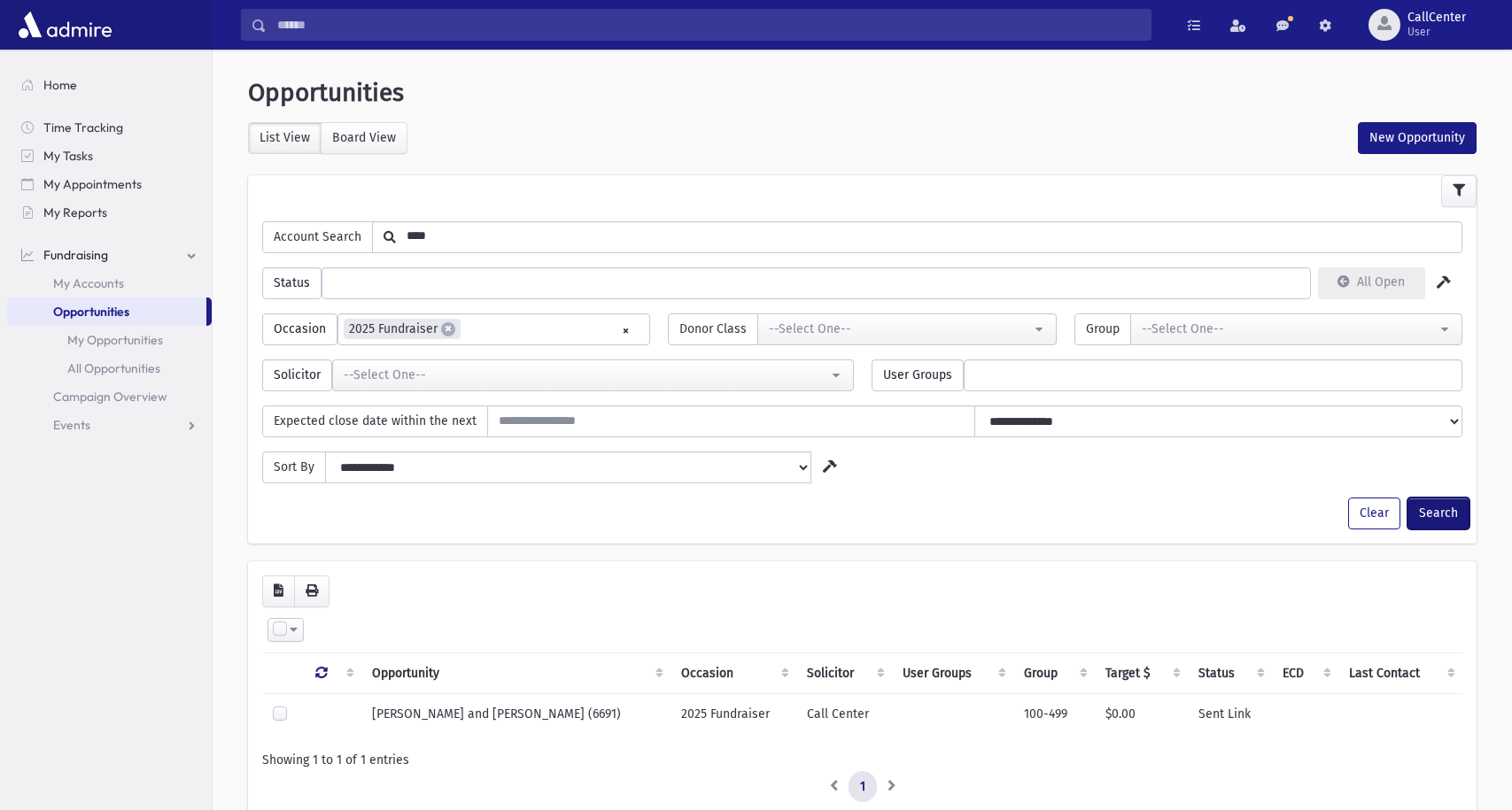
click at [1428, 519] on button "Search" at bounding box center [1438, 513] width 62 height 32
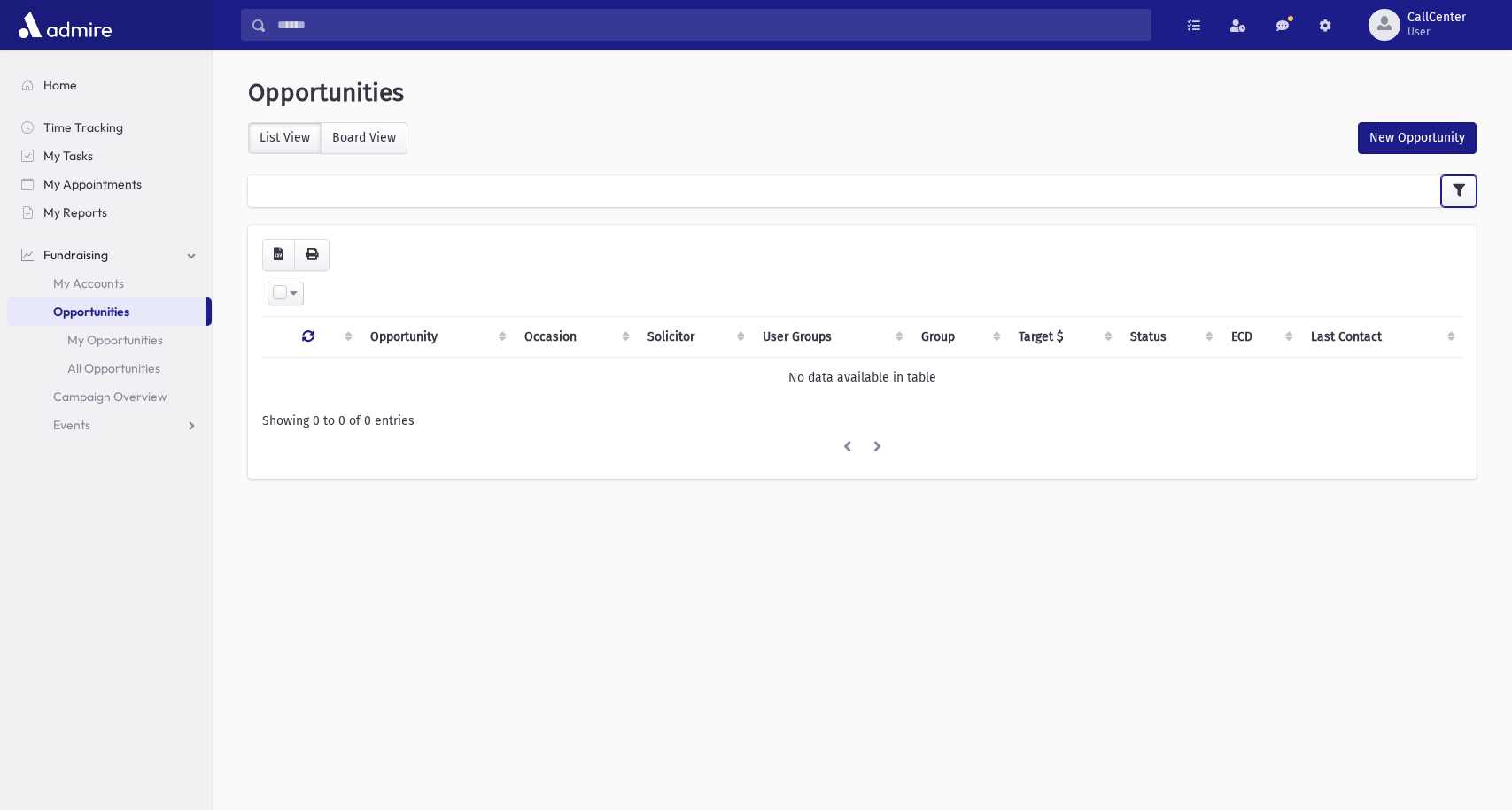
click at [1460, 193] on icon "button" at bounding box center [1458, 190] width 12 height 12
